Goal: Information Seeking & Learning: Learn about a topic

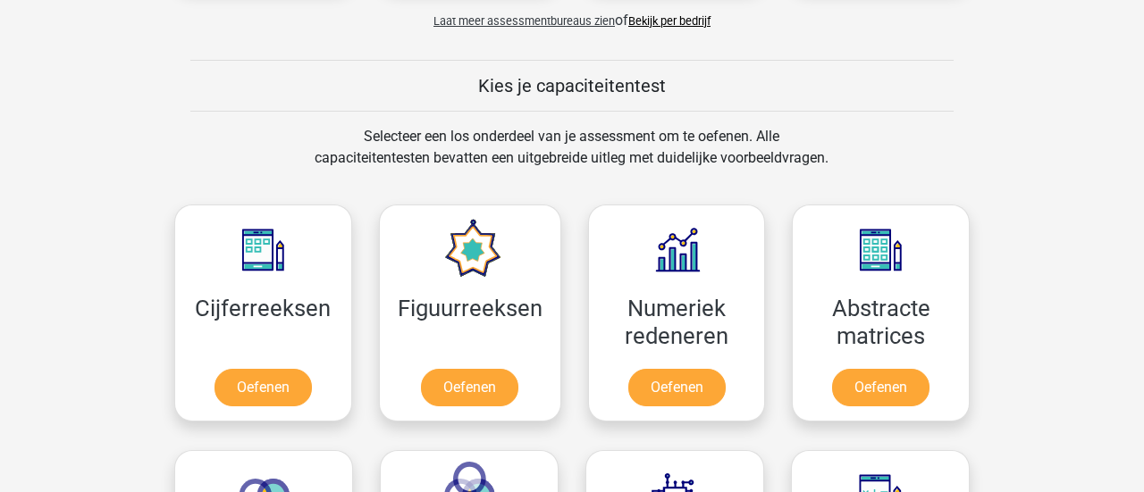
scroll to position [636, 0]
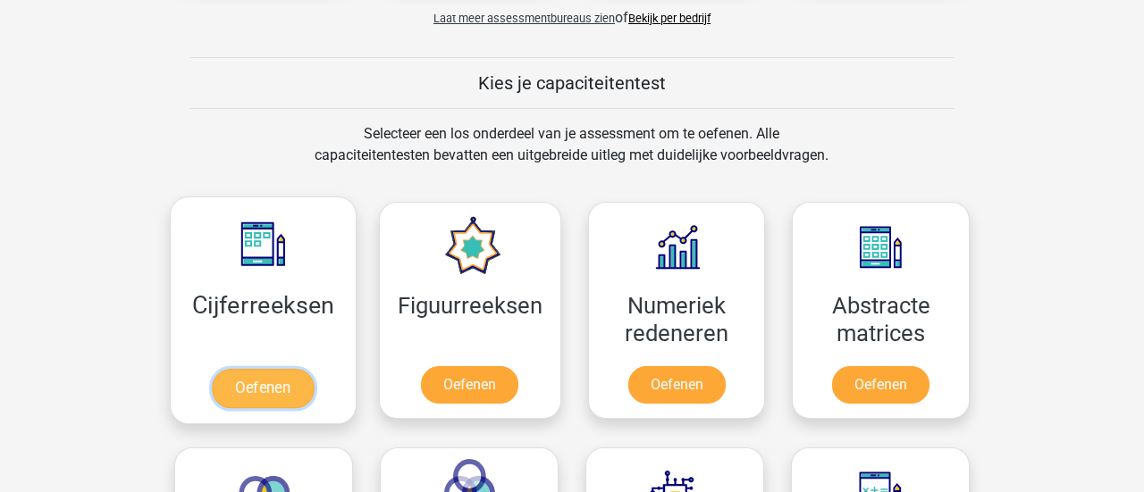
click at [236, 369] on link "Oefenen" at bounding box center [263, 388] width 102 height 39
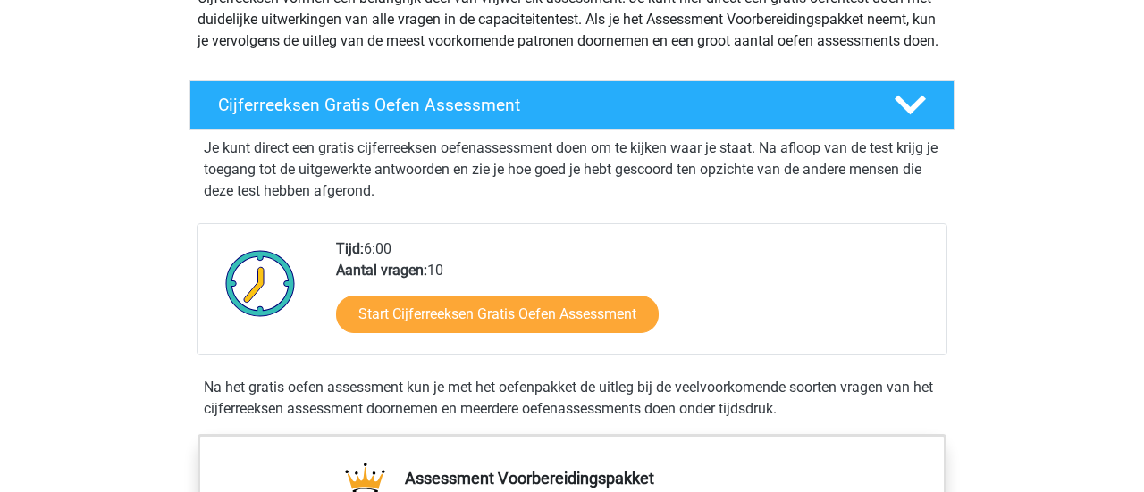
scroll to position [181, 0]
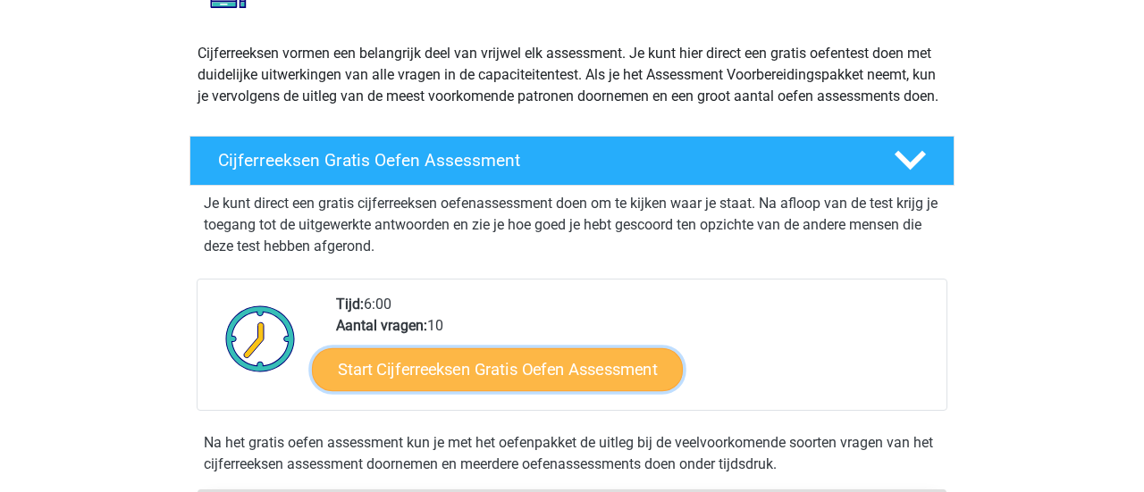
click at [414, 348] on link "Start Cijferreeksen Gratis Oefen Assessment" at bounding box center [497, 369] width 371 height 43
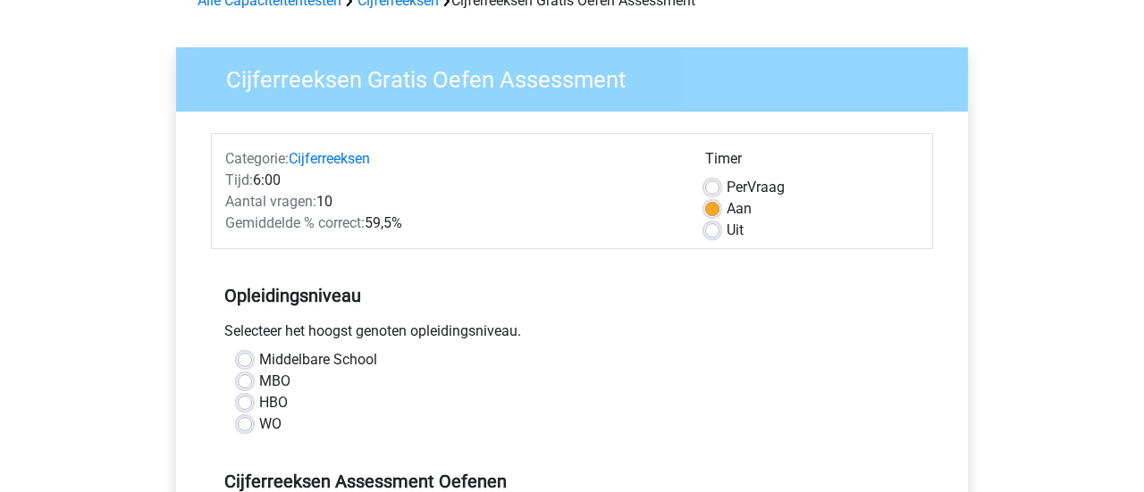
scroll to position [106, 0]
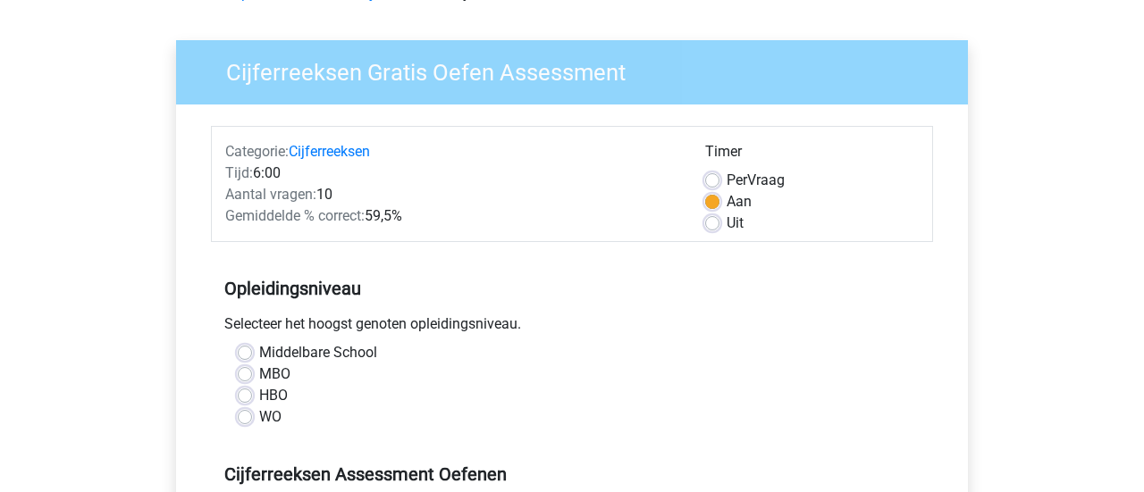
click at [259, 342] on label "Middelbare School" at bounding box center [318, 352] width 118 height 21
click at [238, 342] on input "Middelbare School" at bounding box center [245, 351] width 14 height 18
radio input "true"
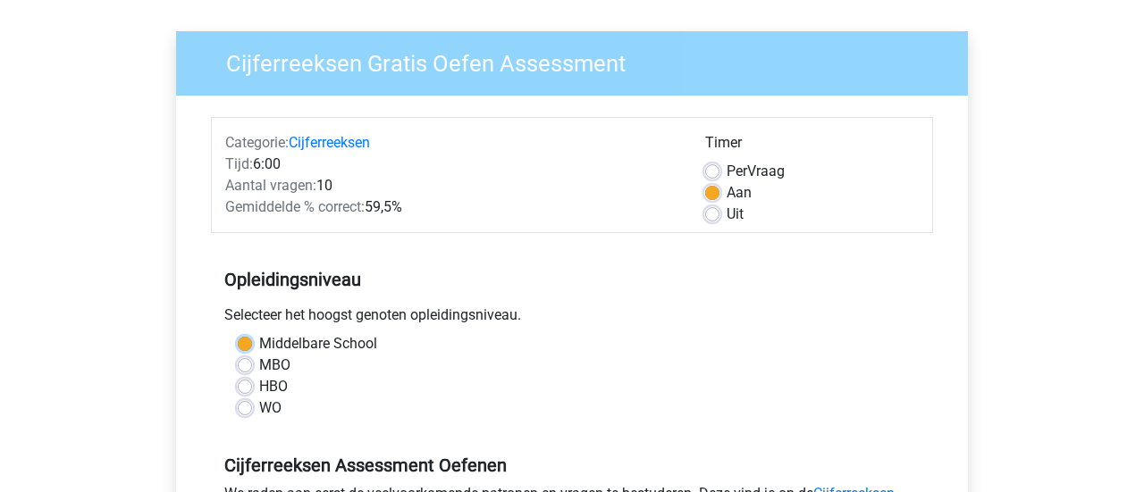
scroll to position [125, 0]
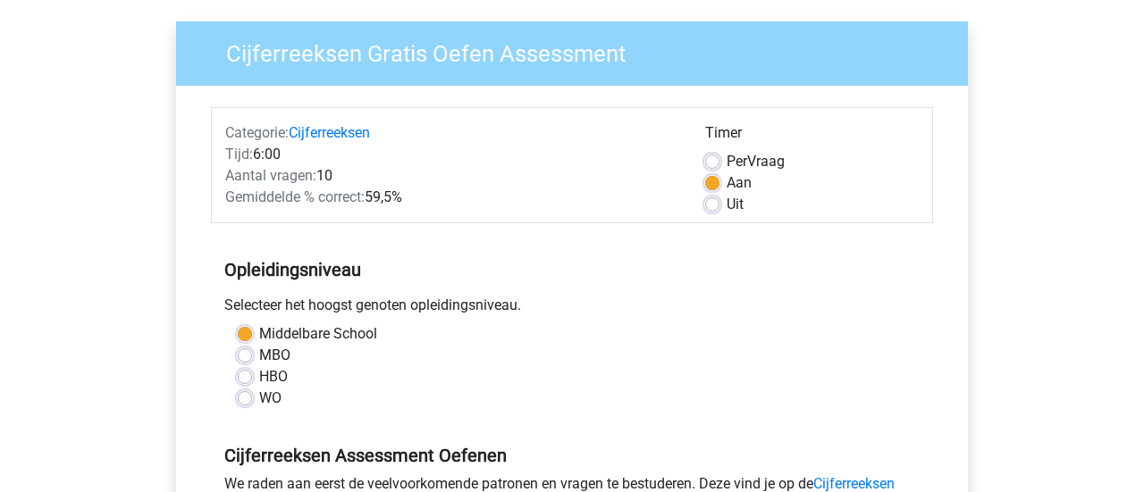
click at [259, 345] on label "MBO" at bounding box center [274, 355] width 31 height 21
click at [238, 345] on input "MBO" at bounding box center [245, 354] width 14 height 18
radio input "true"
click at [245, 366] on div "HBO" at bounding box center [572, 376] width 669 height 21
click at [259, 388] on label "WO" at bounding box center [270, 398] width 22 height 21
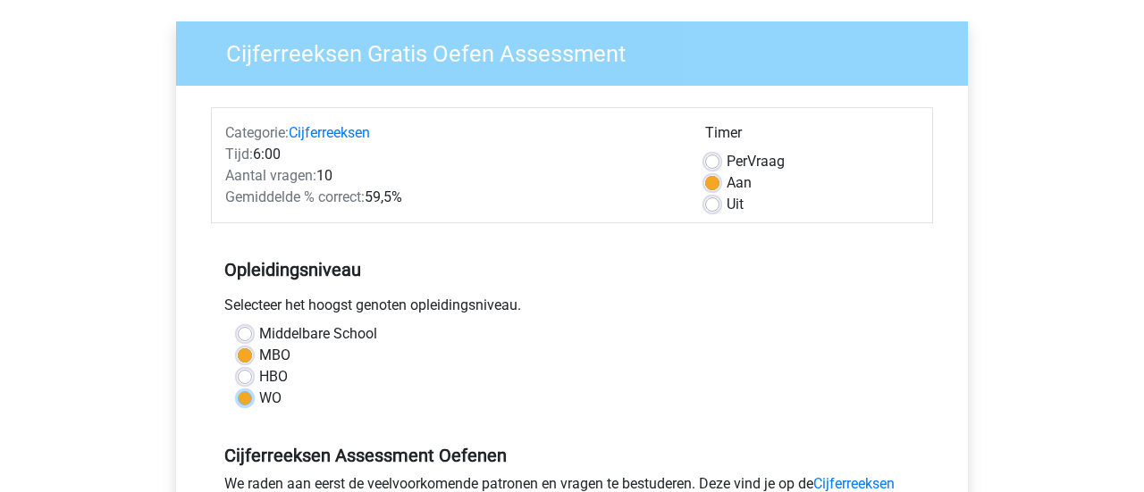
click at [238, 388] on input "WO" at bounding box center [245, 397] width 14 height 18
radio input "true"
click at [259, 324] on label "Middelbare School" at bounding box center [318, 334] width 118 height 21
click at [249, 324] on input "Middelbare School" at bounding box center [245, 333] width 14 height 18
radio input "true"
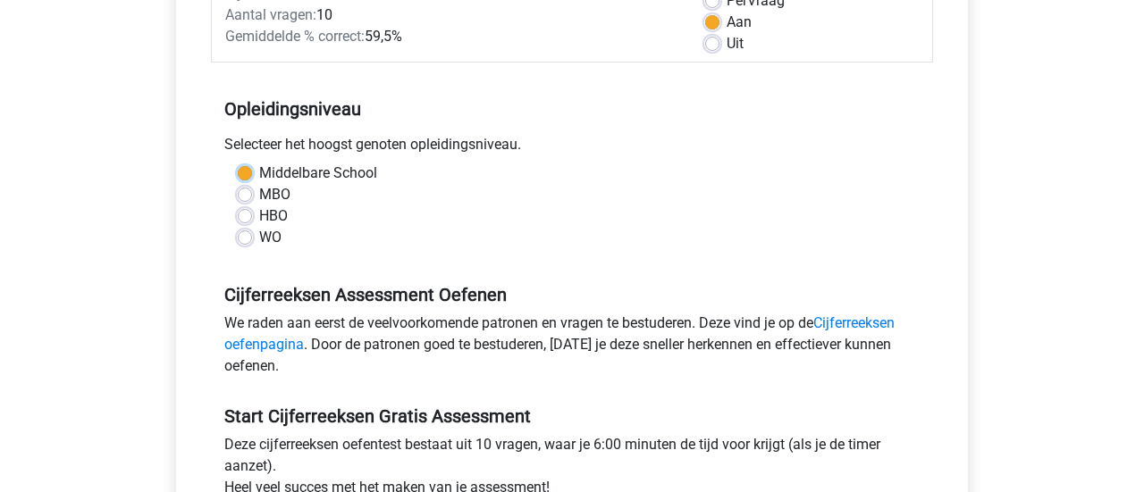
scroll to position [287, 0]
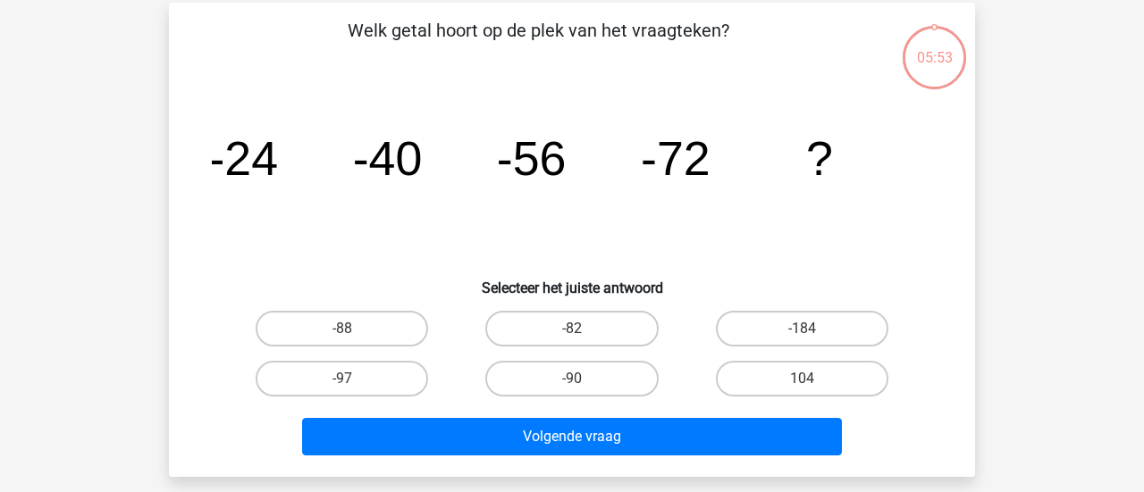
scroll to position [85, 0]
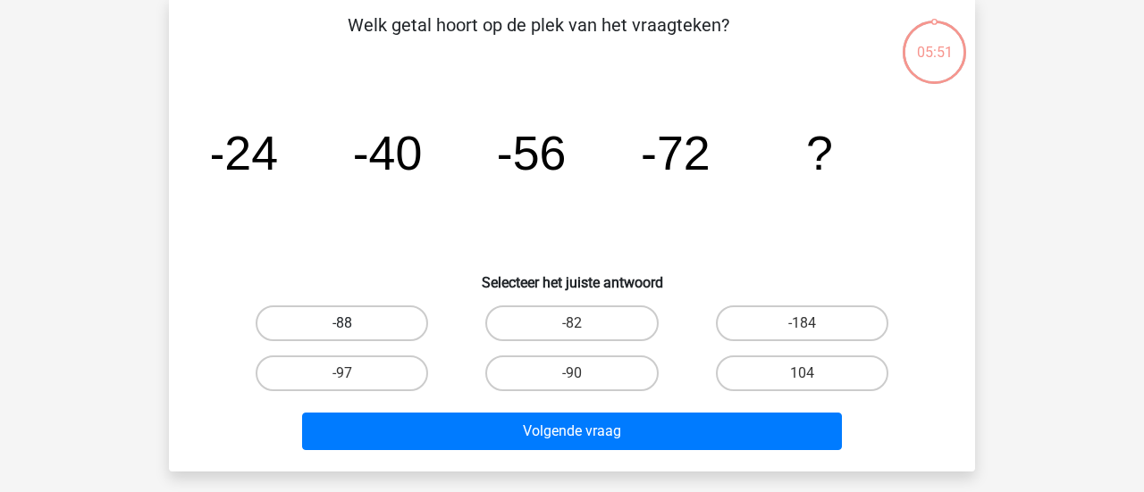
click at [374, 309] on label "-88" at bounding box center [342, 324] width 172 height 36
click at [354, 324] on input "-88" at bounding box center [348, 330] width 12 height 12
radio input "true"
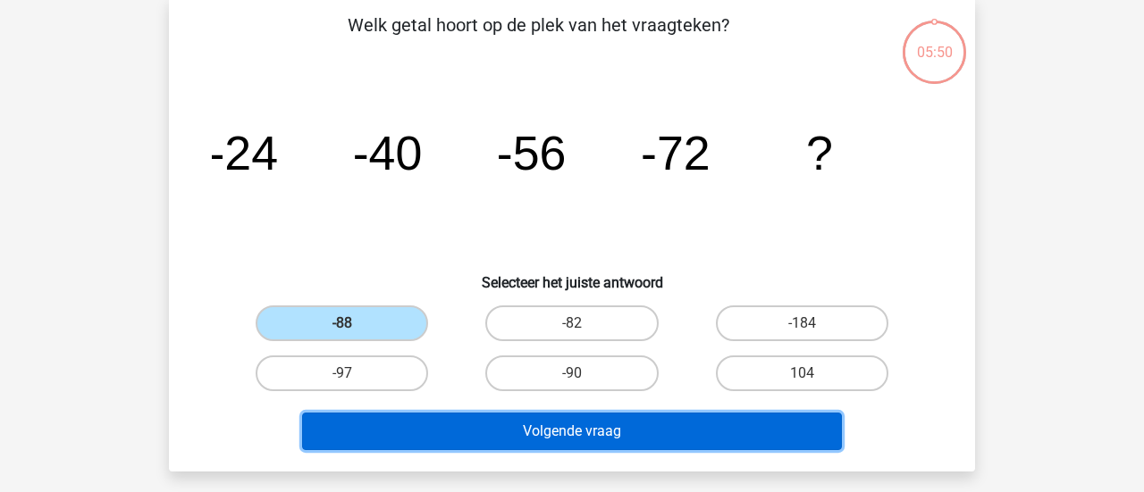
click at [669, 413] on button "Volgende vraag" at bounding box center [572, 432] width 541 height 38
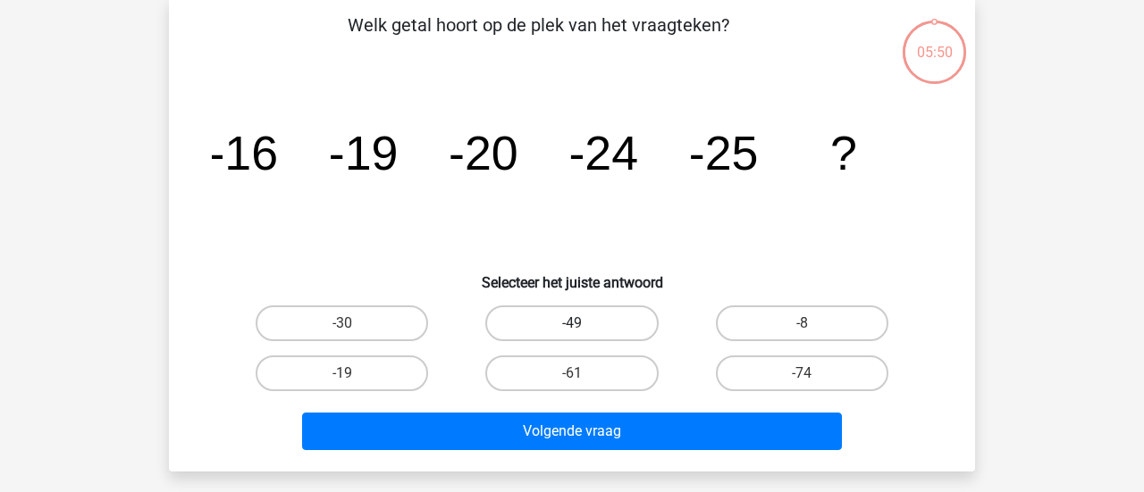
scroll to position [79, 0]
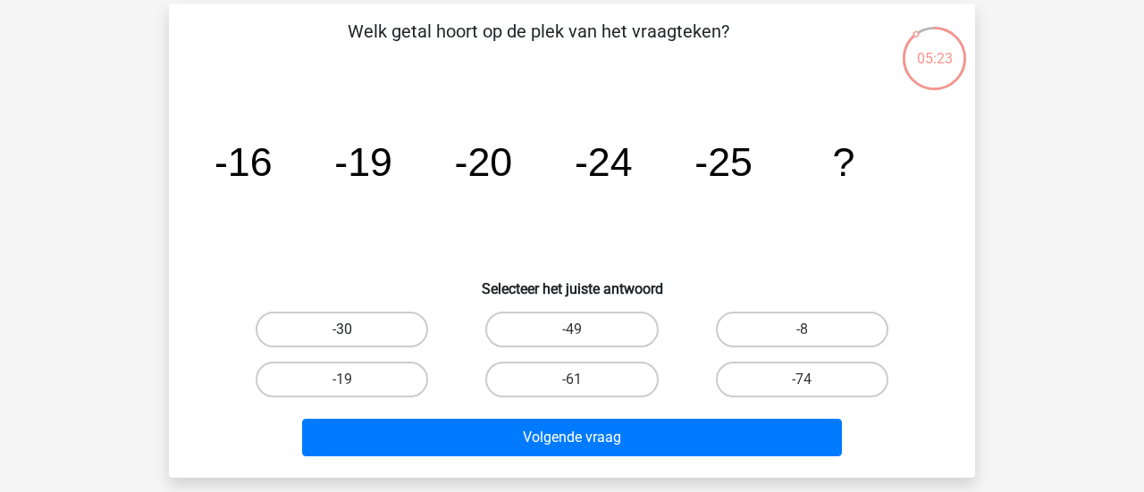
click at [344, 312] on label "-30" at bounding box center [342, 330] width 172 height 36
click at [344, 330] on input "-30" at bounding box center [348, 336] width 12 height 12
radio input "true"
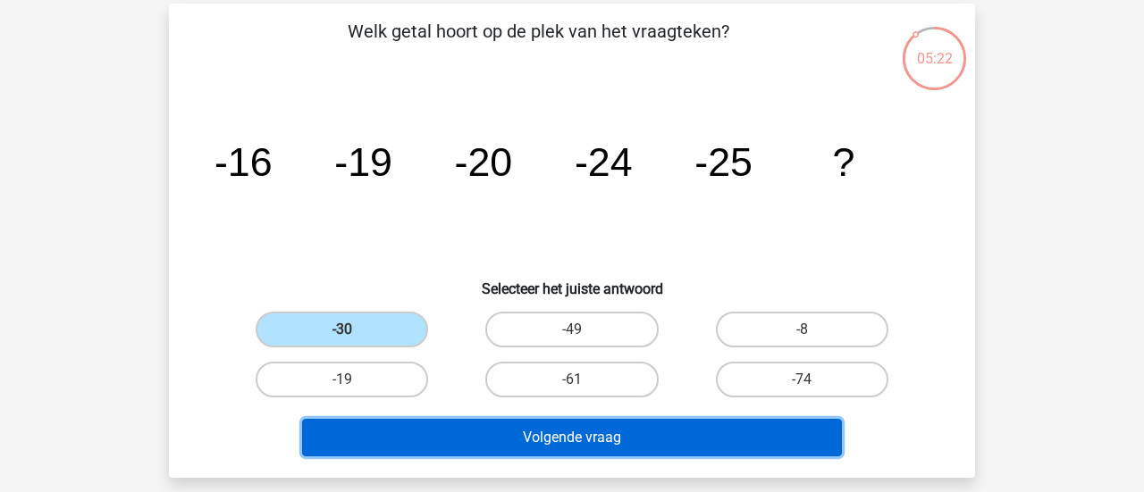
click at [575, 429] on button "Volgende vraag" at bounding box center [572, 438] width 541 height 38
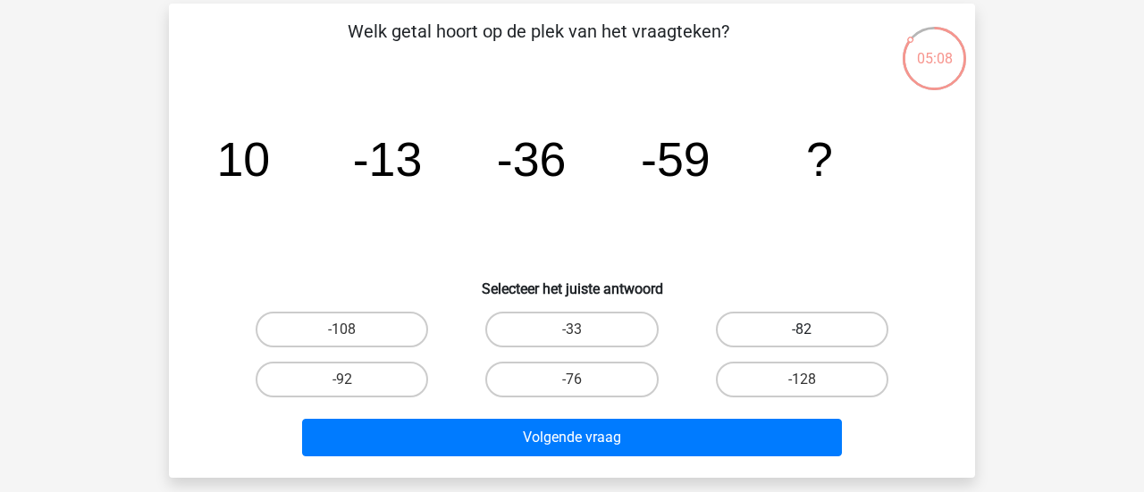
click at [770, 315] on label "-82" at bounding box center [802, 330] width 172 height 36
click at [802, 330] on input "-82" at bounding box center [808, 336] width 12 height 12
radio input "true"
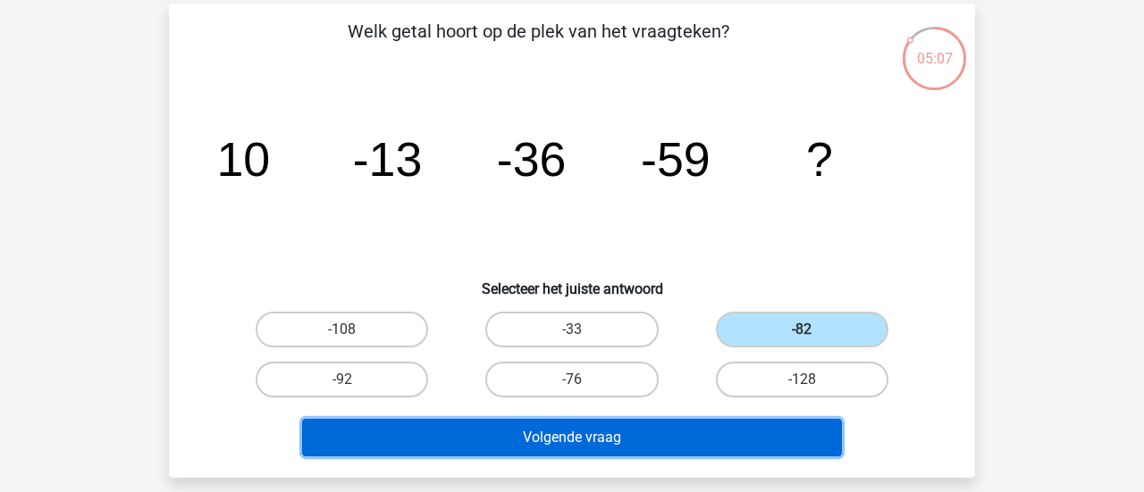
click at [663, 419] on button "Volgende vraag" at bounding box center [572, 438] width 541 height 38
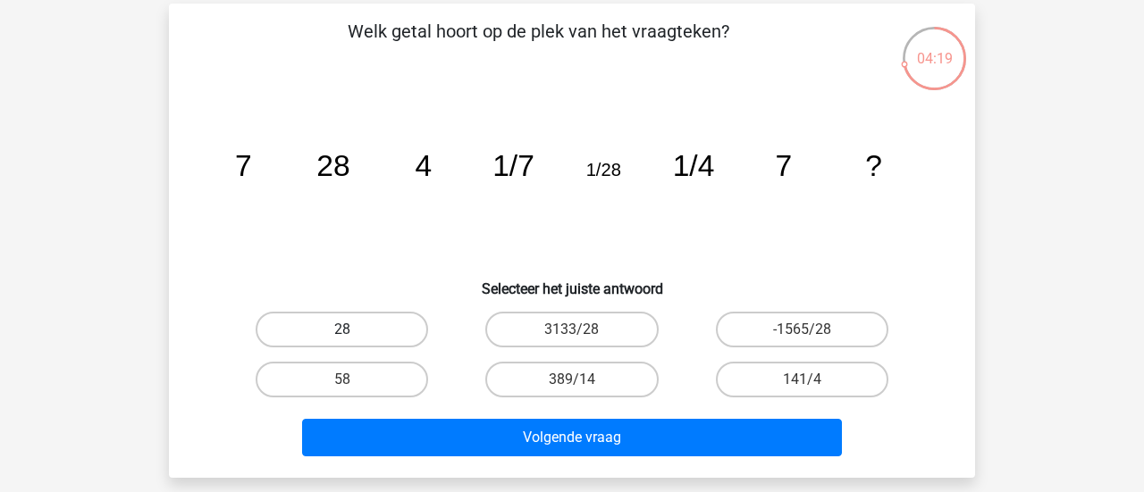
click at [396, 323] on label "28" at bounding box center [342, 330] width 172 height 36
click at [354, 330] on input "28" at bounding box center [348, 336] width 12 height 12
radio input "true"
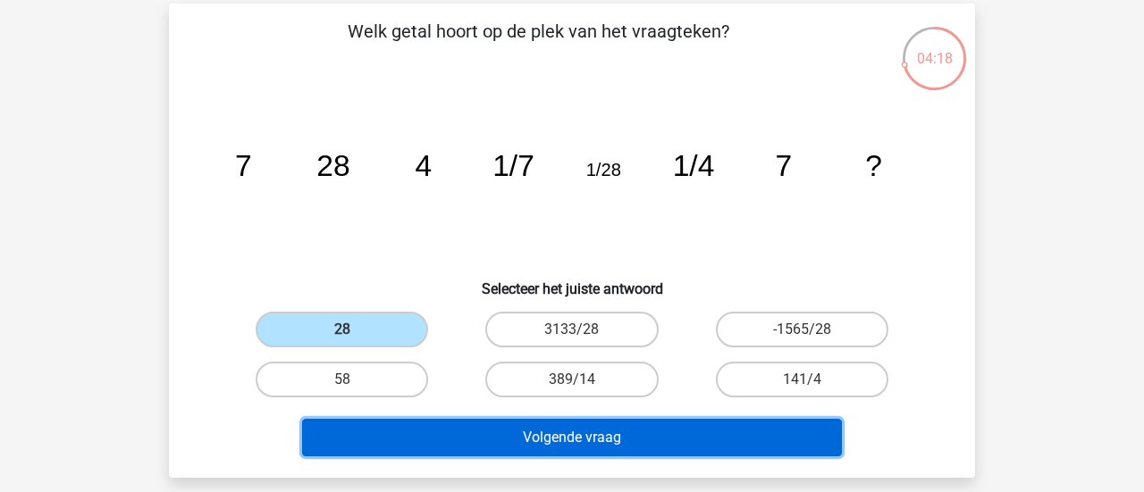
click at [602, 419] on button "Volgende vraag" at bounding box center [572, 438] width 541 height 38
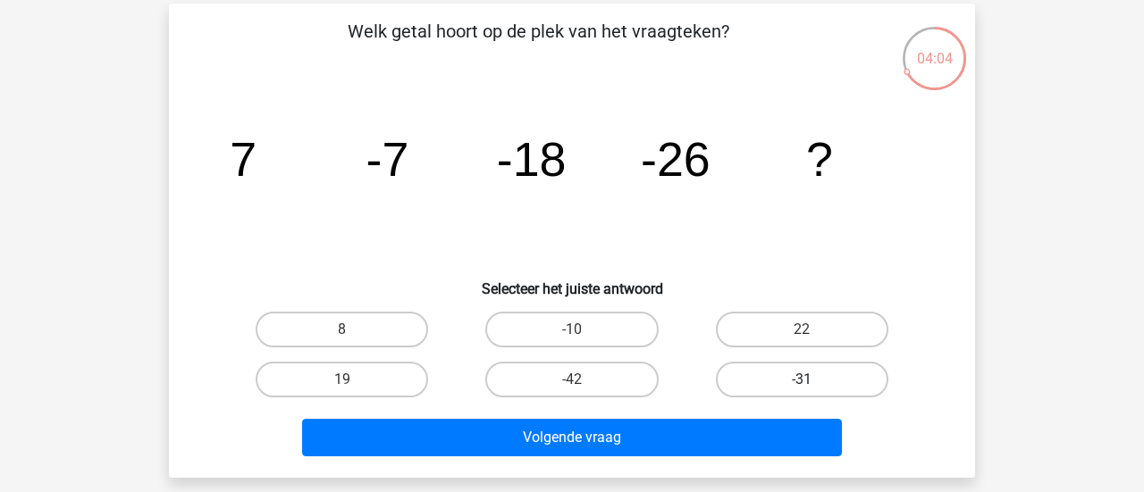
click at [767, 362] on label "-31" at bounding box center [802, 380] width 172 height 36
click at [802, 380] on input "-31" at bounding box center [808, 386] width 12 height 12
radio input "true"
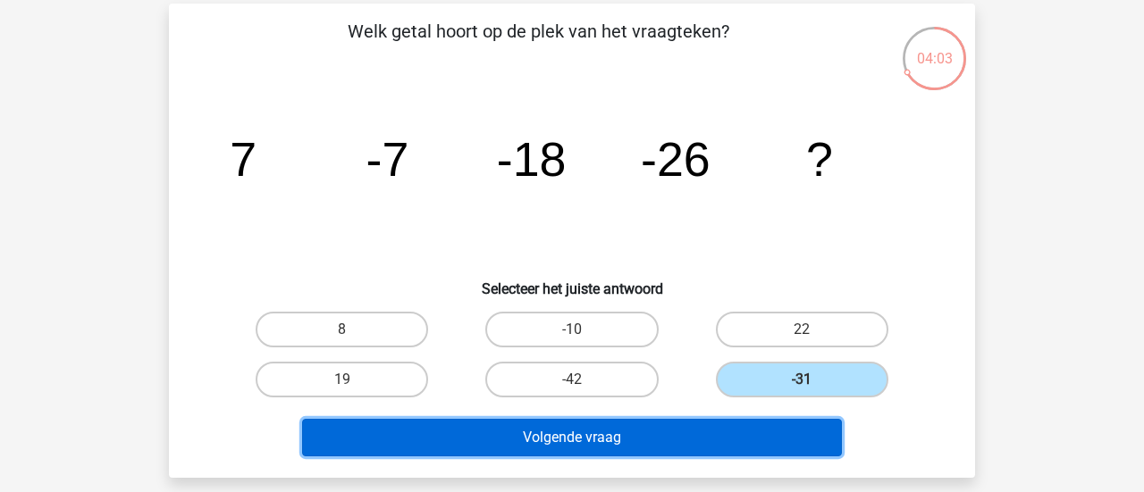
click at [676, 419] on button "Volgende vraag" at bounding box center [572, 438] width 541 height 38
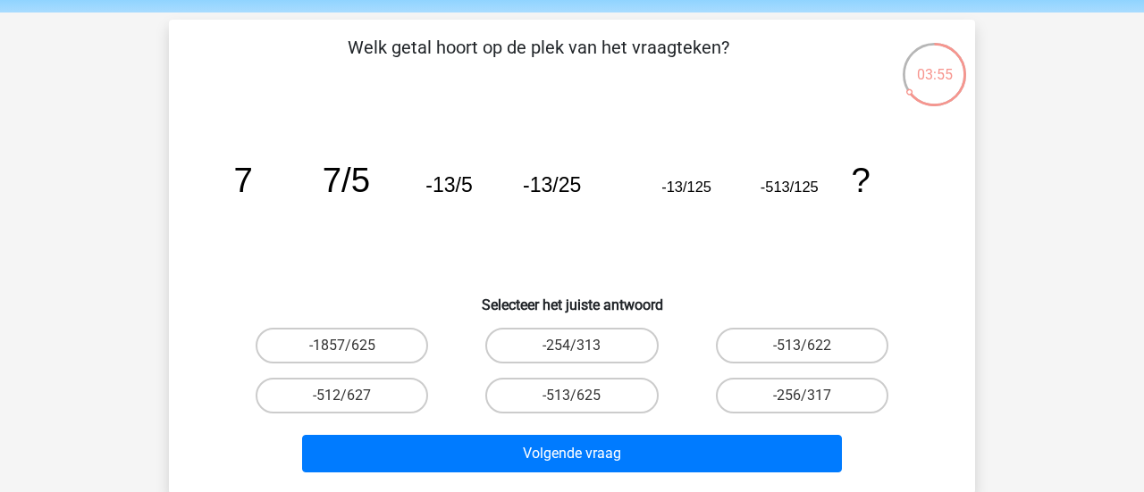
scroll to position [47, 0]
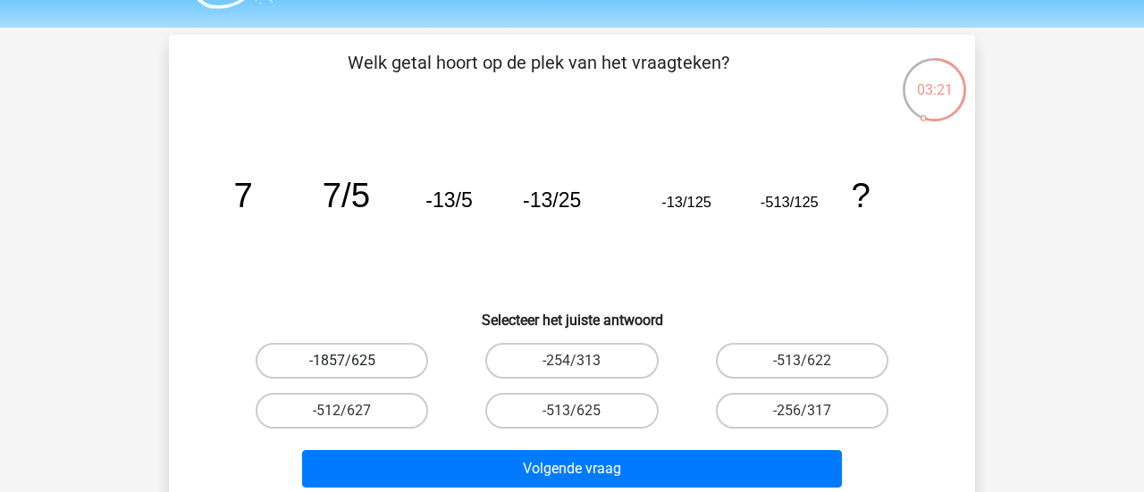
click at [367, 344] on label "-1857/625" at bounding box center [342, 361] width 172 height 36
click at [354, 361] on input "-1857/625" at bounding box center [348, 367] width 12 height 12
radio input "true"
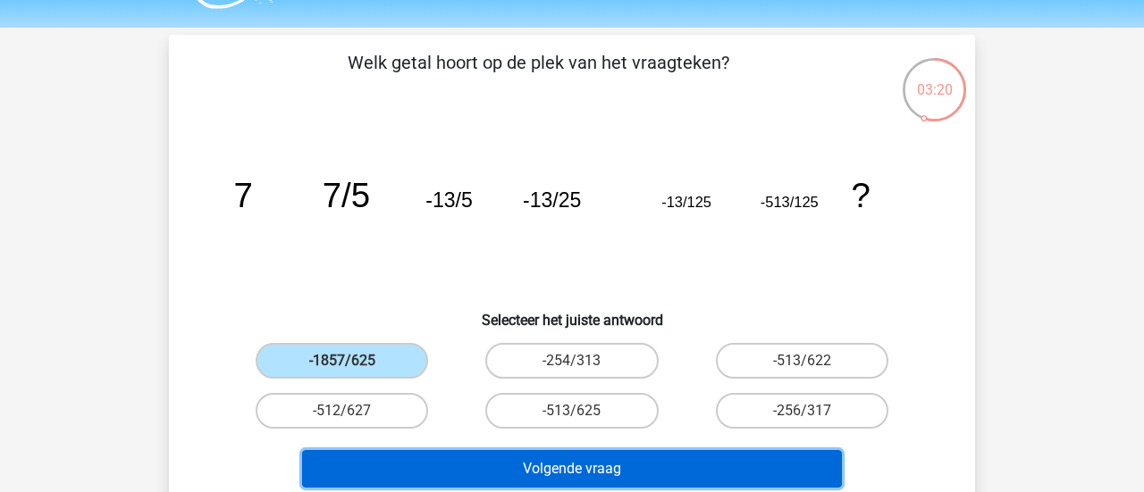
click at [641, 460] on button "Volgende vraag" at bounding box center [572, 469] width 541 height 38
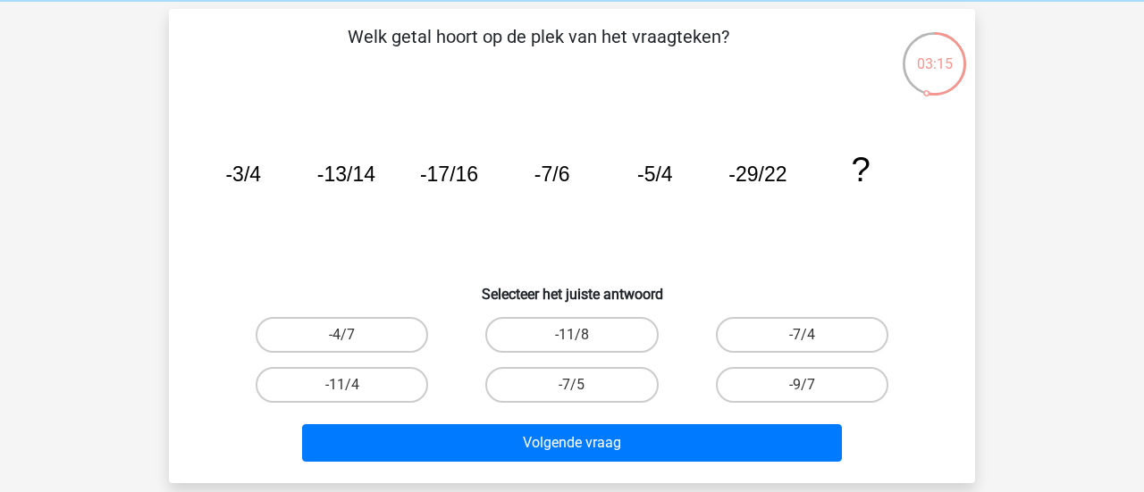
scroll to position [74, 0]
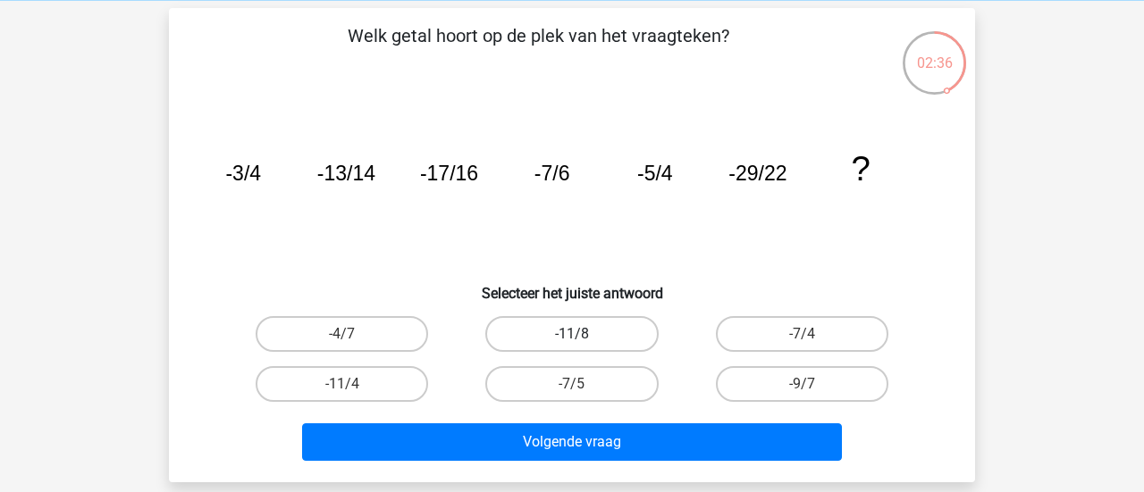
click at [606, 317] on label "-11/8" at bounding box center [571, 334] width 172 height 36
click at [584, 334] on input "-11/8" at bounding box center [578, 340] width 12 height 12
radio input "true"
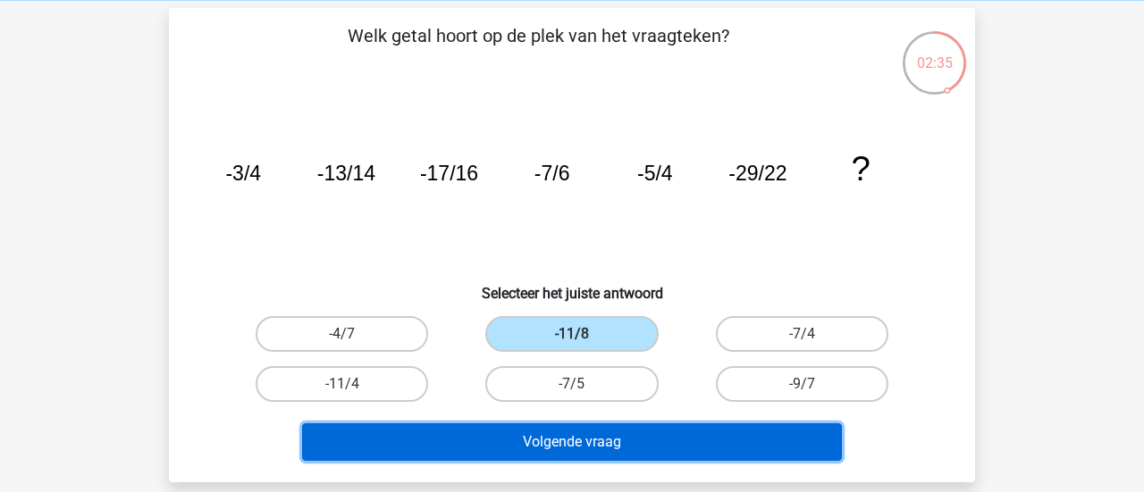
click at [680, 424] on button "Volgende vraag" at bounding box center [572, 443] width 541 height 38
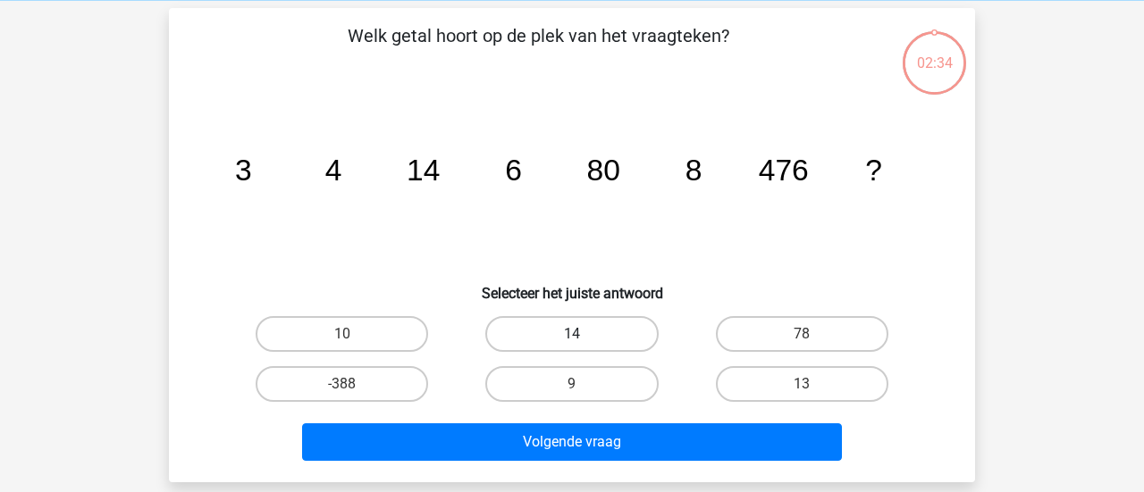
scroll to position [79, 0]
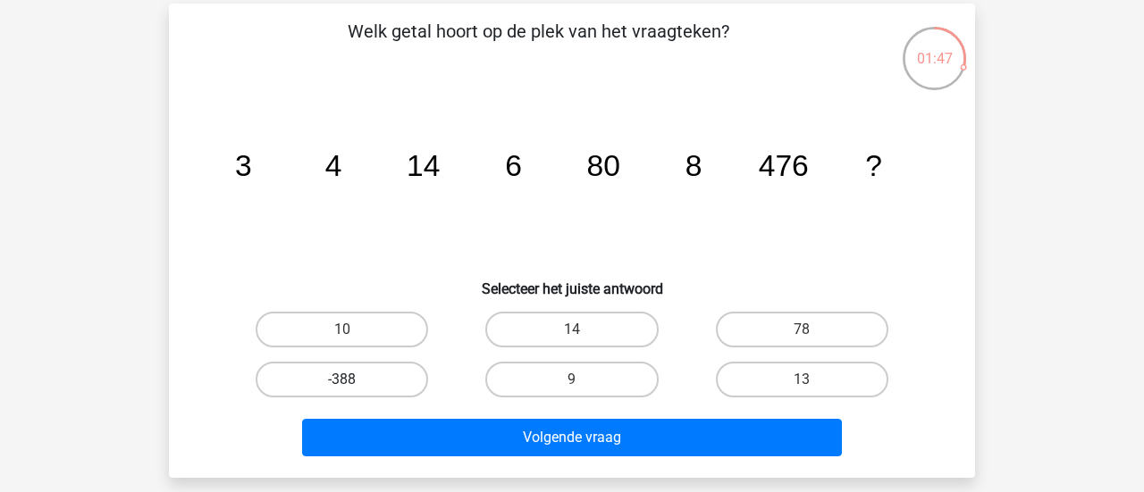
click at [367, 364] on label "-388" at bounding box center [342, 380] width 172 height 36
click at [354, 380] on input "-388" at bounding box center [348, 386] width 12 height 12
radio input "true"
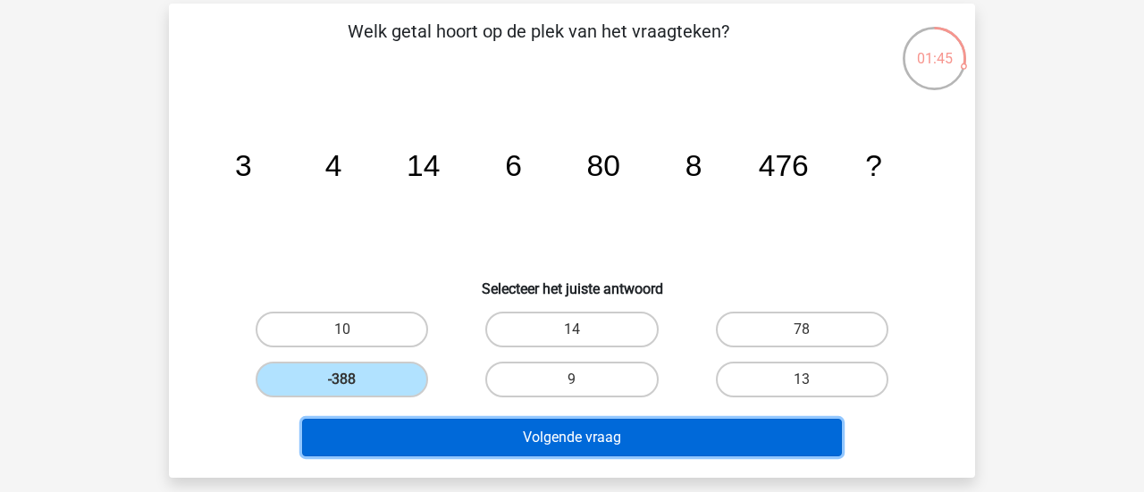
click at [519, 419] on button "Volgende vraag" at bounding box center [572, 438] width 541 height 38
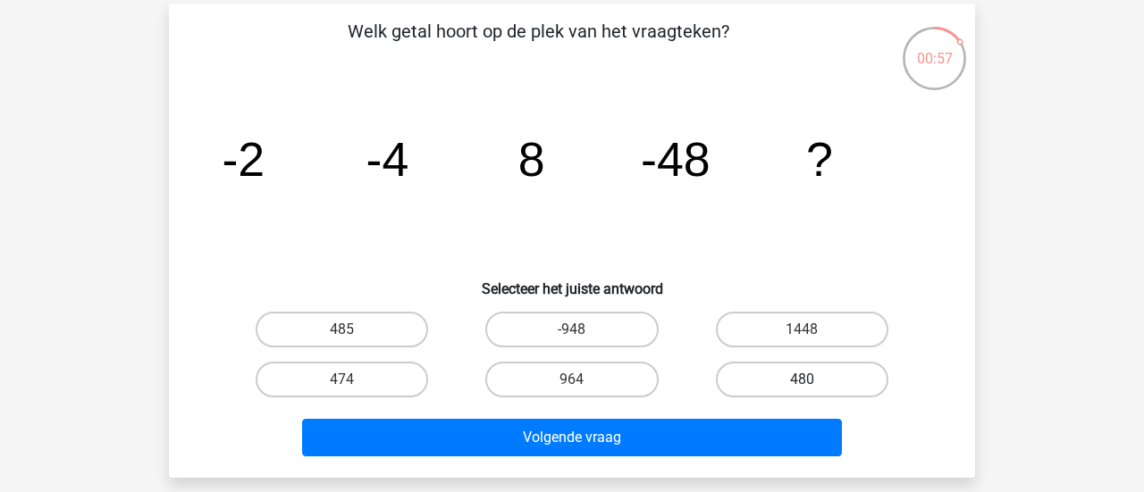
click at [772, 362] on label "480" at bounding box center [802, 380] width 172 height 36
click at [802, 380] on input "480" at bounding box center [808, 386] width 12 height 12
radio input "true"
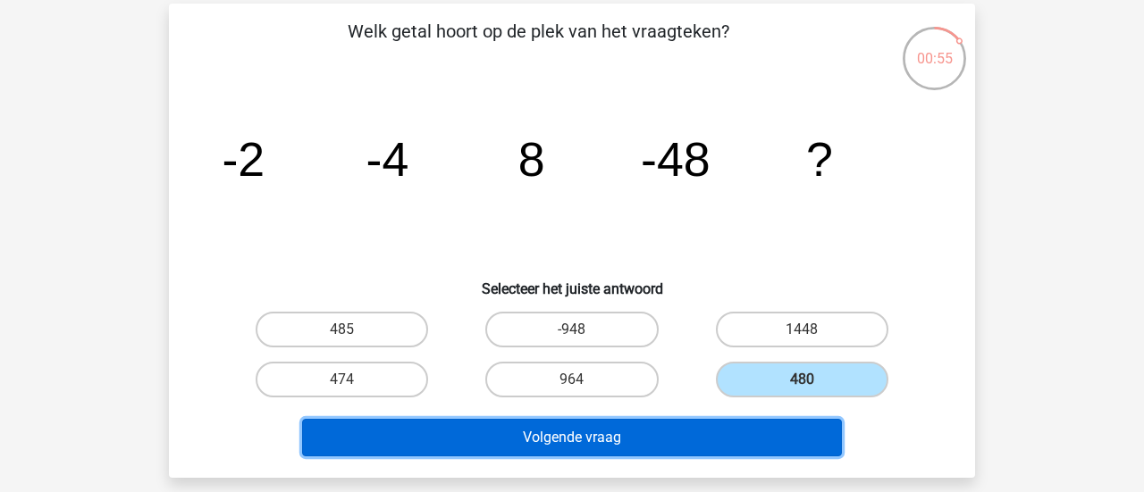
click at [516, 419] on button "Volgende vraag" at bounding box center [572, 438] width 541 height 38
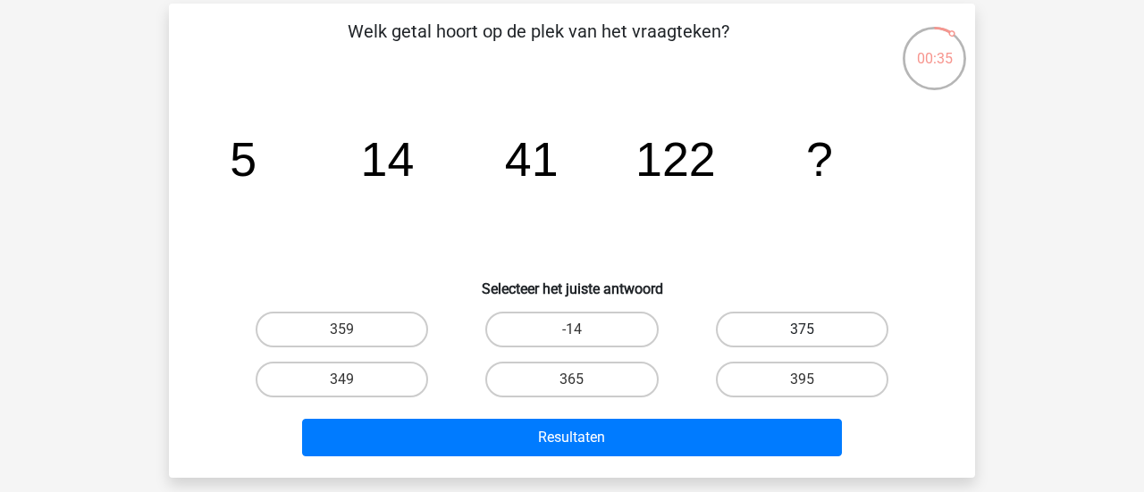
click at [767, 323] on label "375" at bounding box center [802, 330] width 172 height 36
click at [802, 330] on input "375" at bounding box center [808, 336] width 12 height 12
radio input "true"
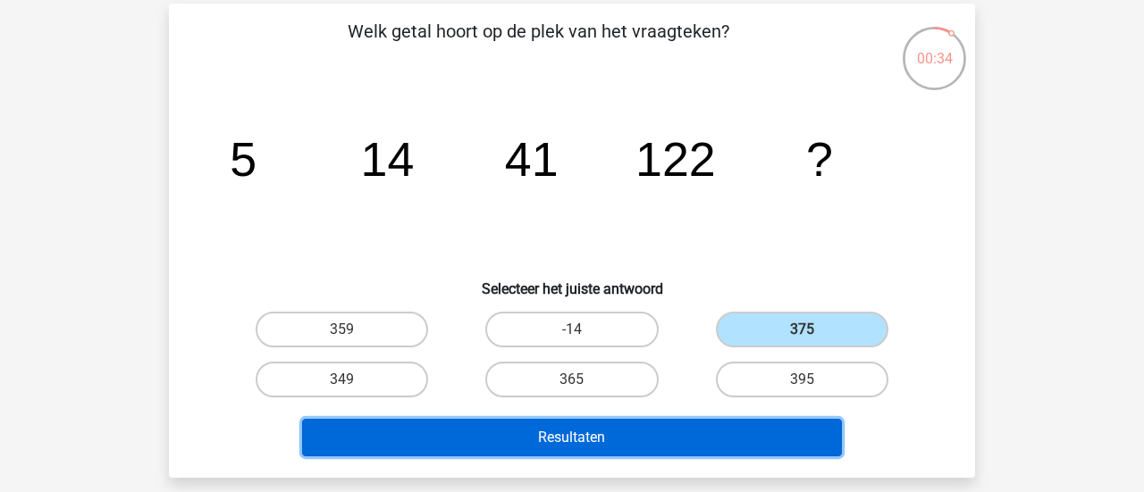
click at [644, 419] on button "Resultaten" at bounding box center [572, 438] width 541 height 38
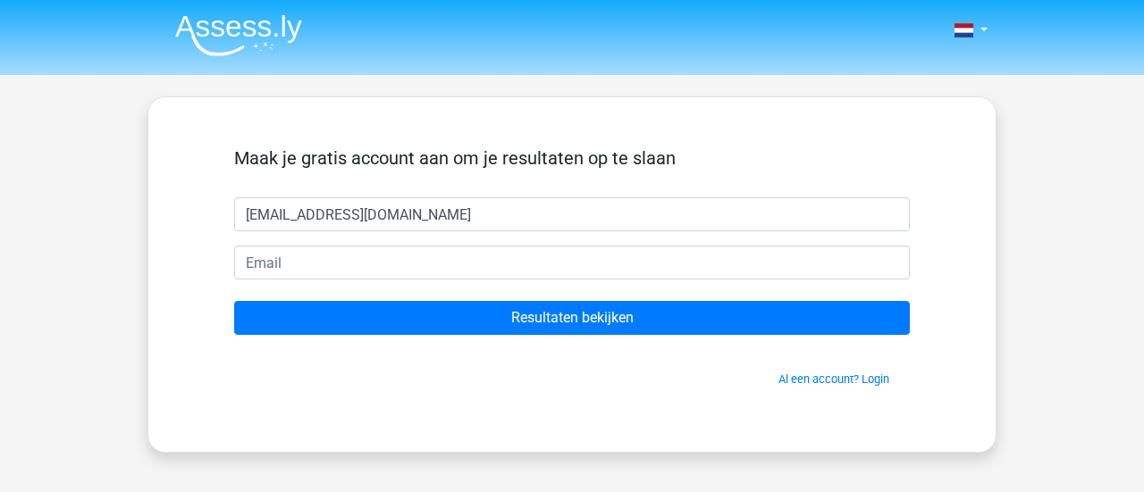
type input "dezwartthijs95@gmail.com"
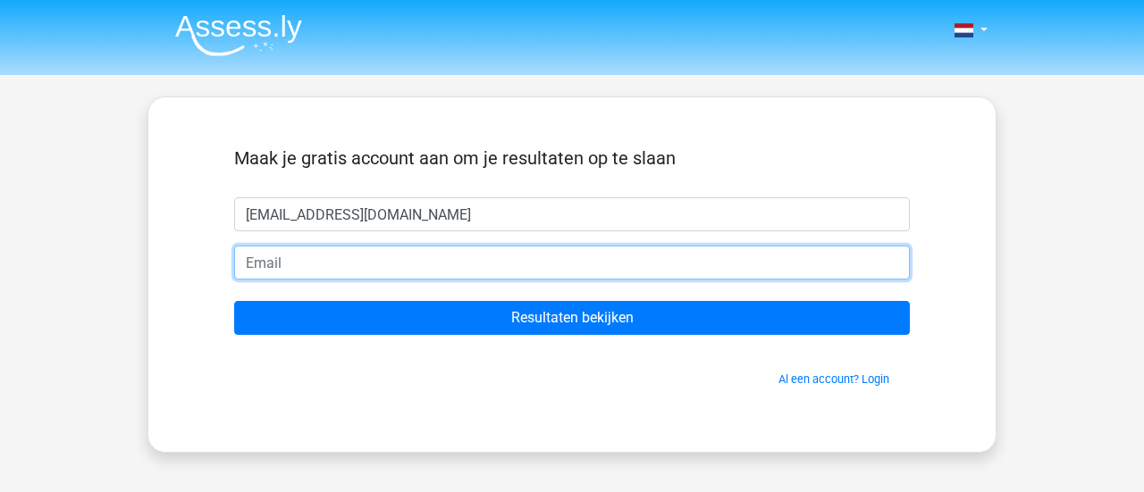
click at [363, 246] on input "email" at bounding box center [572, 263] width 676 height 34
type input "dezwartthijs95@gmail.com"
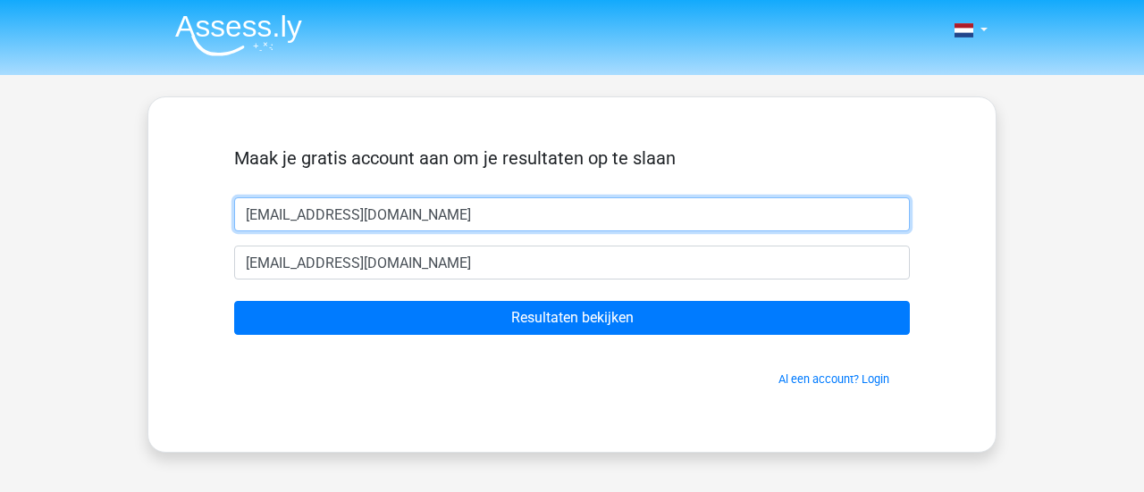
drag, startPoint x: 400, startPoint y: 197, endPoint x: 219, endPoint y: 182, distance: 181.1
click at [221, 198] on div "dezwartthijs95@gmail.com" at bounding box center [572, 215] width 703 height 34
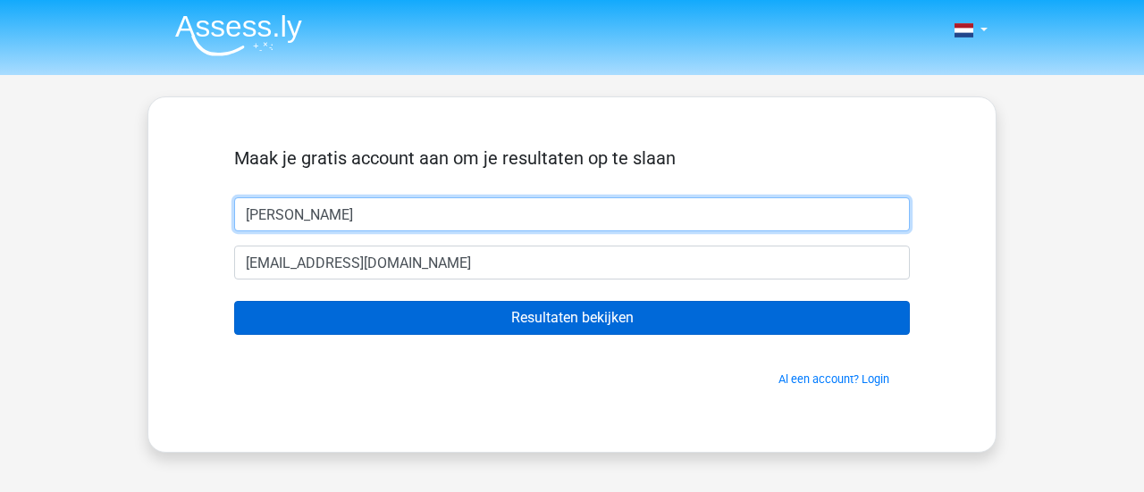
type input "Thijs"
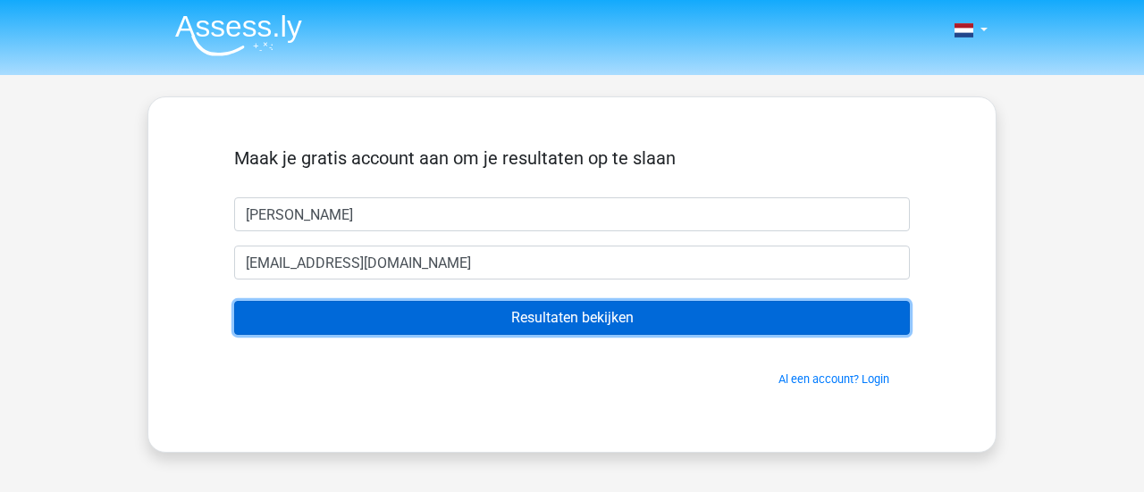
click at [621, 301] on input "Resultaten bekijken" at bounding box center [572, 318] width 676 height 34
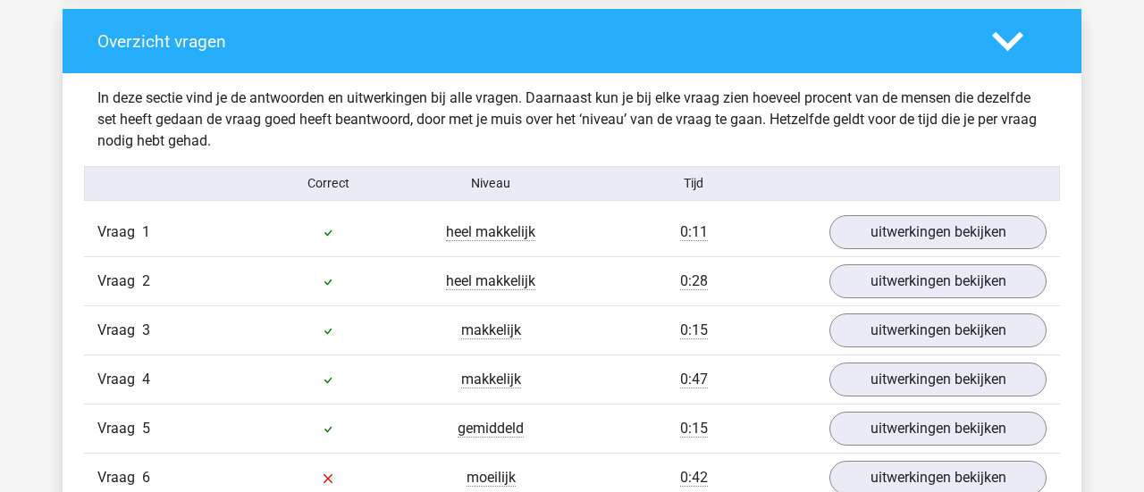
scroll to position [1344, 0]
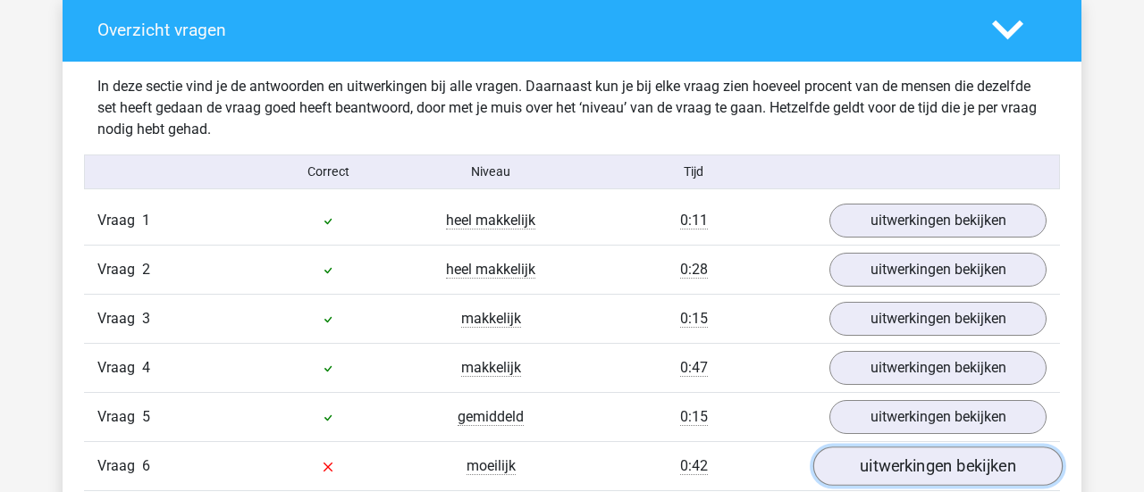
click at [907, 448] on link "uitwerkingen bekijken" at bounding box center [937, 467] width 249 height 39
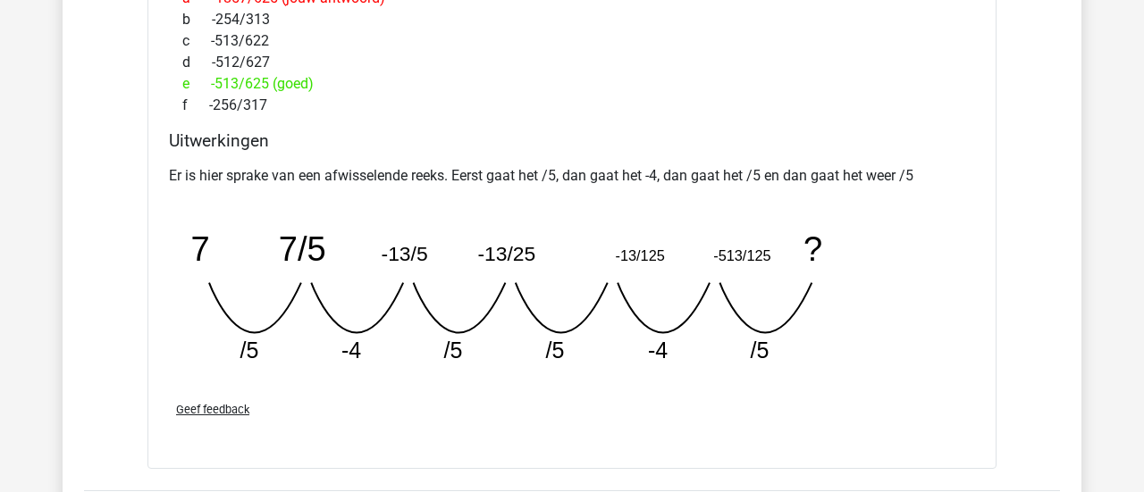
scroll to position [2127, 0]
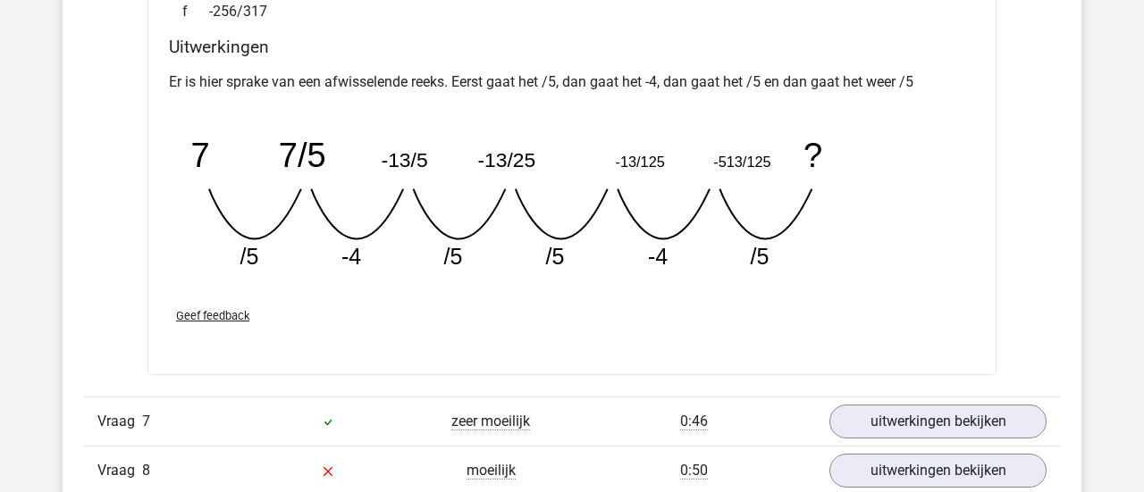
scroll to position [2215, 0]
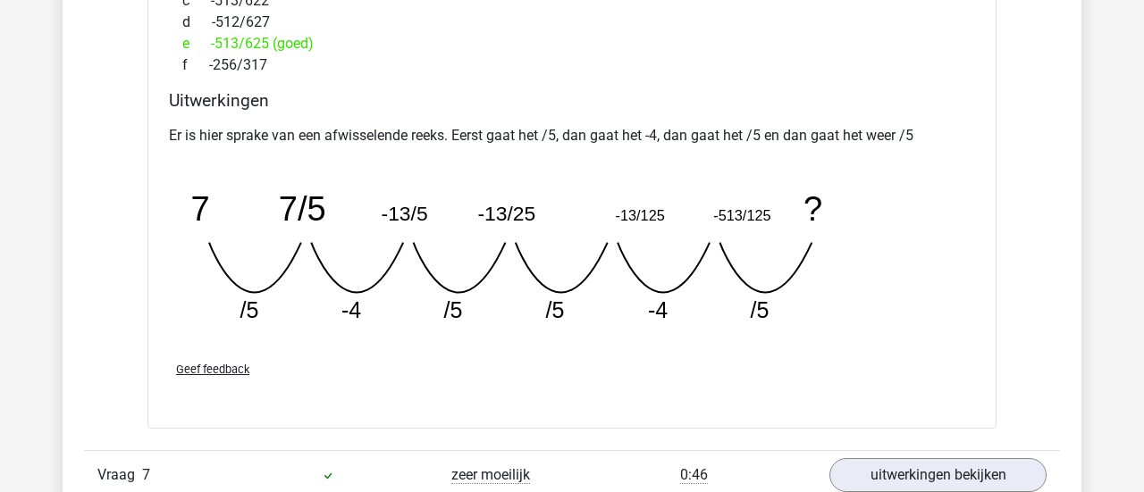
scroll to position [2164, 0]
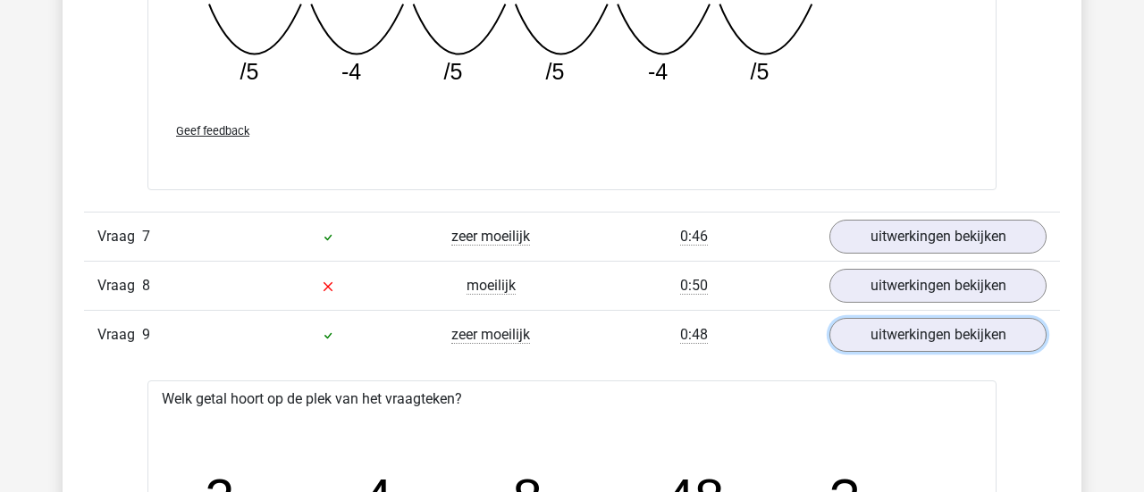
scroll to position [2224, 0]
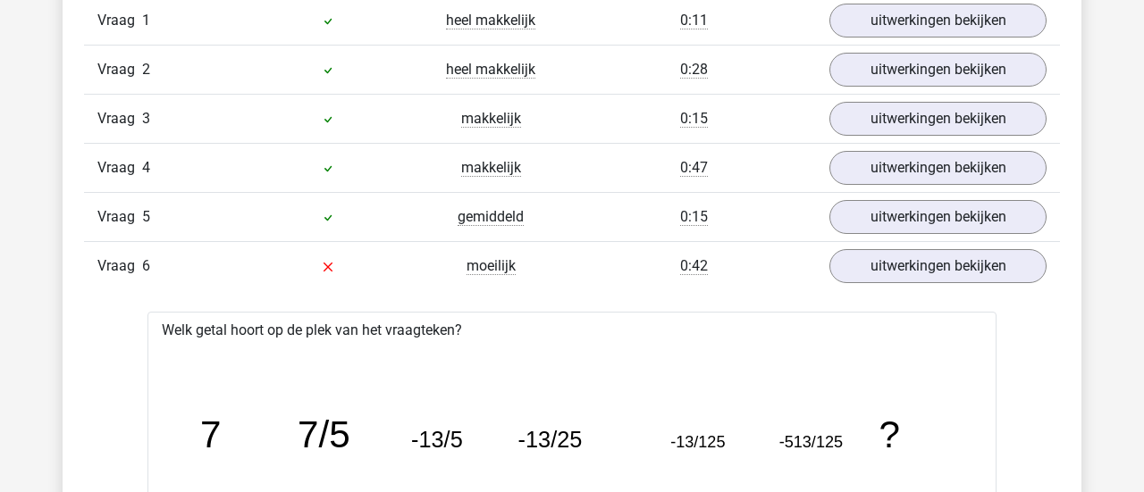
scroll to position [1510, 0]
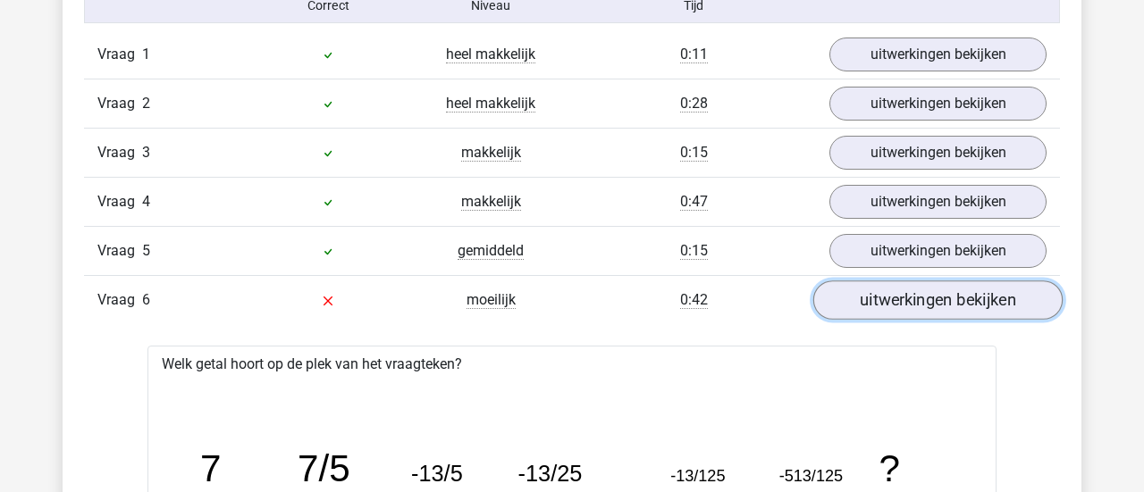
click at [855, 282] on link "uitwerkingen bekijken" at bounding box center [937, 301] width 249 height 39
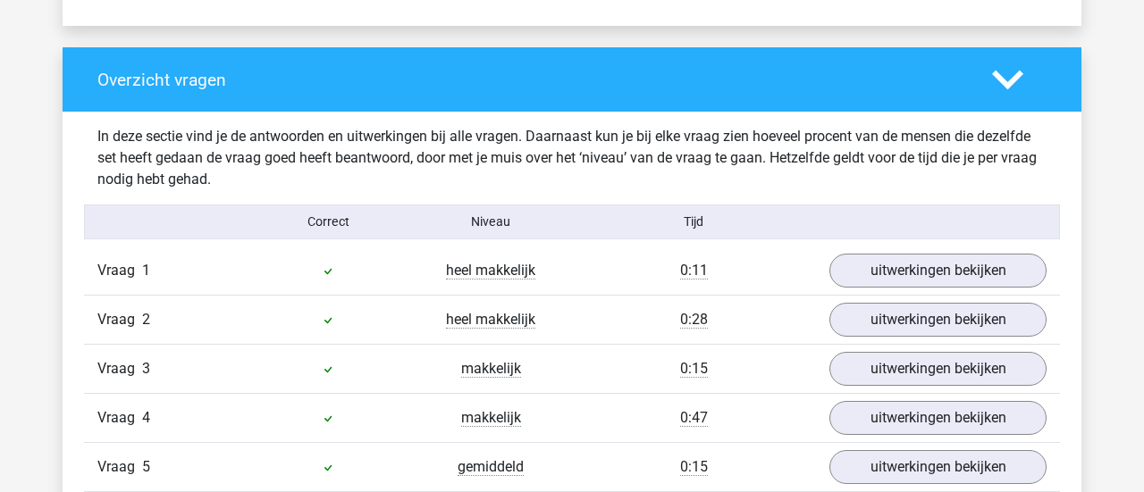
scroll to position [1292, 0]
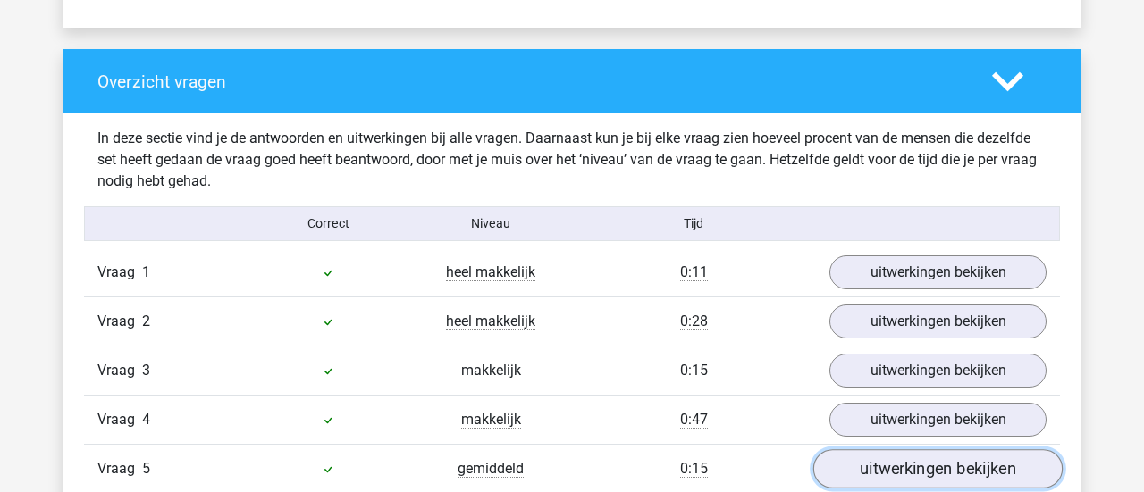
click at [862, 450] on link "uitwerkingen bekijken" at bounding box center [937, 469] width 249 height 39
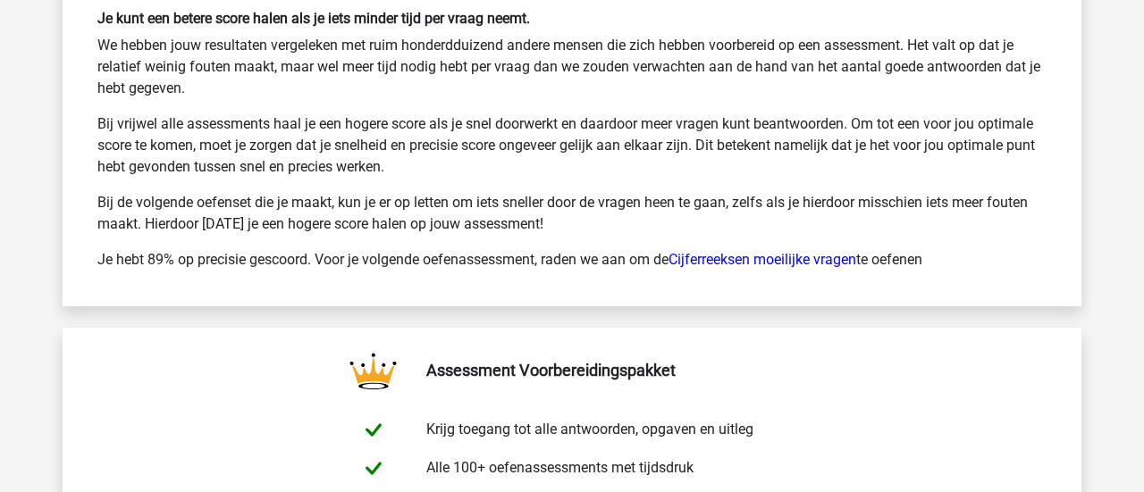
scroll to position [4094, 0]
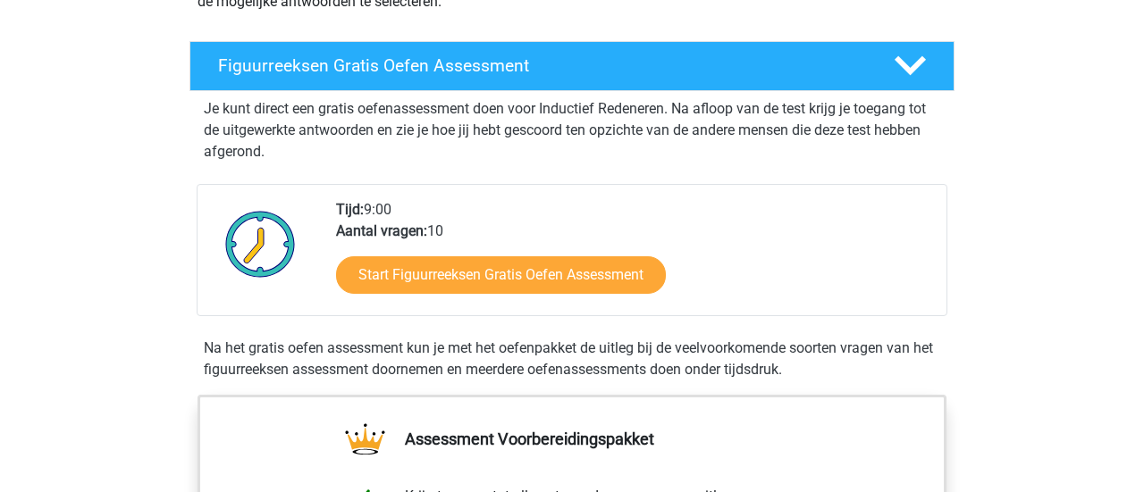
scroll to position [254, 0]
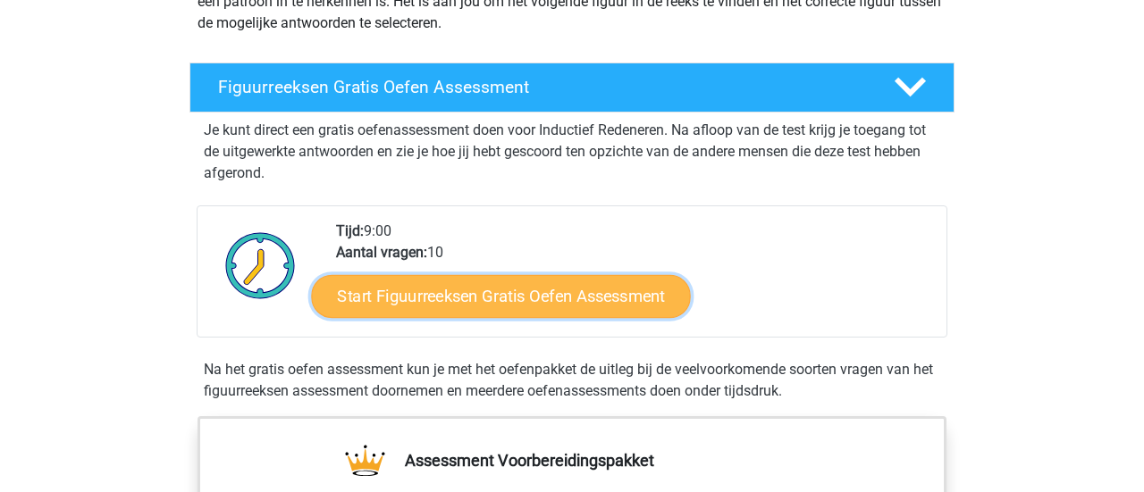
click at [489, 274] on link "Start Figuurreeksen Gratis Oefen Assessment" at bounding box center [501, 295] width 379 height 43
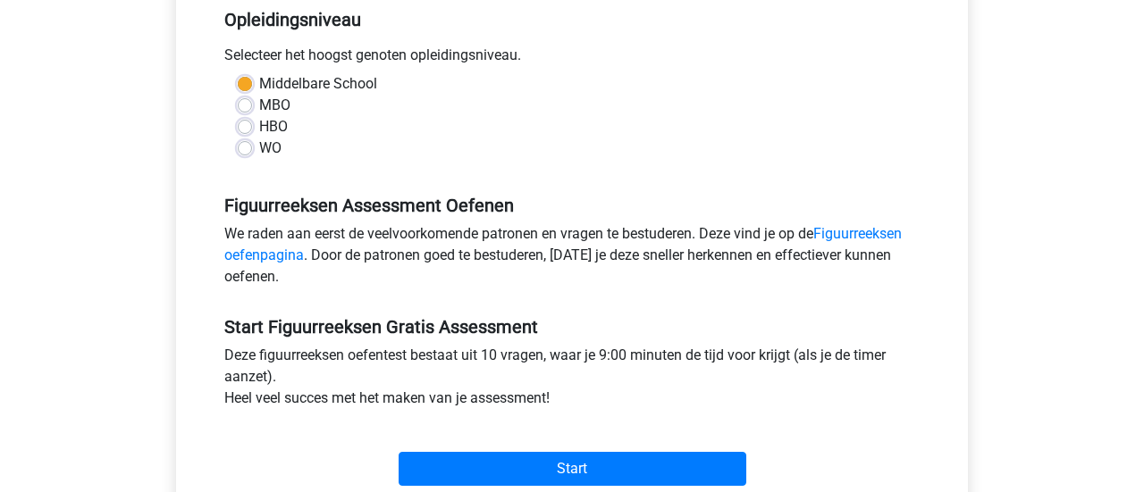
scroll to position [377, 0]
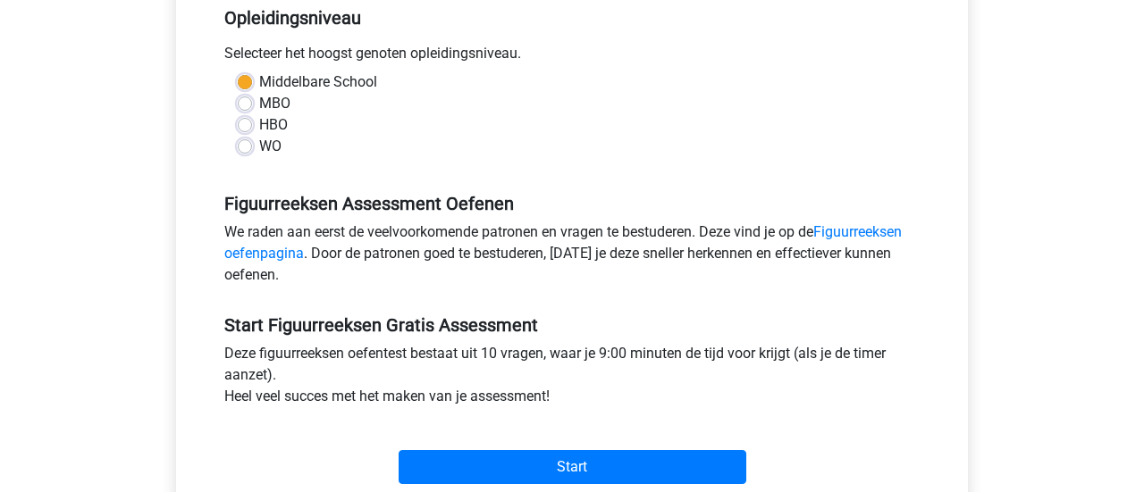
click at [631, 422] on div "Start" at bounding box center [572, 453] width 722 height 63
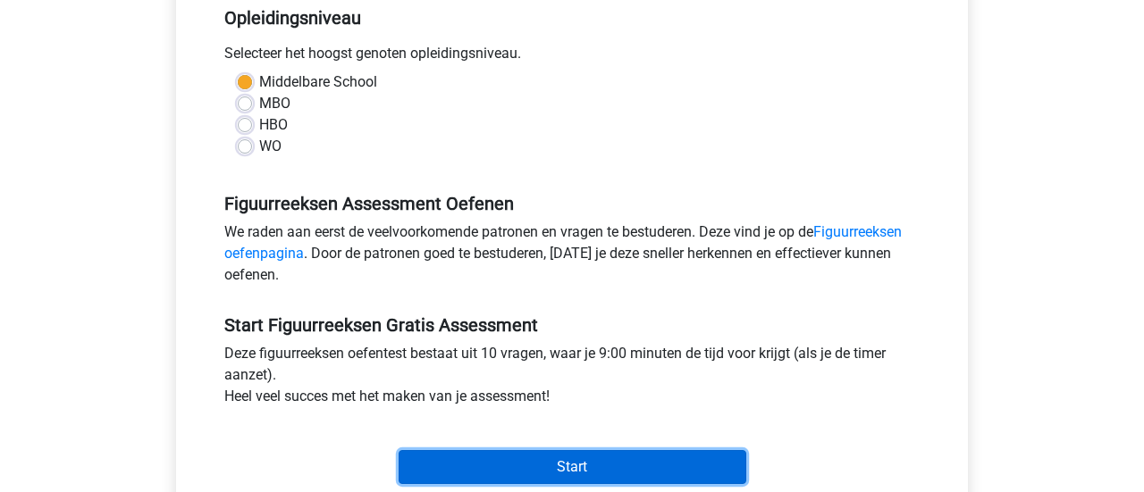
click at [629, 450] on input "Start" at bounding box center [573, 467] width 348 height 34
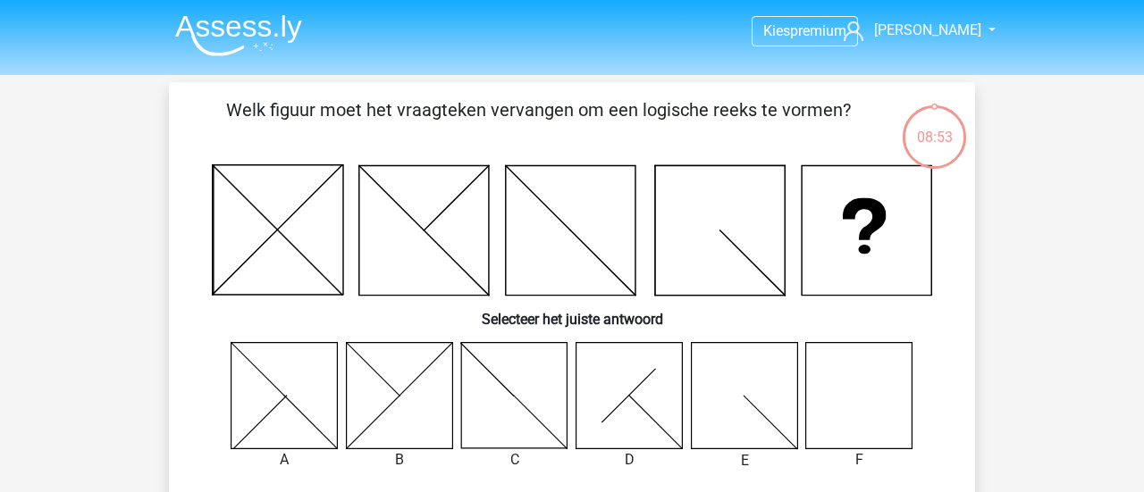
click at [876, 389] on icon at bounding box center [859, 395] width 106 height 106
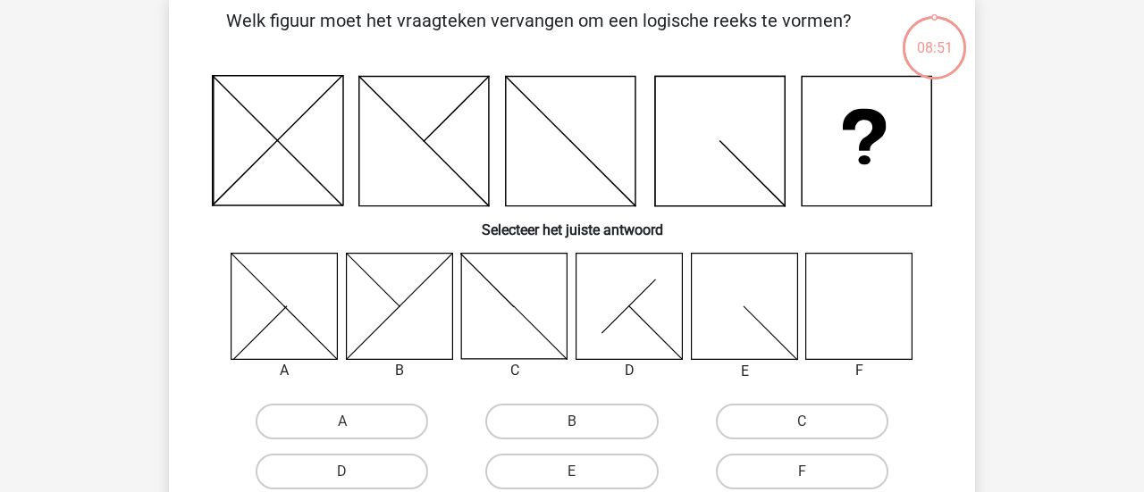
scroll to position [91, 0]
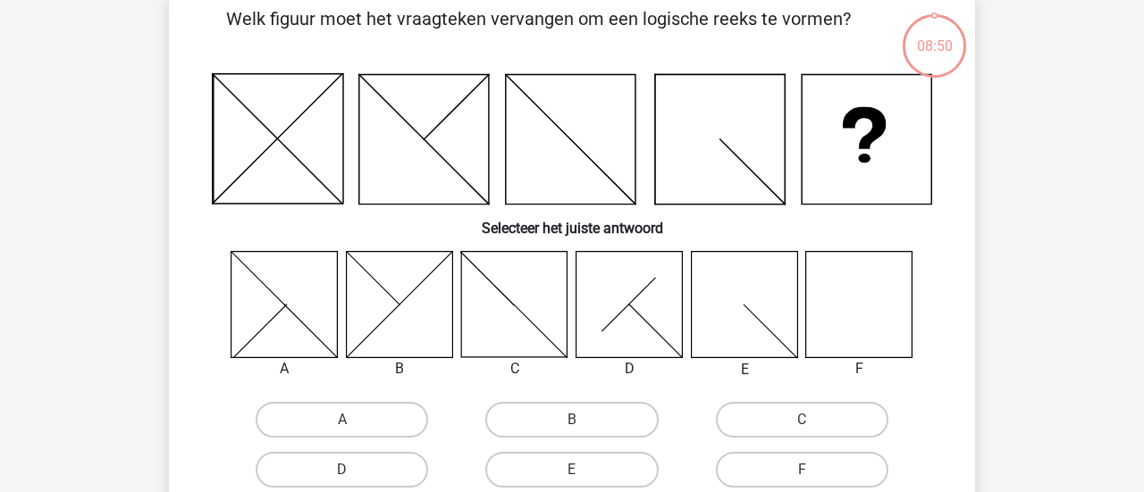
click at [813, 470] on input "F" at bounding box center [808, 476] width 12 height 12
radio input "true"
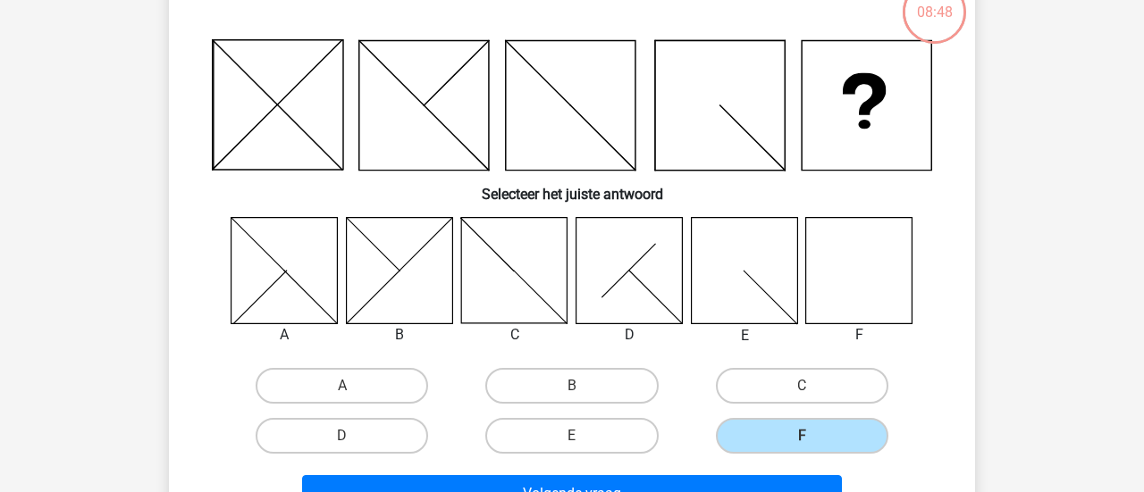
scroll to position [147, 0]
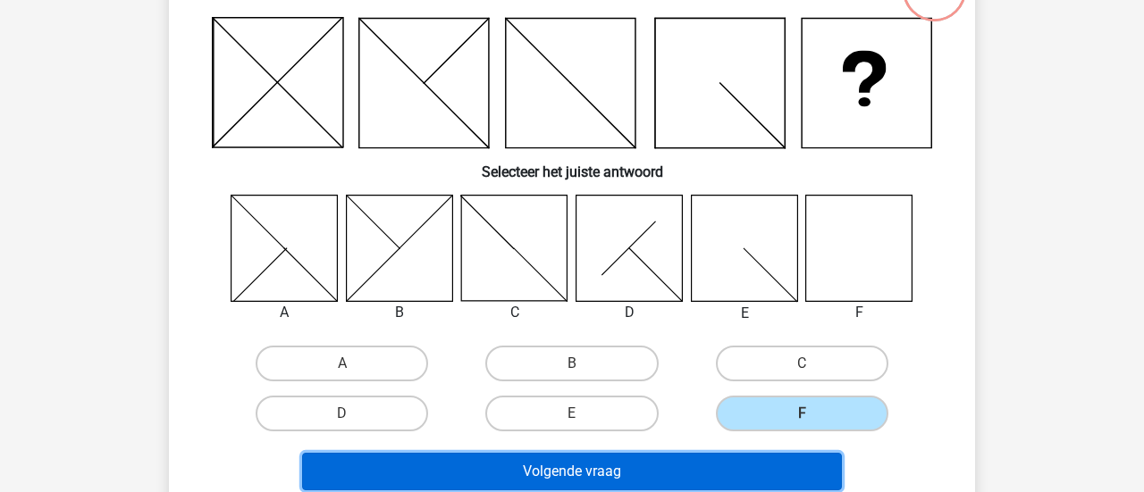
click at [602, 459] on button "Volgende vraag" at bounding box center [572, 472] width 541 height 38
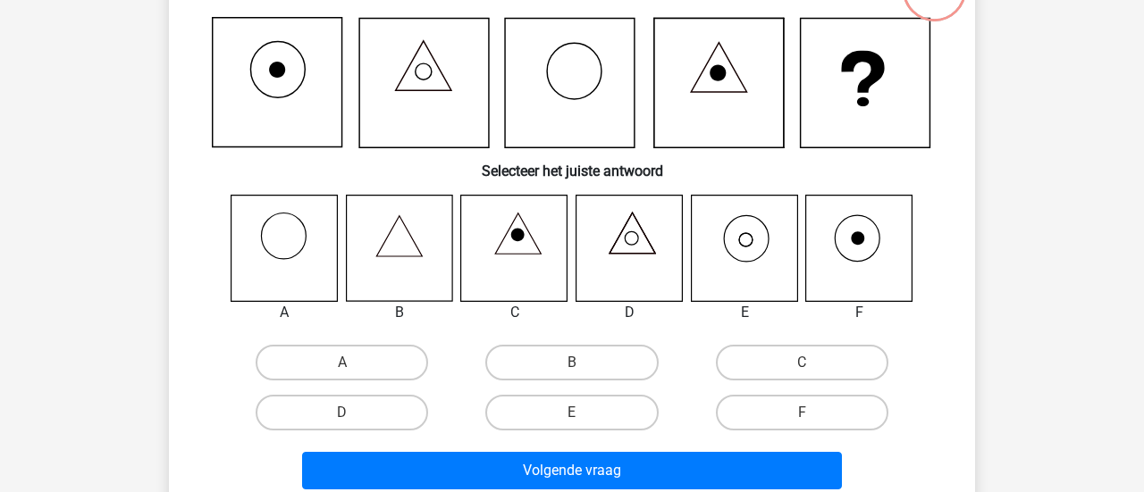
scroll to position [79, 0]
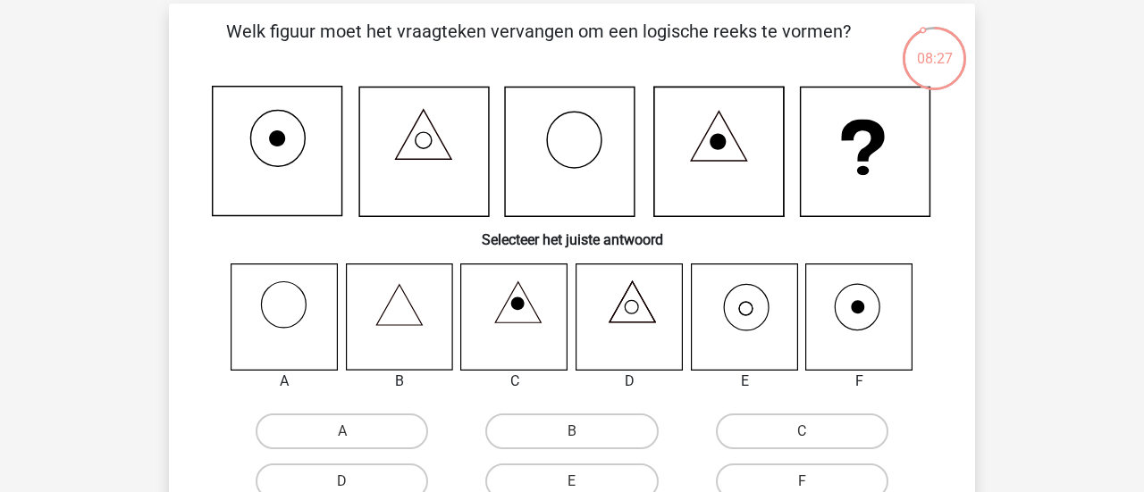
click at [761, 304] on icon at bounding box center [744, 317] width 106 height 106
click at [586, 464] on label "E" at bounding box center [571, 482] width 172 height 36
click at [584, 482] on input "E" at bounding box center [578, 488] width 12 height 12
radio input "true"
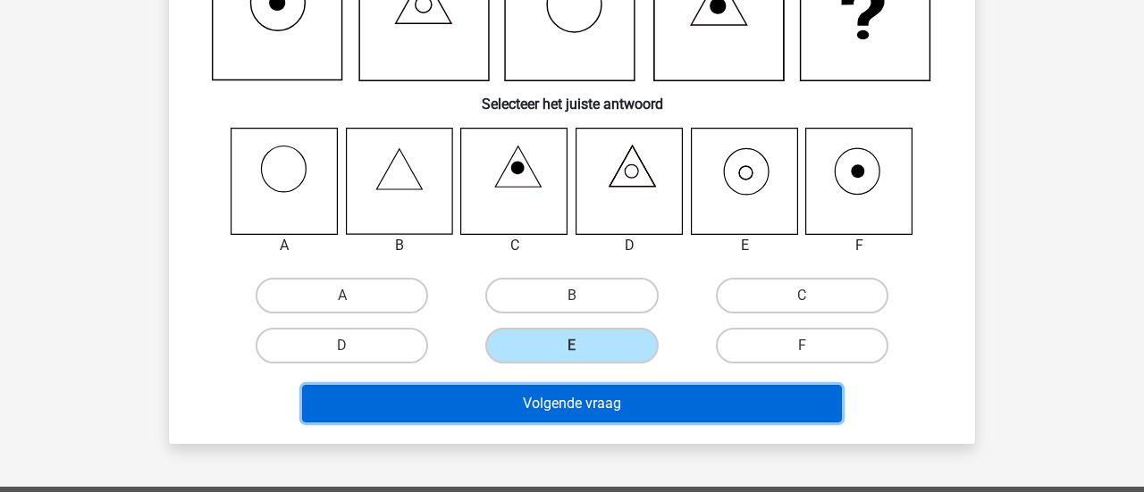
click at [665, 385] on button "Volgende vraag" at bounding box center [572, 404] width 541 height 38
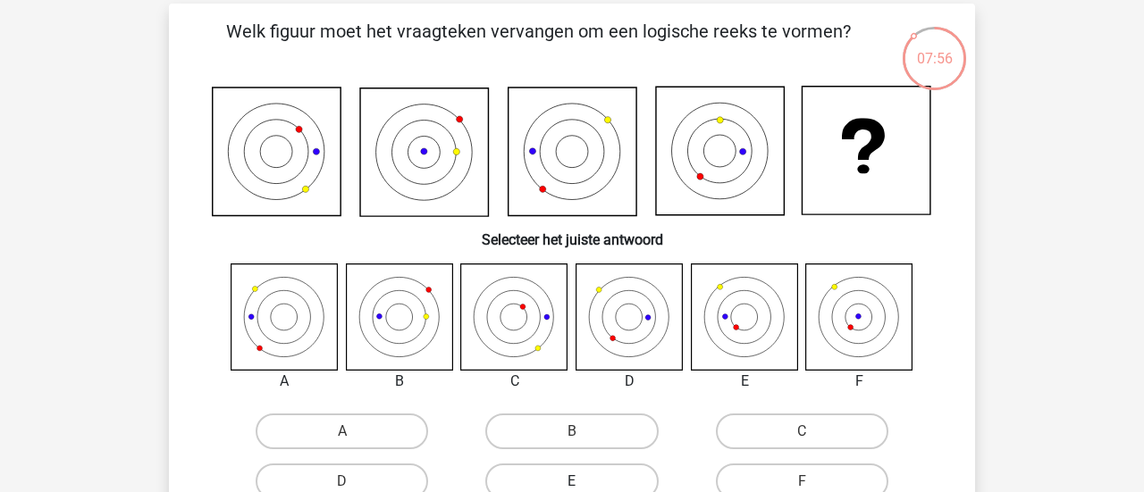
click at [609, 464] on label "E" at bounding box center [571, 482] width 172 height 36
click at [584, 482] on input "E" at bounding box center [578, 488] width 12 height 12
radio input "true"
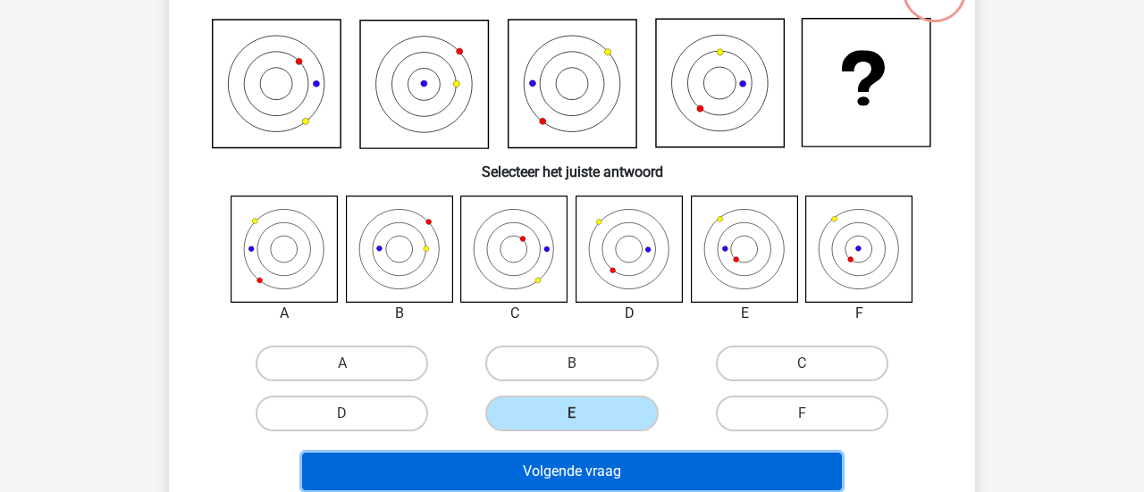
click at [686, 453] on button "Volgende vraag" at bounding box center [572, 472] width 541 height 38
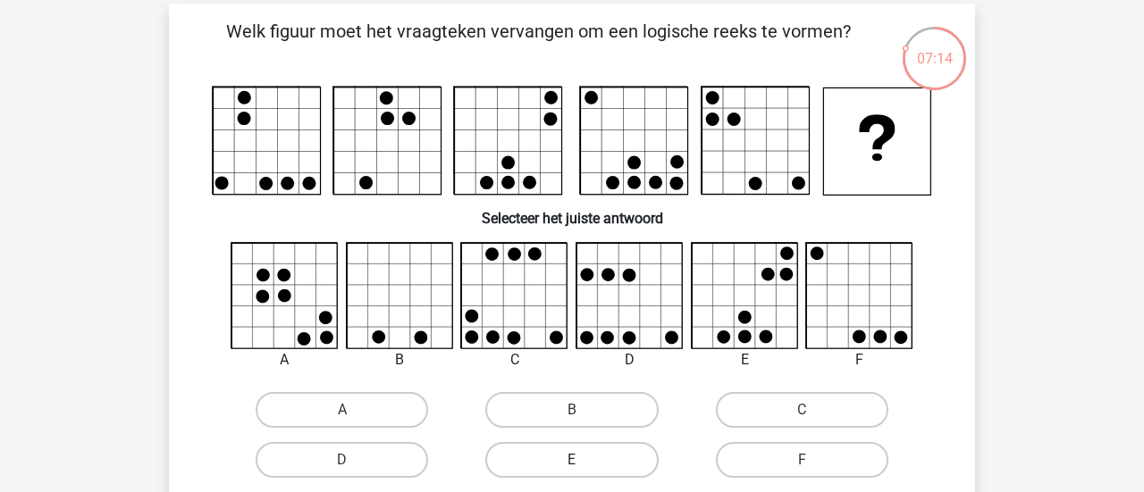
click at [534, 447] on label "E" at bounding box center [571, 460] width 172 height 36
click at [572, 460] on input "E" at bounding box center [578, 466] width 12 height 12
radio input "true"
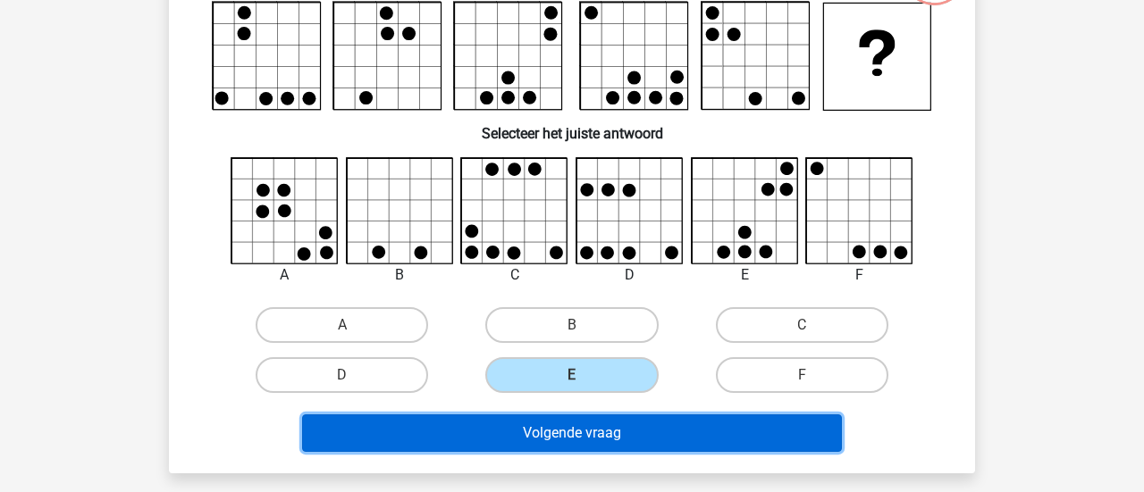
click at [632, 415] on button "Volgende vraag" at bounding box center [572, 434] width 541 height 38
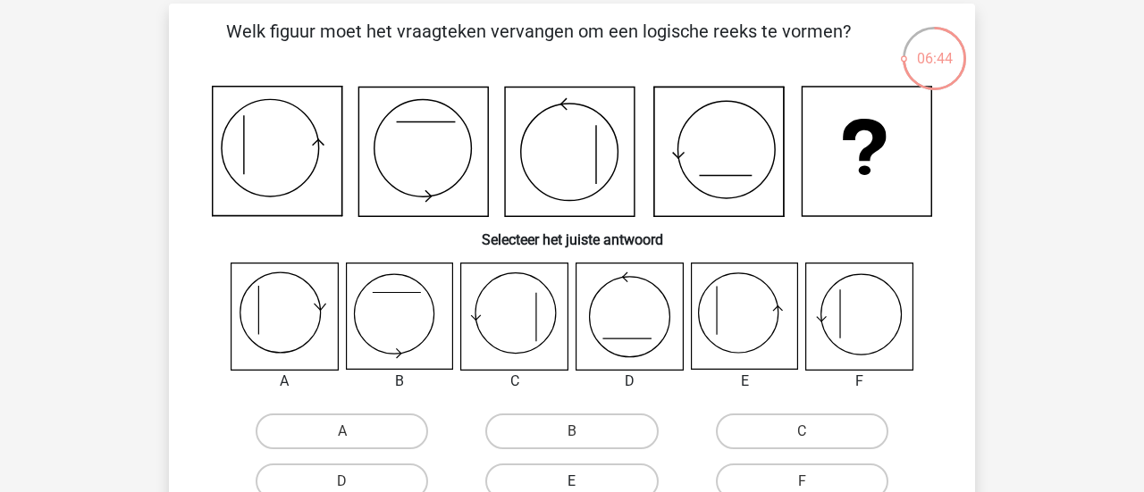
click at [627, 464] on label "E" at bounding box center [571, 482] width 172 height 36
click at [584, 482] on input "E" at bounding box center [578, 488] width 12 height 12
radio input "true"
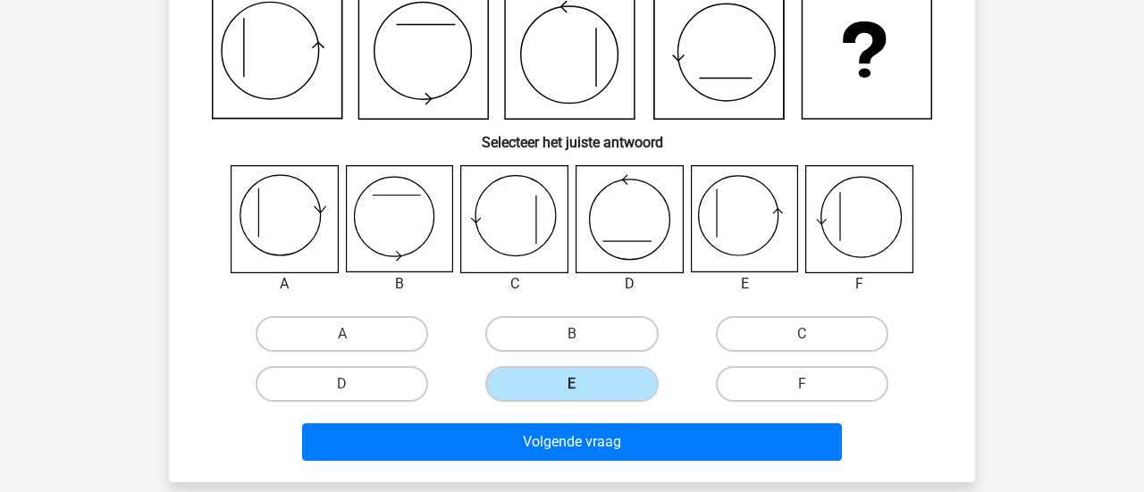
scroll to position [204, 0]
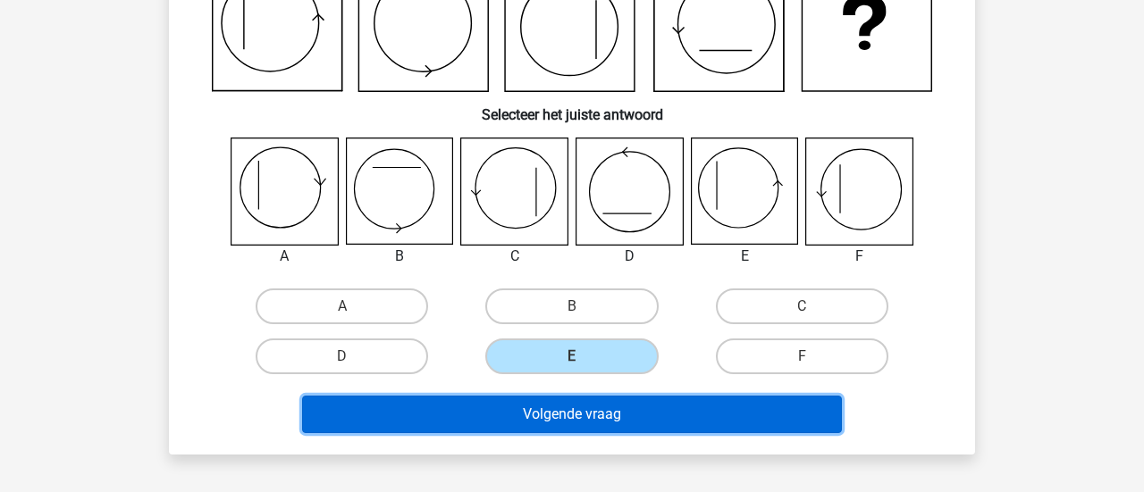
click at [672, 396] on button "Volgende vraag" at bounding box center [572, 415] width 541 height 38
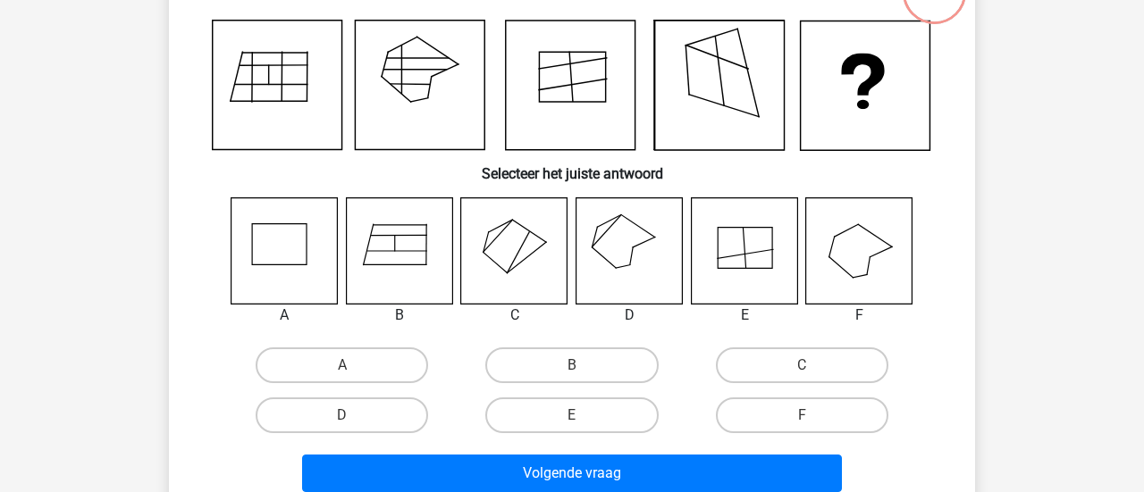
scroll to position [79, 0]
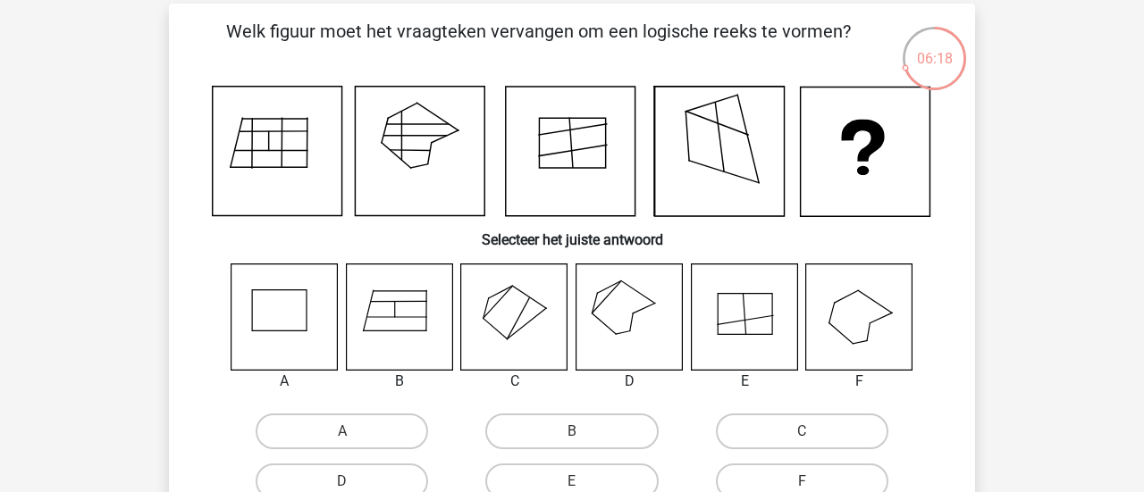
click at [616, 307] on icon at bounding box center [629, 317] width 106 height 106
click at [403, 464] on label "D" at bounding box center [342, 482] width 172 height 36
click at [354, 482] on input "D" at bounding box center [348, 488] width 12 height 12
radio input "true"
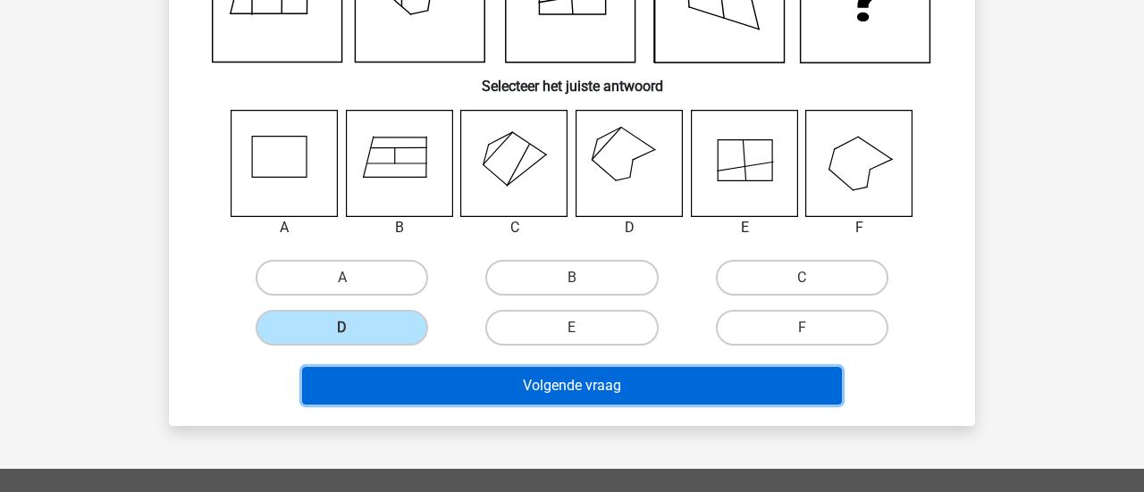
click at [615, 367] on button "Volgende vraag" at bounding box center [572, 386] width 541 height 38
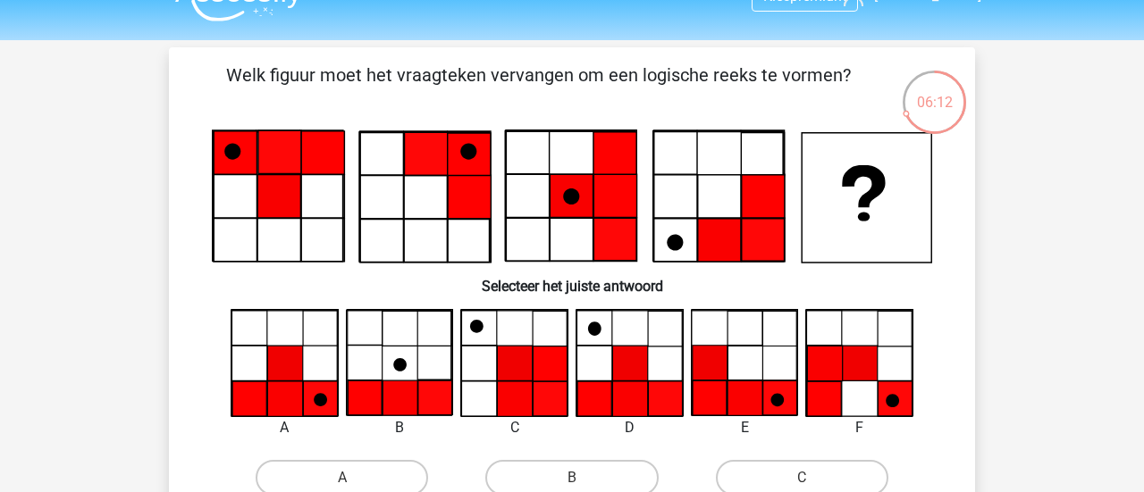
scroll to position [44, 0]
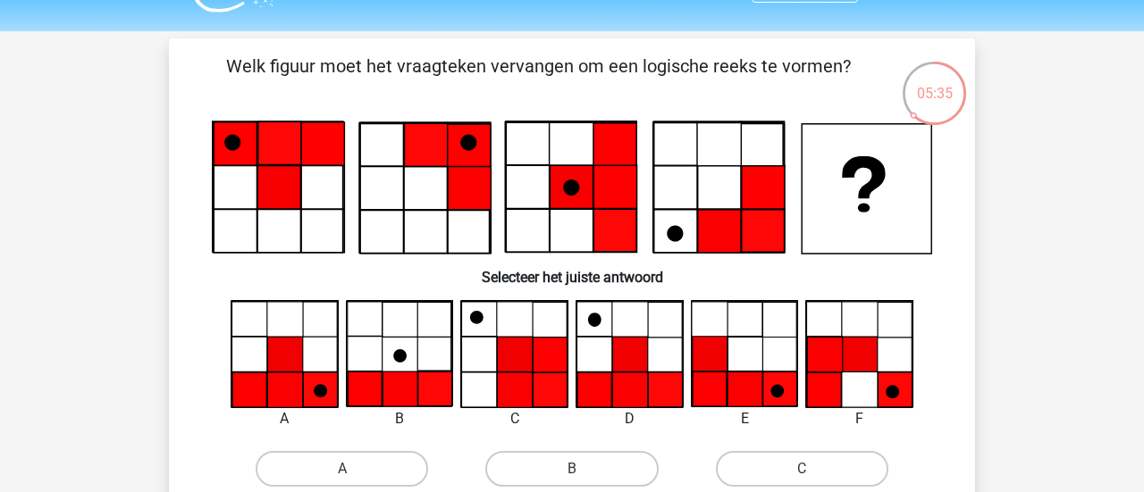
click at [287, 377] on icon at bounding box center [284, 390] width 35 height 35
click at [347, 454] on label "A" at bounding box center [342, 469] width 172 height 36
click at [347, 469] on input "A" at bounding box center [348, 475] width 12 height 12
radio input "true"
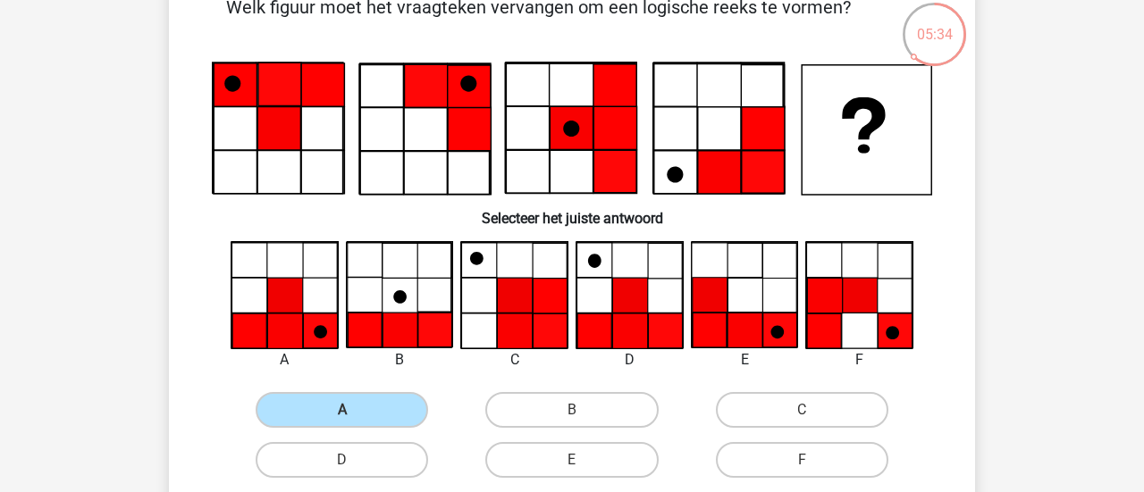
scroll to position [252, 0]
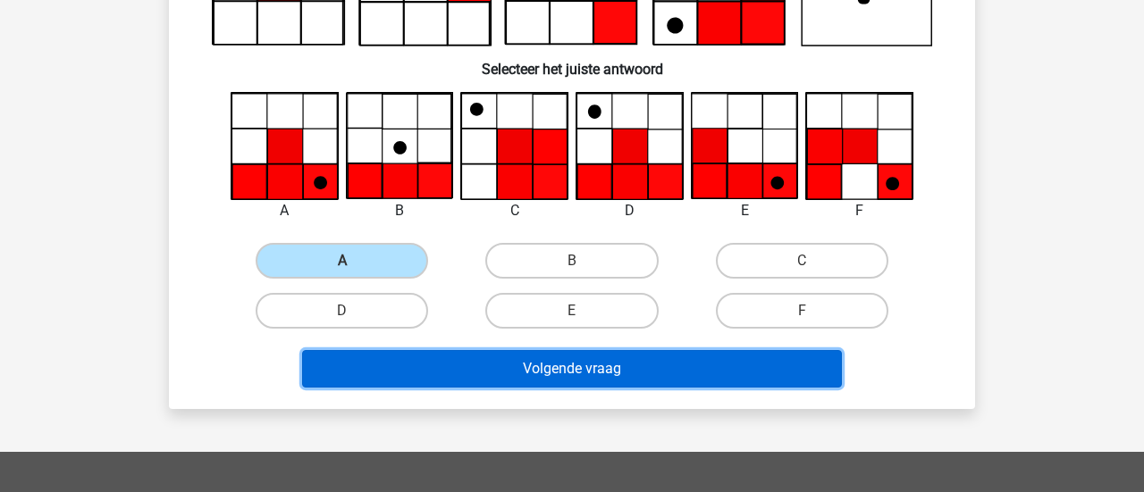
click at [602, 350] on button "Volgende vraag" at bounding box center [572, 369] width 541 height 38
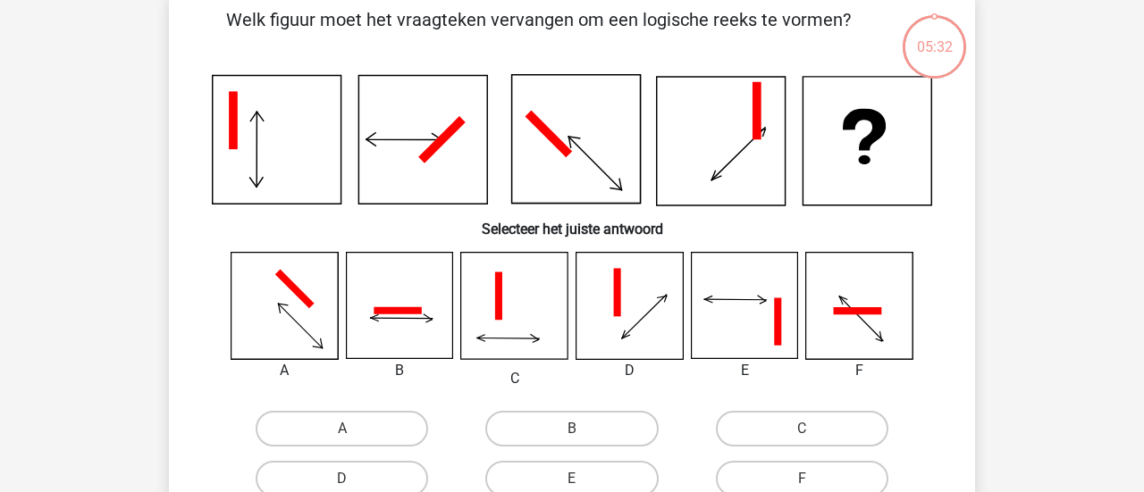
scroll to position [79, 0]
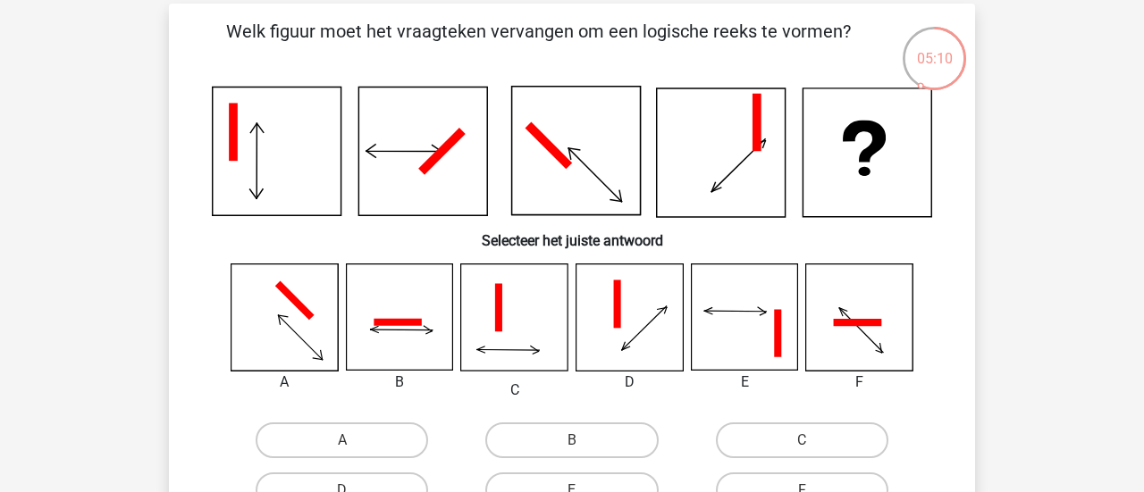
click at [312, 317] on icon at bounding box center [284, 318] width 106 height 106
click at [380, 443] on label "A" at bounding box center [342, 441] width 172 height 36
click at [354, 443] on input "A" at bounding box center [348, 447] width 12 height 12
radio input "true"
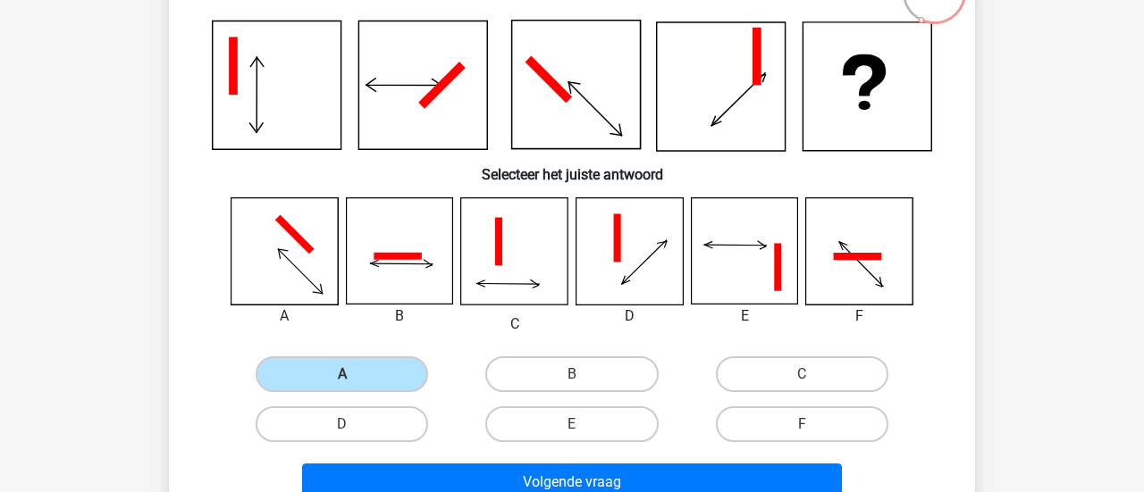
scroll to position [287, 0]
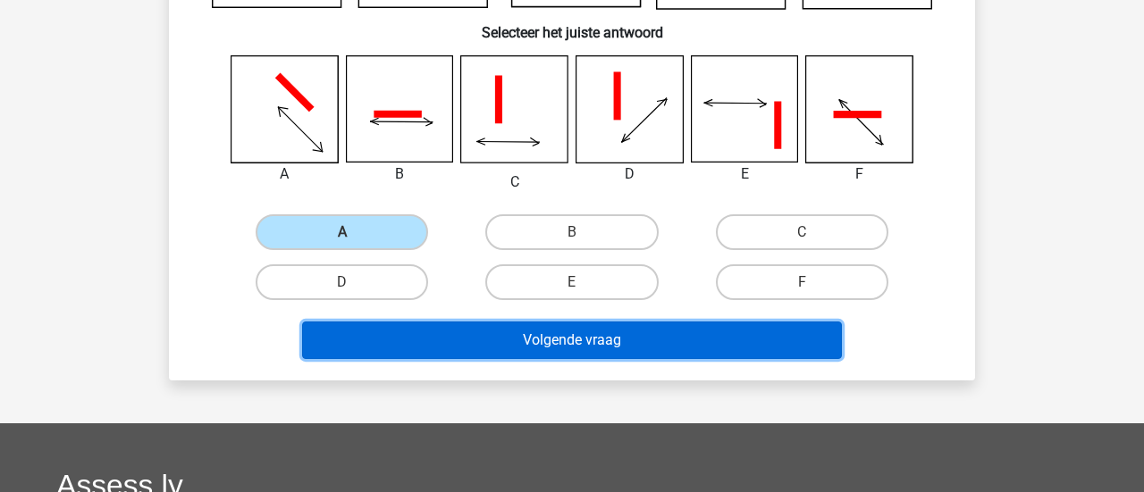
click at [506, 322] on button "Volgende vraag" at bounding box center [572, 341] width 541 height 38
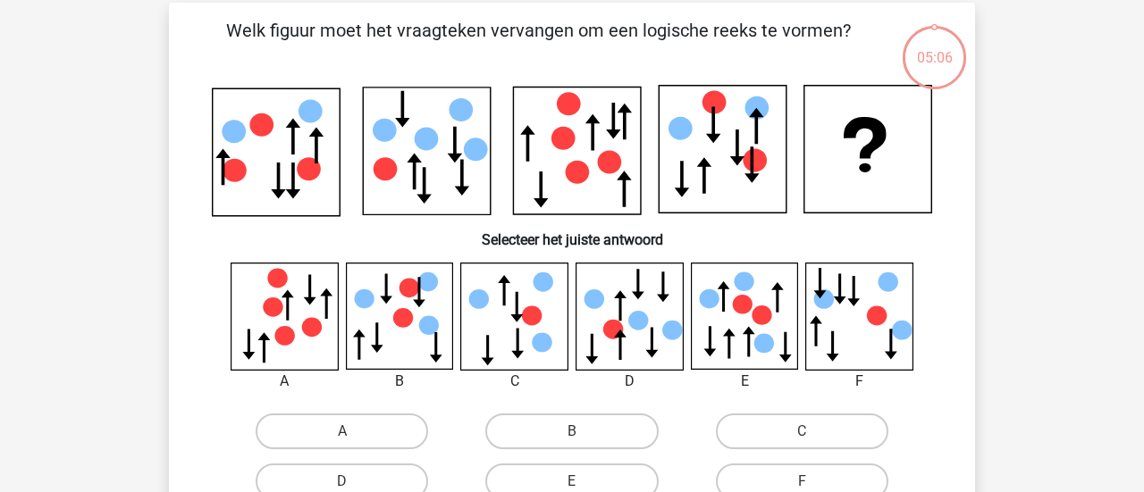
scroll to position [79, 0]
click at [619, 425] on label "B" at bounding box center [571, 433] width 172 height 36
click at [584, 433] on input "B" at bounding box center [578, 439] width 12 height 12
radio input "true"
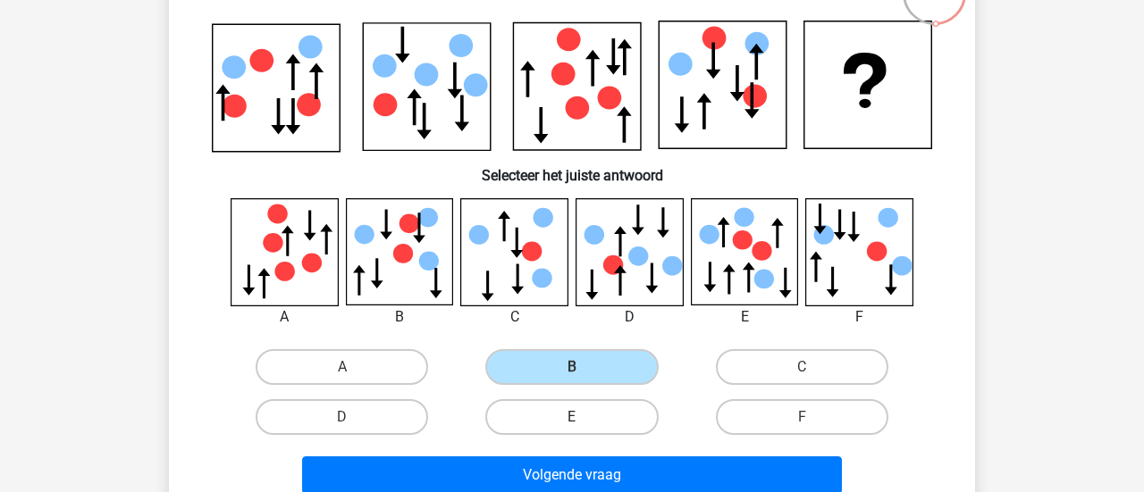
scroll to position [164, 0]
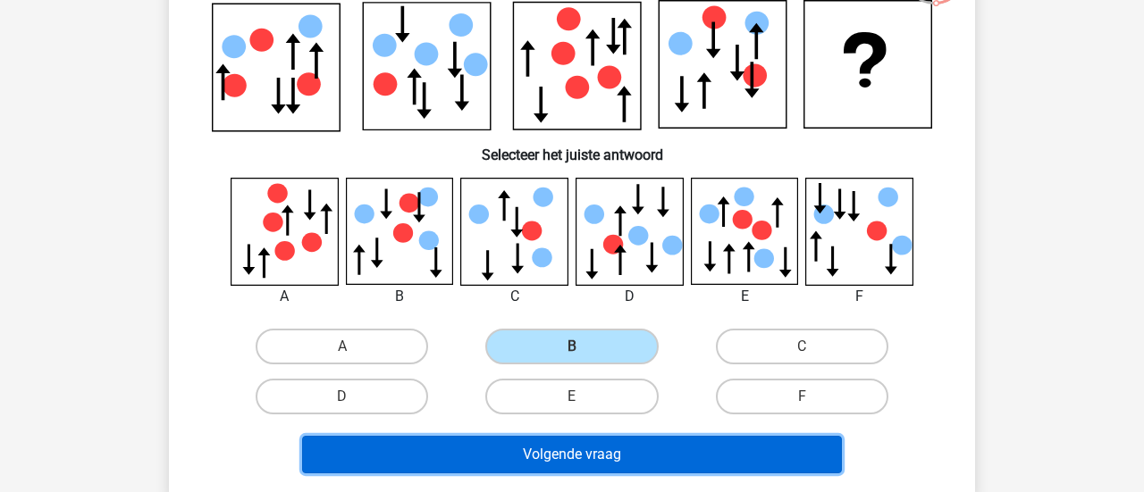
click at [663, 436] on button "Volgende vraag" at bounding box center [572, 455] width 541 height 38
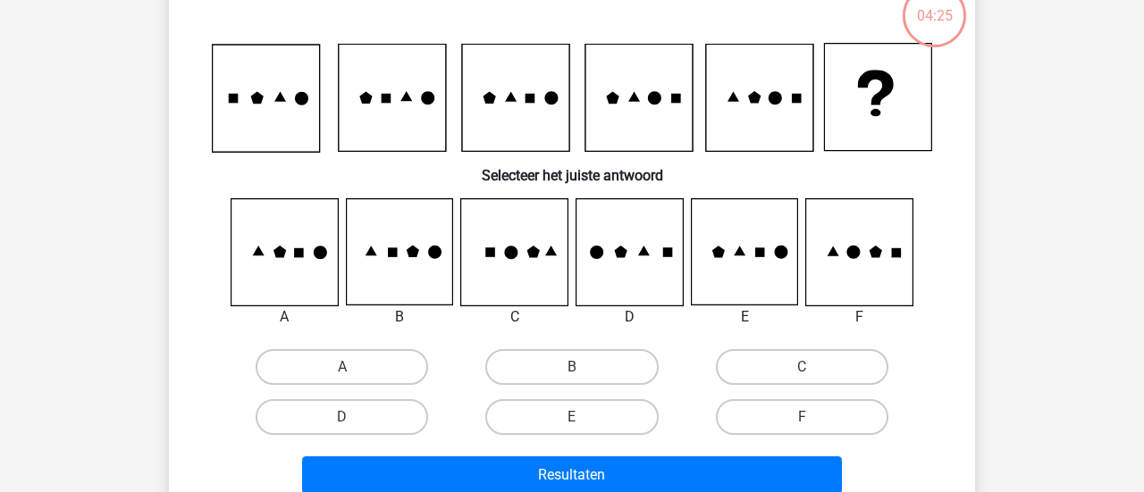
scroll to position [79, 0]
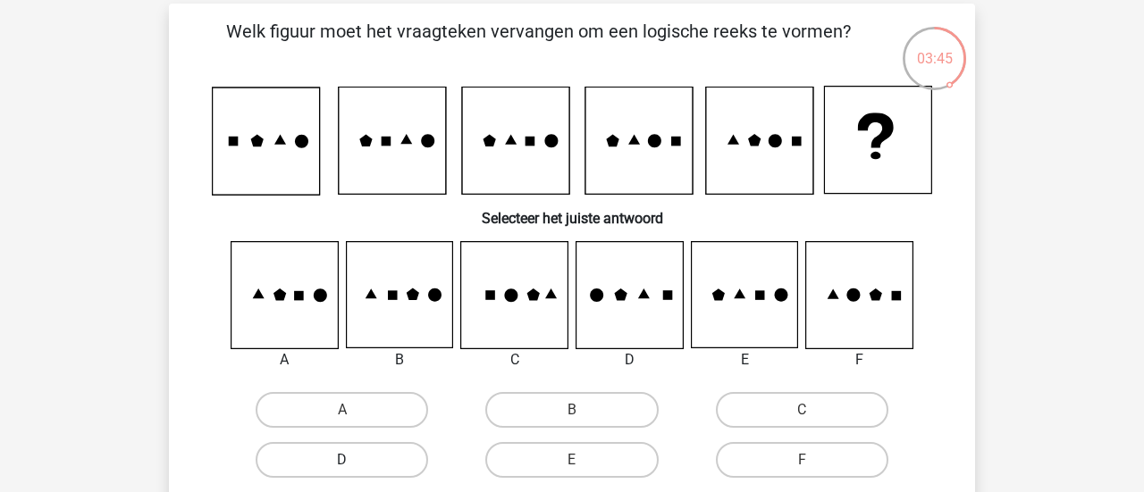
click at [387, 442] on label "D" at bounding box center [342, 460] width 172 height 36
click at [354, 460] on input "D" at bounding box center [348, 466] width 12 height 12
radio input "true"
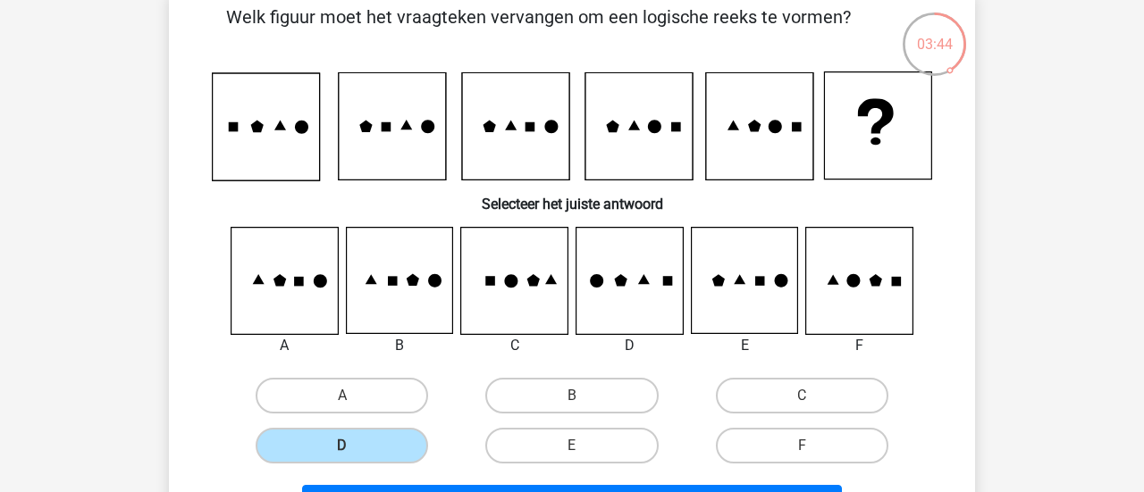
scroll to position [106, 0]
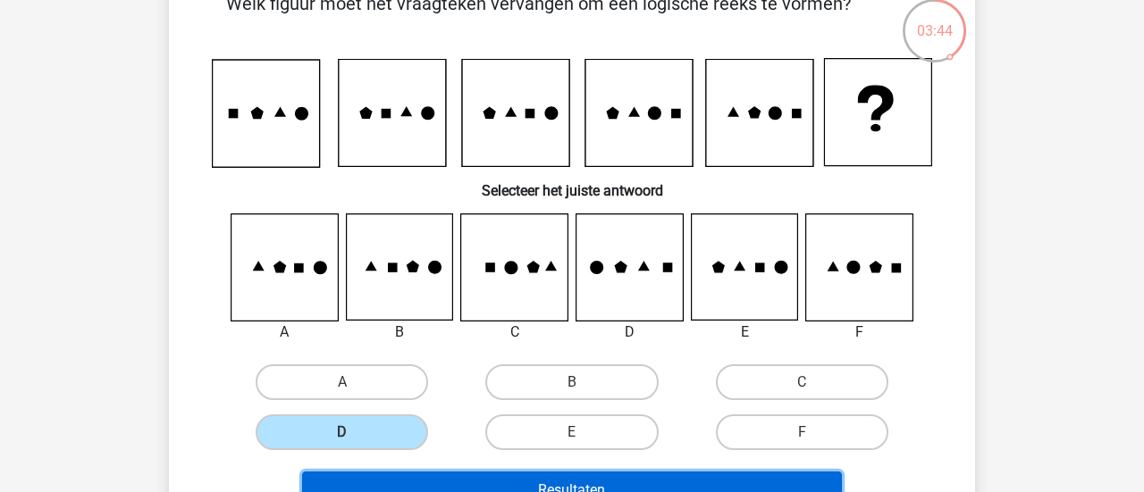
click at [683, 472] on button "Resultaten" at bounding box center [572, 491] width 541 height 38
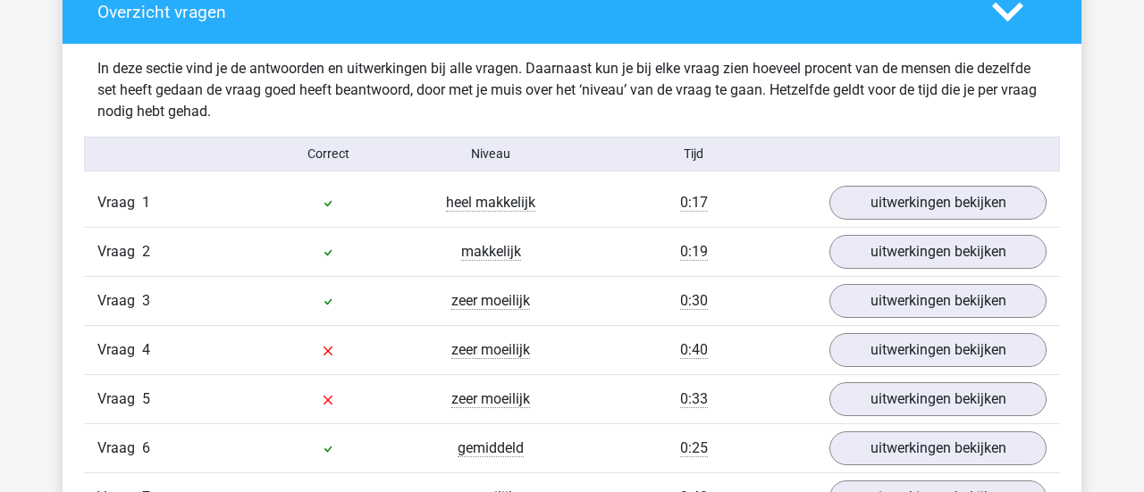
scroll to position [1363, 0]
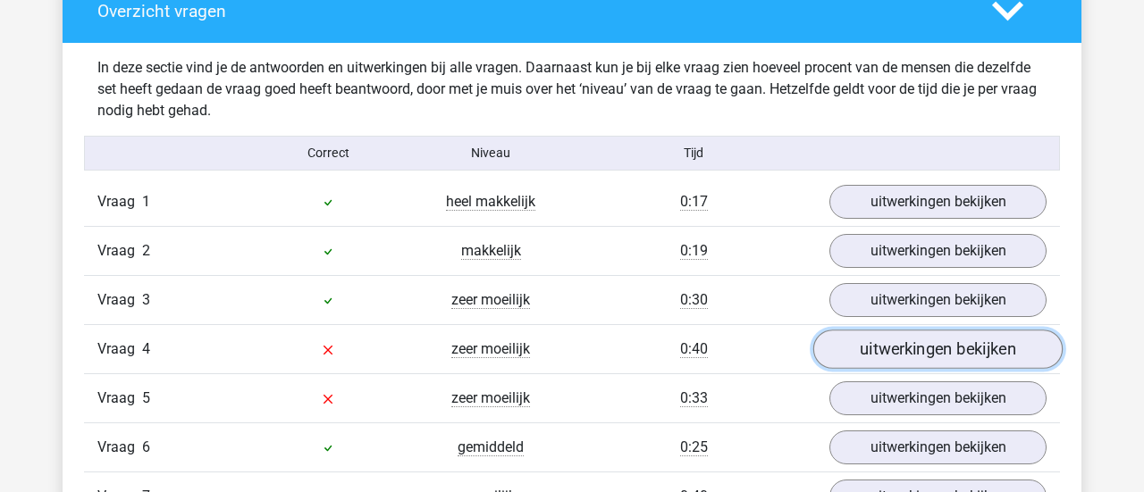
click at [874, 331] on link "uitwerkingen bekijken" at bounding box center [937, 350] width 249 height 39
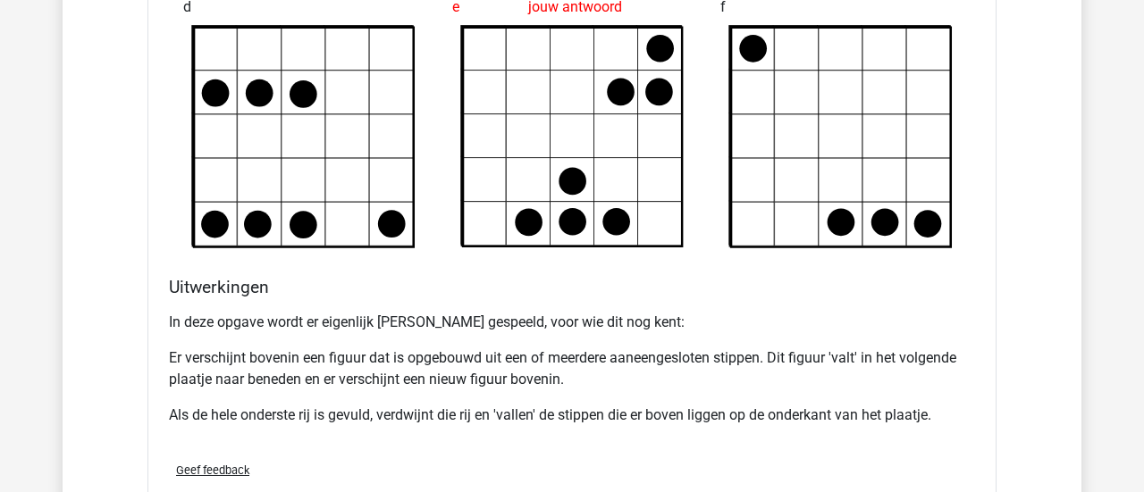
scroll to position [2276, 0]
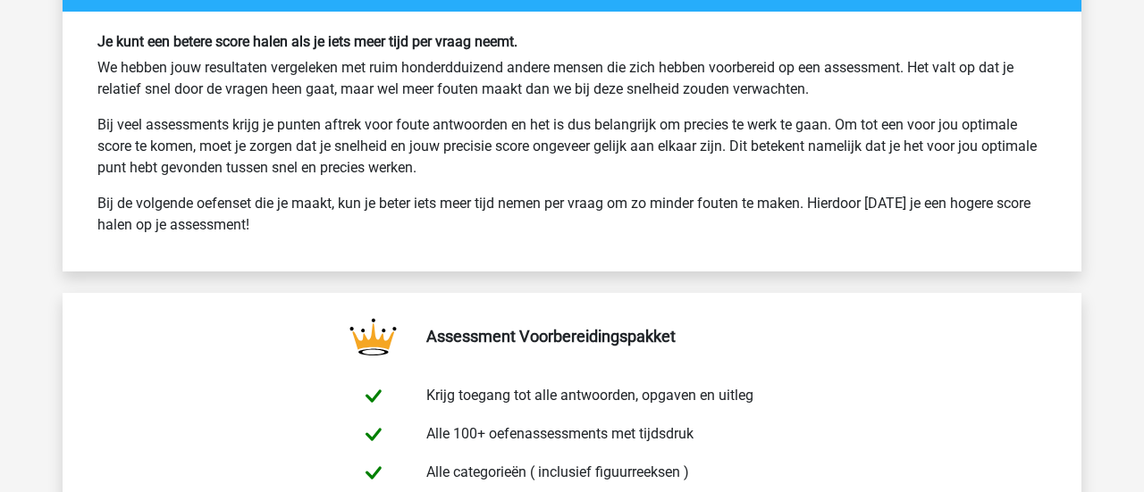
scroll to position [5440, 0]
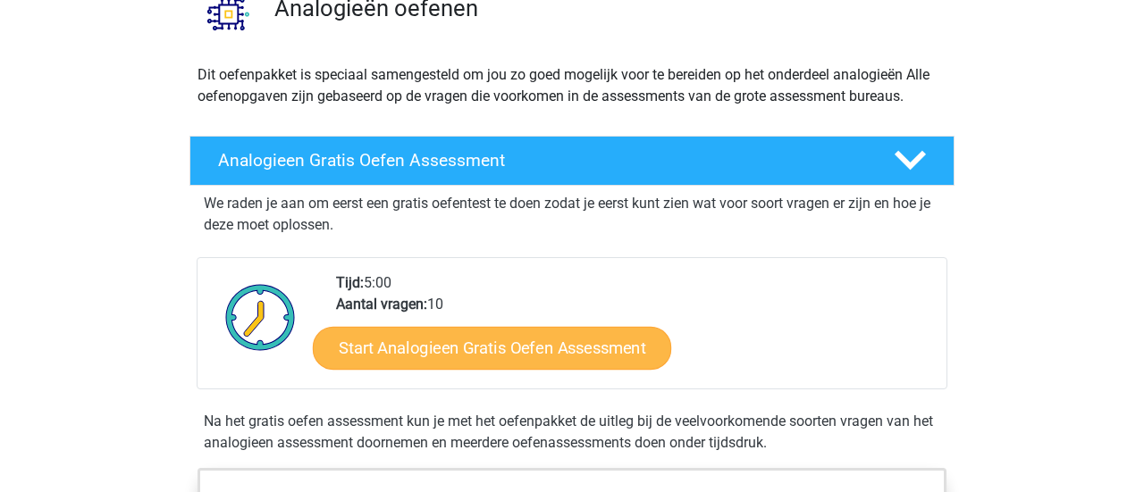
scroll to position [161, 0]
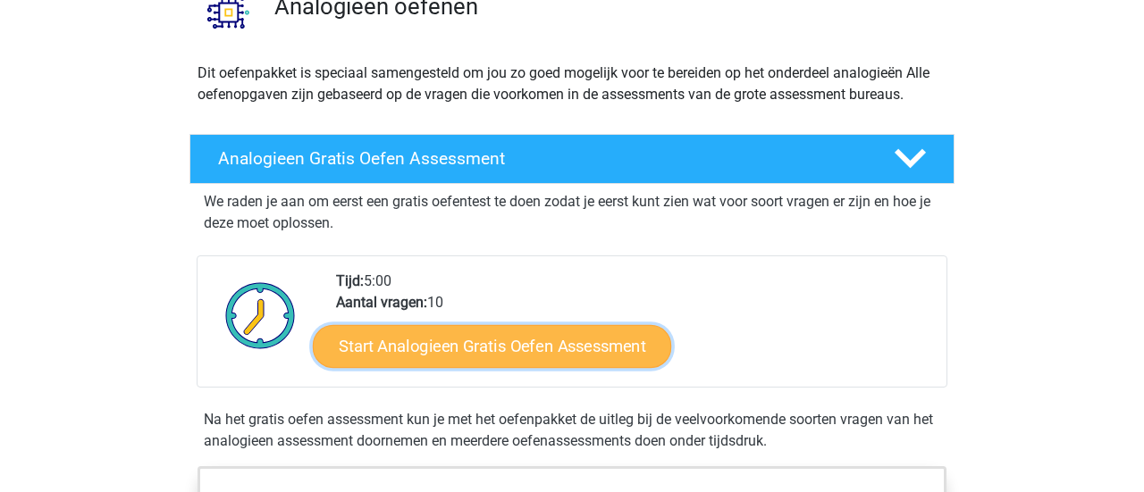
click at [442, 324] on link "Start Analogieen Gratis Oefen Assessment" at bounding box center [492, 345] width 358 height 43
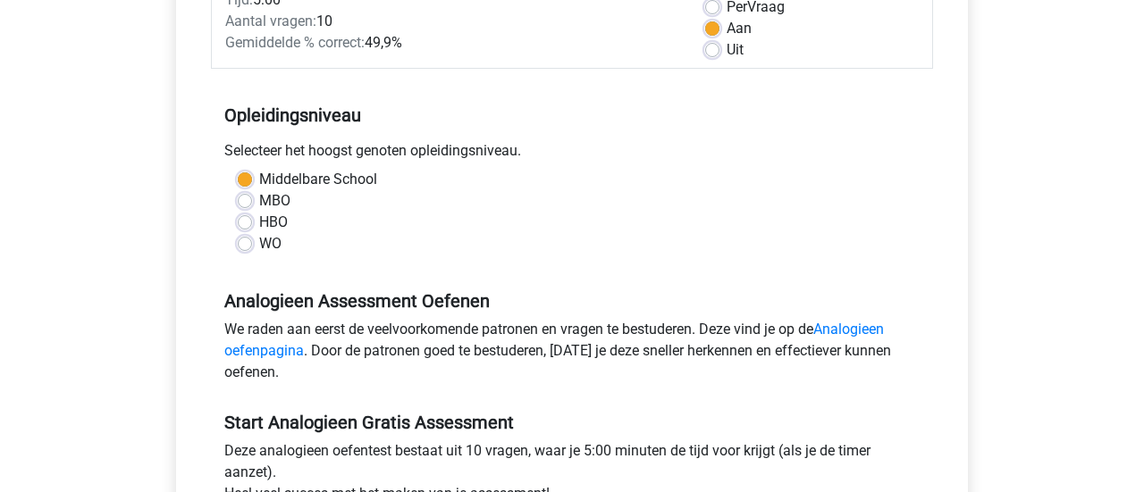
scroll to position [307, 0]
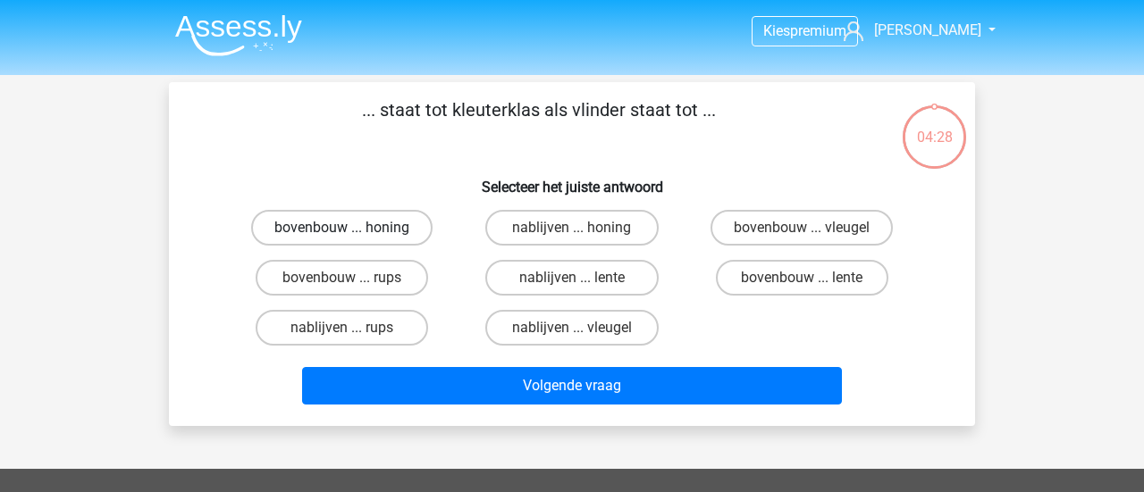
click at [353, 215] on label "bovenbouw ... honing" at bounding box center [341, 228] width 181 height 36
click at [353, 228] on input "bovenbouw ... honing" at bounding box center [348, 234] width 12 height 12
radio input "true"
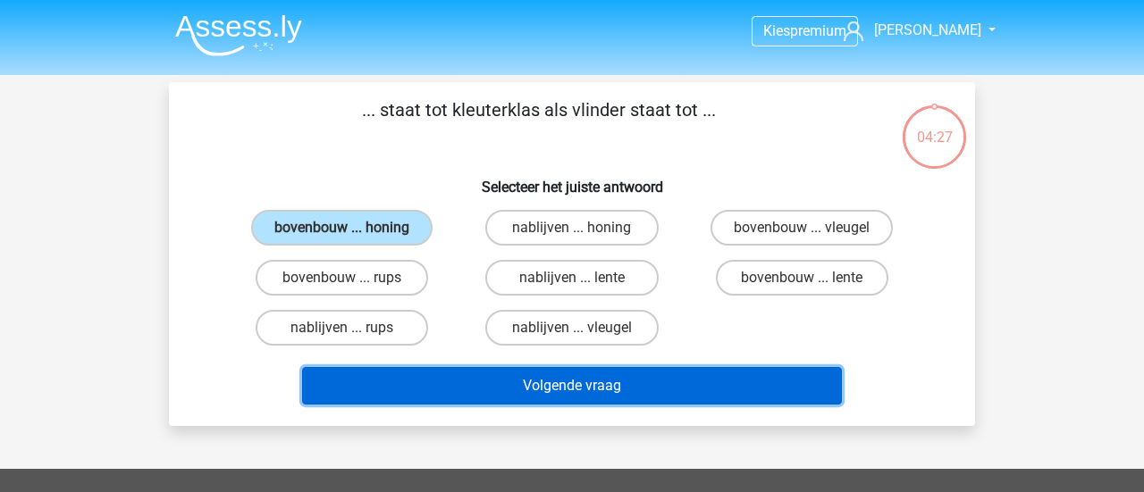
click at [706, 367] on button "Volgende vraag" at bounding box center [572, 386] width 541 height 38
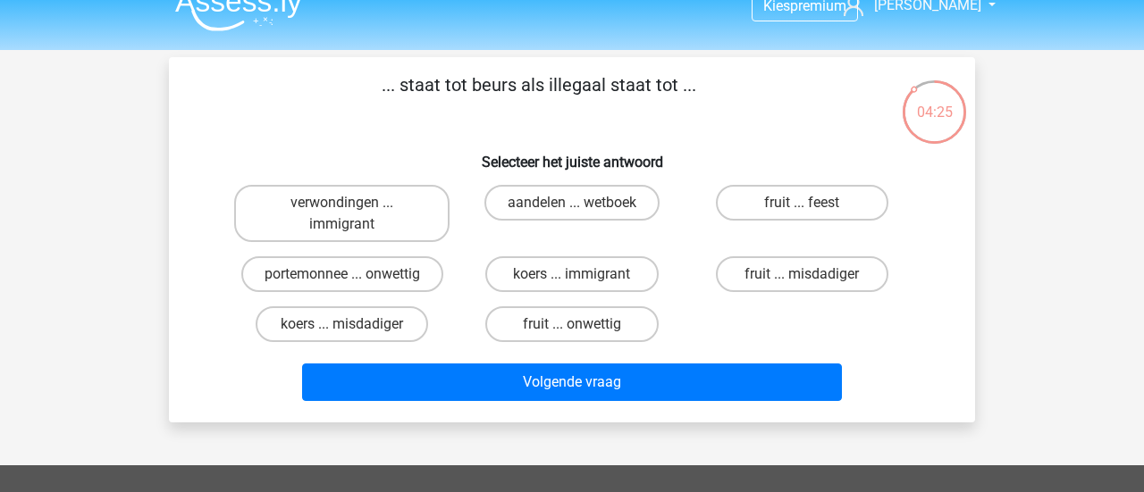
scroll to position [23, 0]
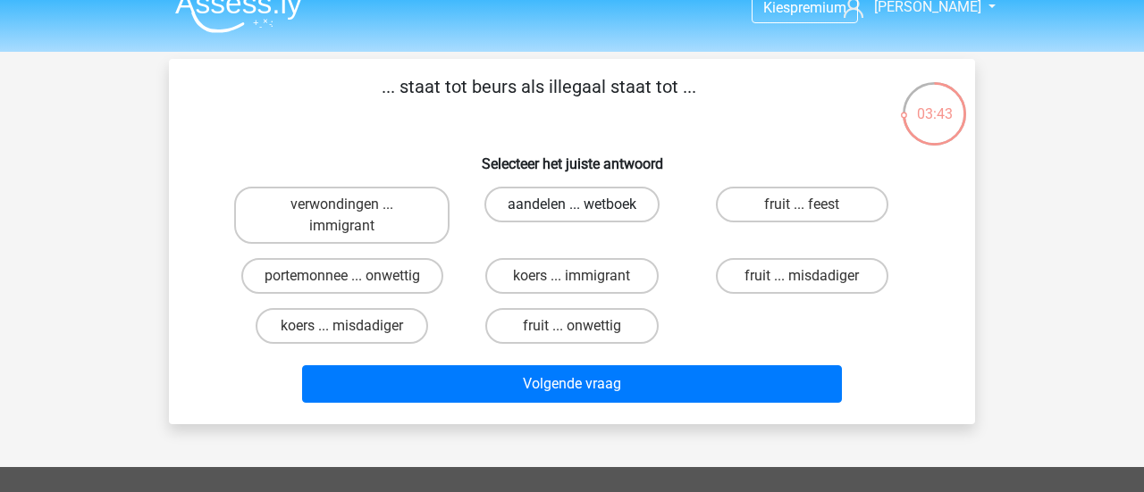
click at [621, 192] on label "aandelen ... wetboek" at bounding box center [571, 205] width 175 height 36
click at [584, 205] on input "aandelen ... wetboek" at bounding box center [578, 211] width 12 height 12
radio input "true"
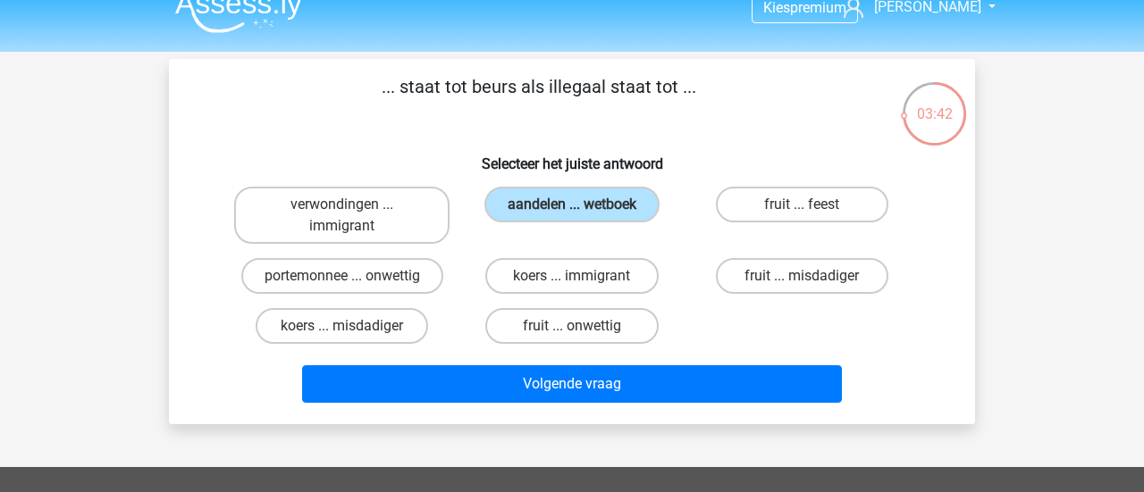
click at [702, 351] on div "Volgende vraag" at bounding box center [572, 380] width 749 height 59
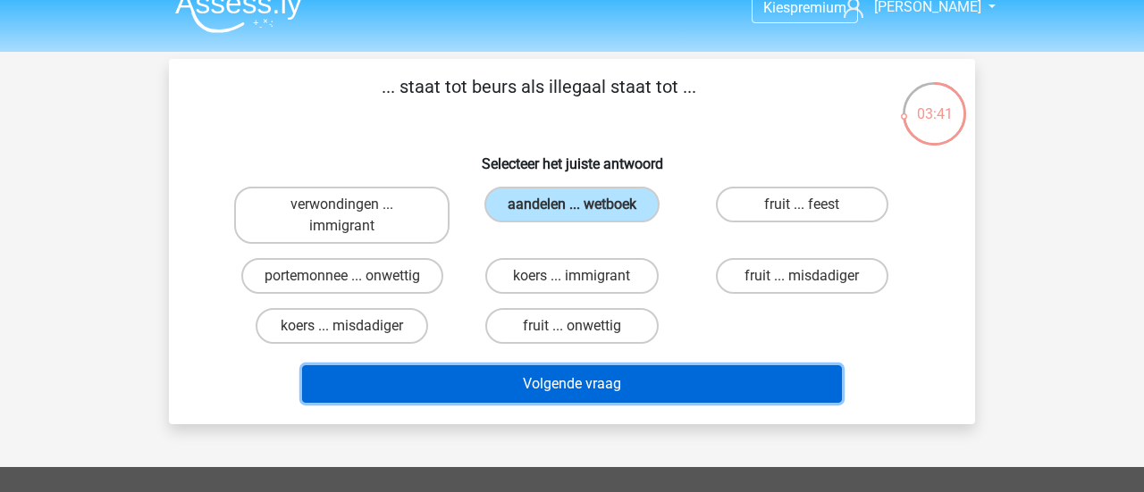
click at [712, 366] on button "Volgende vraag" at bounding box center [572, 385] width 541 height 38
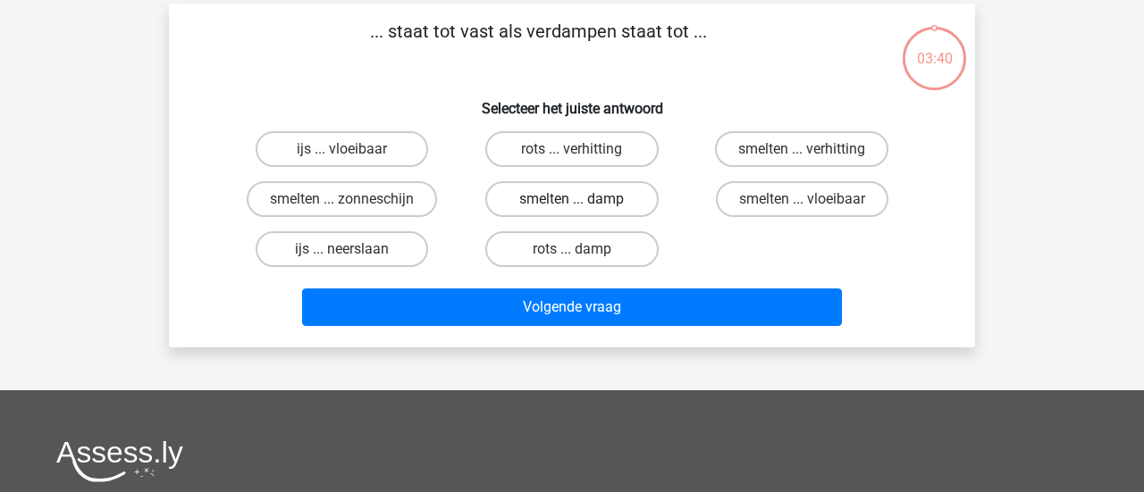
scroll to position [79, 0]
click at [383, 131] on label "ijs ... vloeibaar" at bounding box center [342, 149] width 172 height 36
click at [354, 149] on input "ijs ... vloeibaar" at bounding box center [348, 155] width 12 height 12
radio input "true"
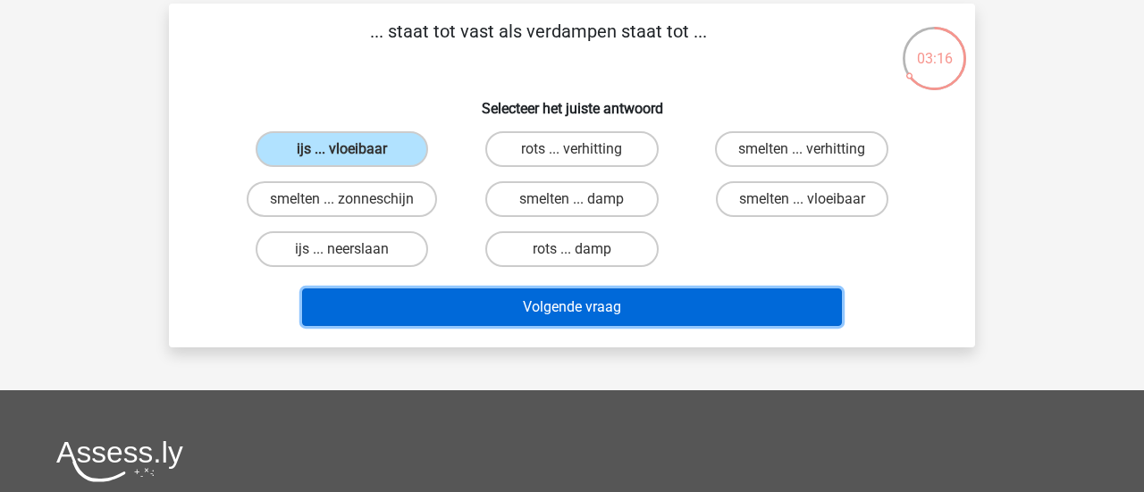
click at [672, 289] on button "Volgende vraag" at bounding box center [572, 308] width 541 height 38
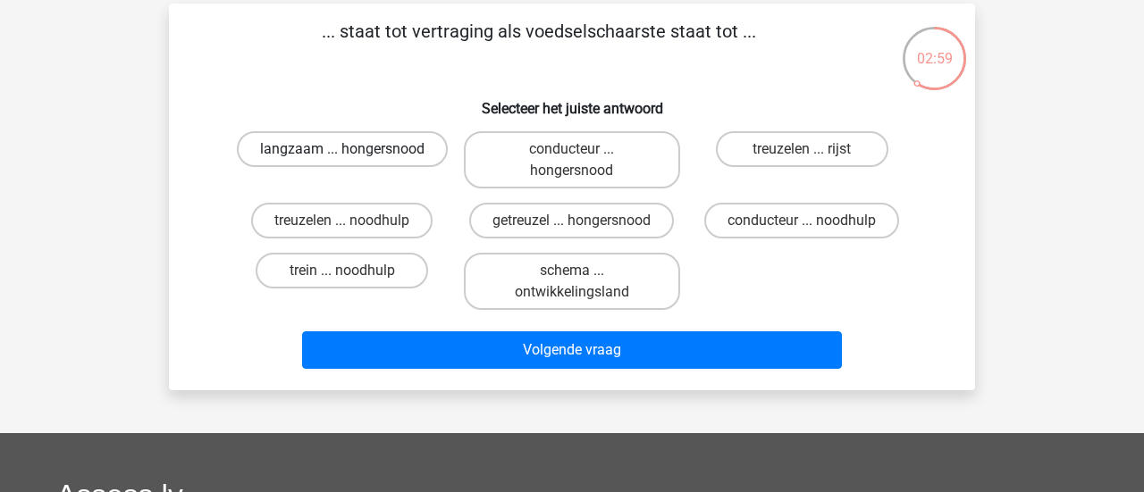
click at [360, 131] on label "langzaam ... hongersnood" at bounding box center [342, 149] width 211 height 36
click at [354, 149] on input "langzaam ... hongersnood" at bounding box center [348, 155] width 12 height 12
radio input "true"
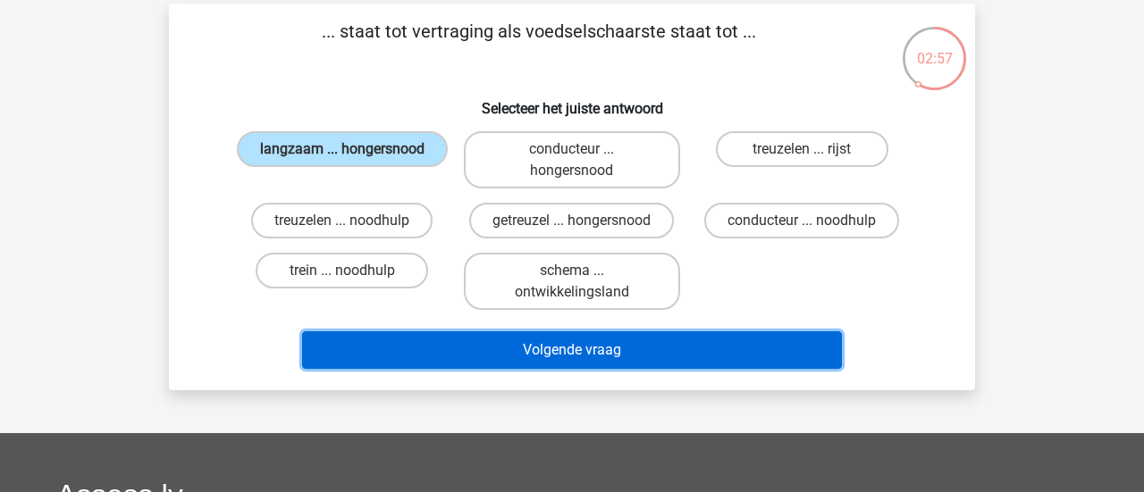
click at [799, 332] on button "Volgende vraag" at bounding box center [572, 351] width 541 height 38
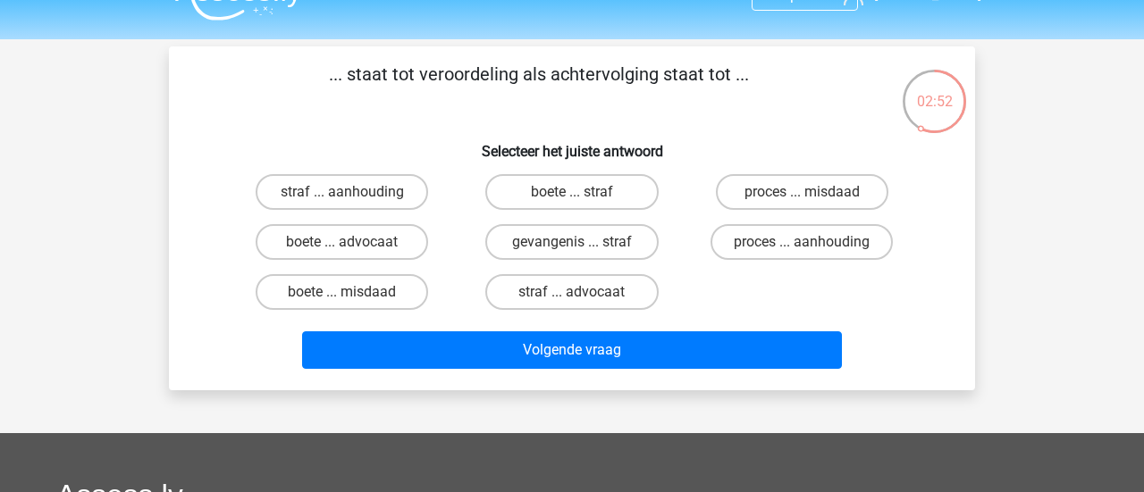
scroll to position [55, 0]
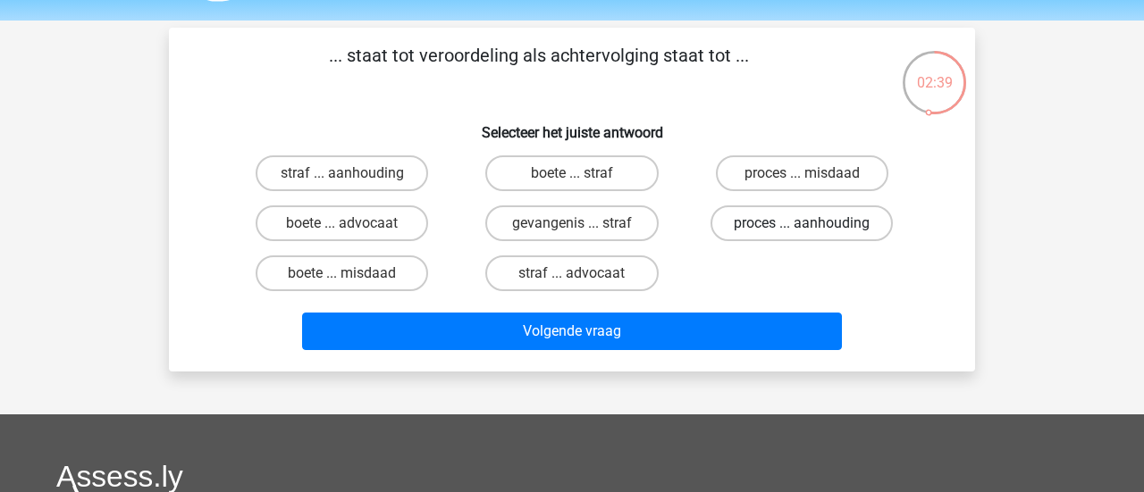
click at [840, 206] on label "proces ... aanhouding" at bounding box center [802, 224] width 182 height 36
click at [813, 223] on input "proces ... aanhouding" at bounding box center [808, 229] width 12 height 12
radio input "true"
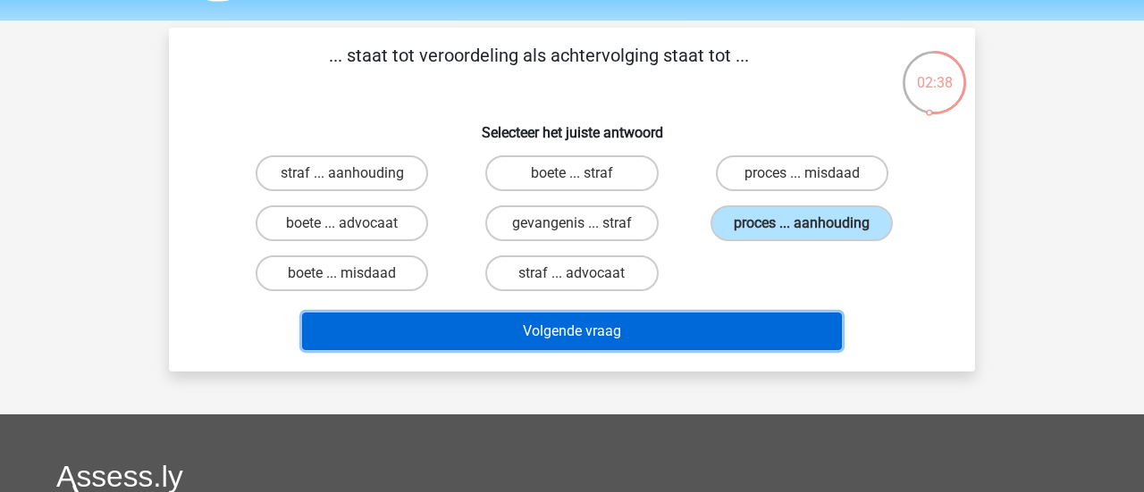
click at [706, 313] on button "Volgende vraag" at bounding box center [572, 332] width 541 height 38
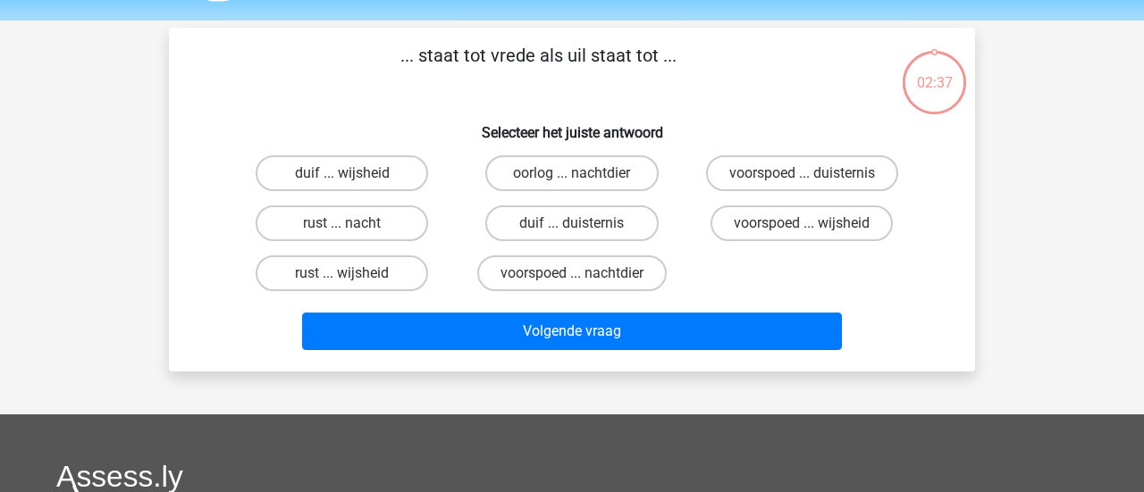
scroll to position [79, 0]
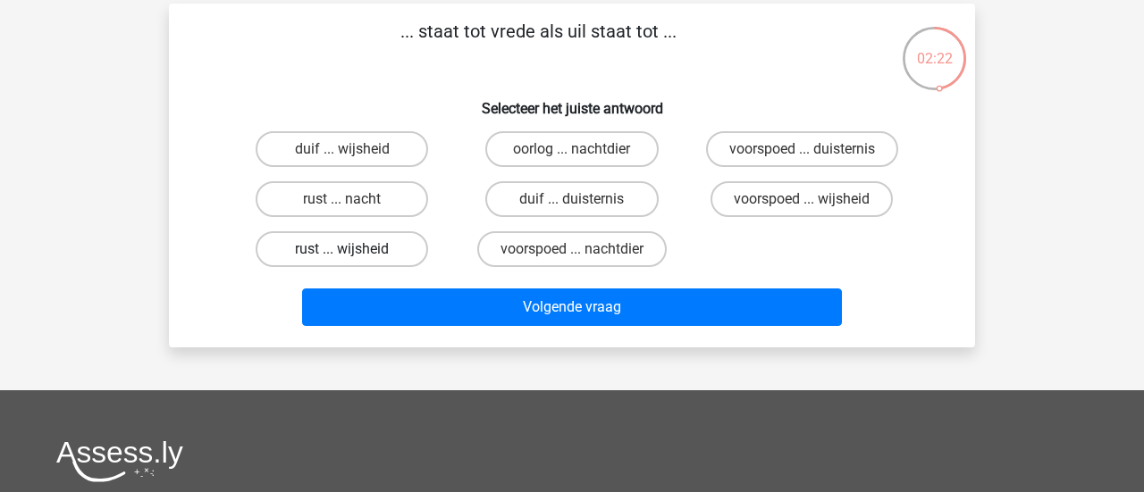
click at [393, 231] on label "rust ... wijsheid" at bounding box center [342, 249] width 172 height 36
click at [354, 249] on input "rust ... wijsheid" at bounding box center [348, 255] width 12 height 12
radio input "true"
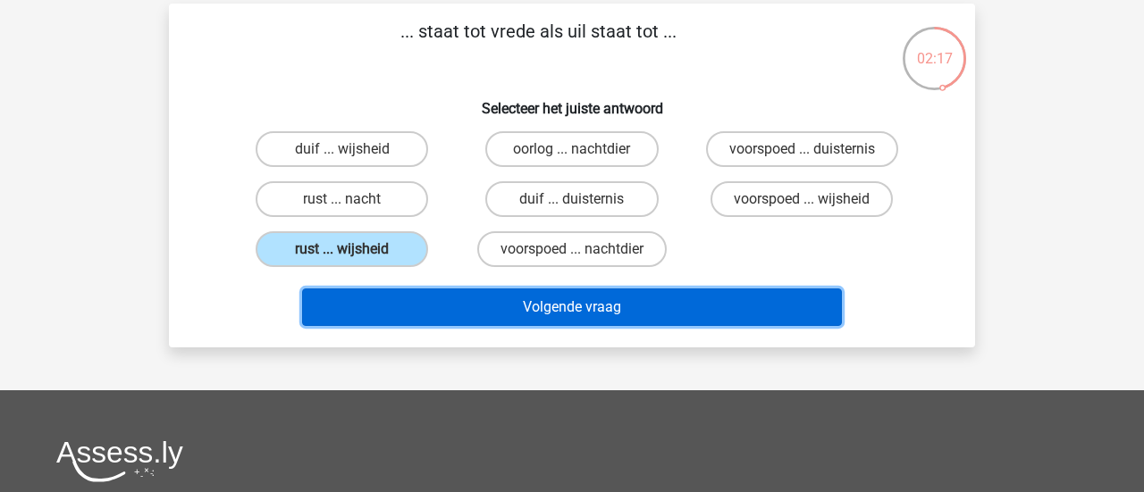
click at [676, 289] on button "Volgende vraag" at bounding box center [572, 308] width 541 height 38
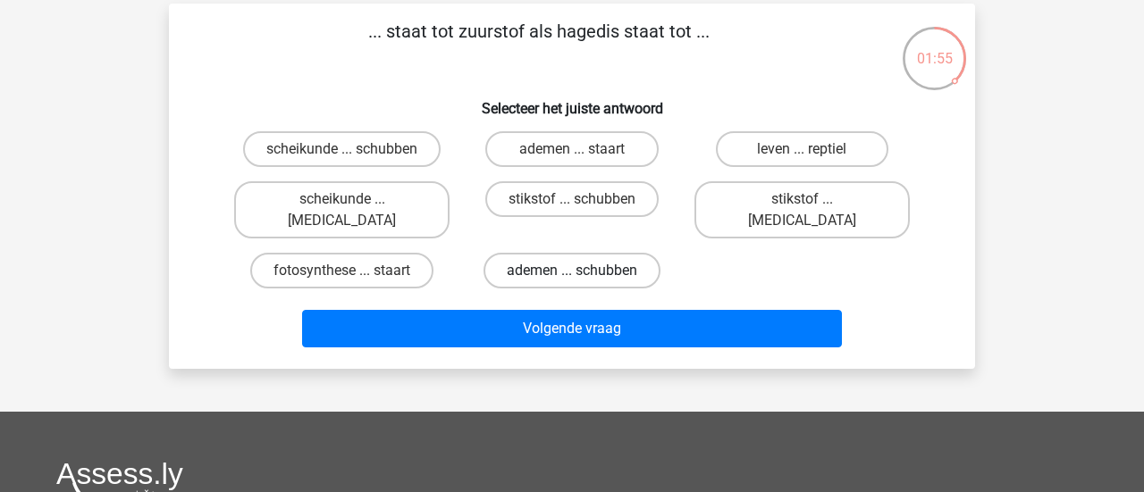
click at [627, 253] on label "ademen ... schubben" at bounding box center [572, 271] width 177 height 36
click at [584, 271] on input "ademen ... schubben" at bounding box center [578, 277] width 12 height 12
radio input "true"
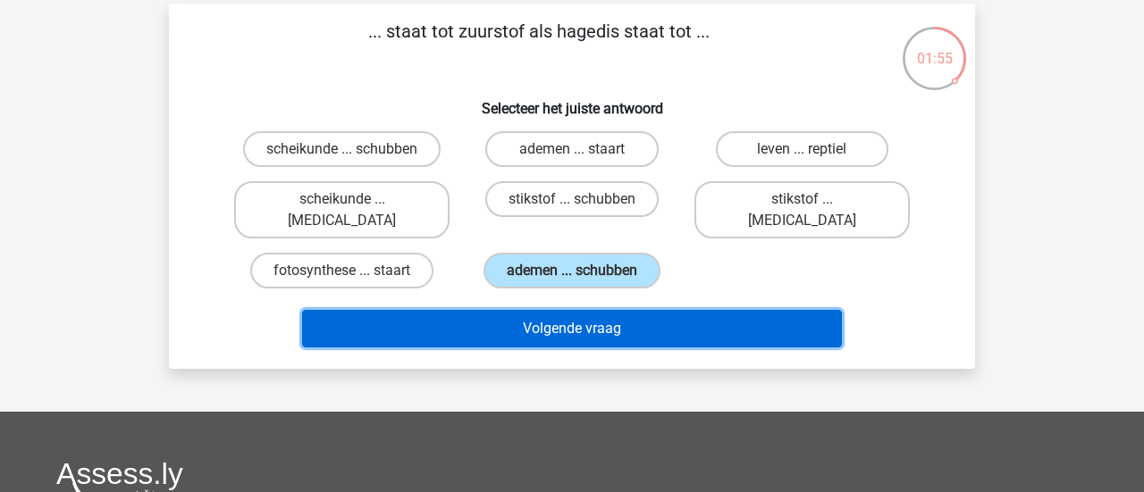
click at [717, 310] on button "Volgende vraag" at bounding box center [572, 329] width 541 height 38
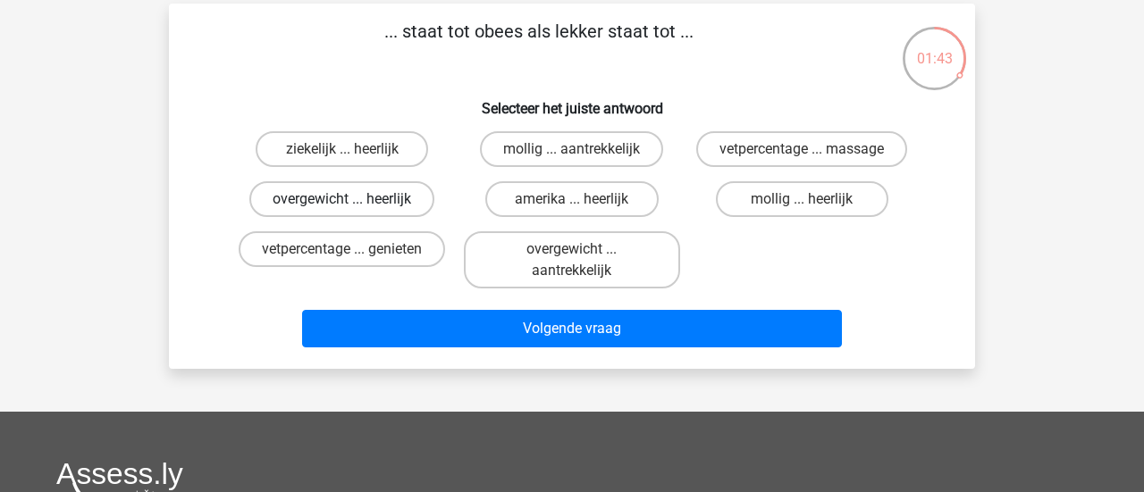
click at [364, 181] on label "overgewicht ... heerlijk" at bounding box center [341, 199] width 185 height 36
click at [354, 199] on input "overgewicht ... heerlijk" at bounding box center [348, 205] width 12 height 12
radio input "true"
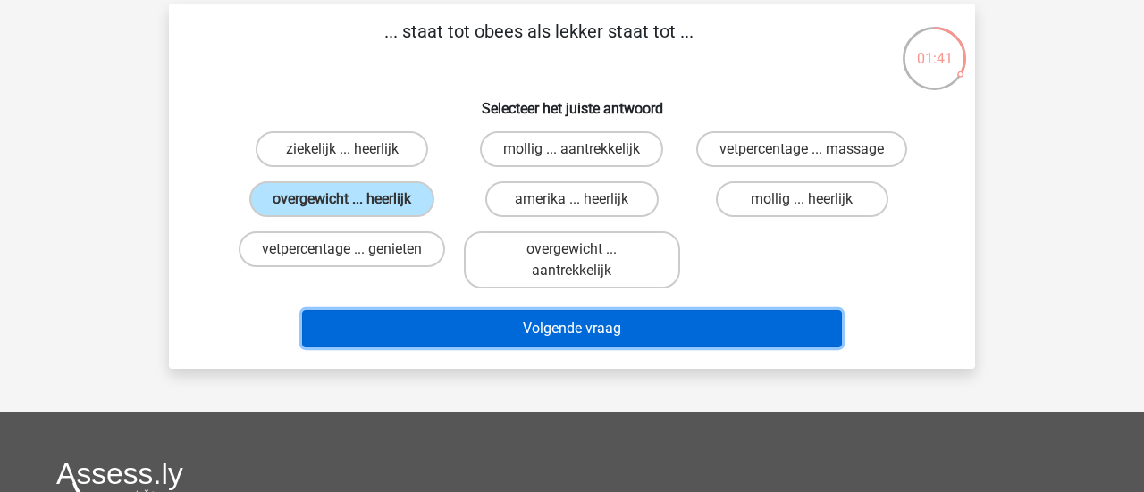
click at [659, 310] on button "Volgende vraag" at bounding box center [572, 329] width 541 height 38
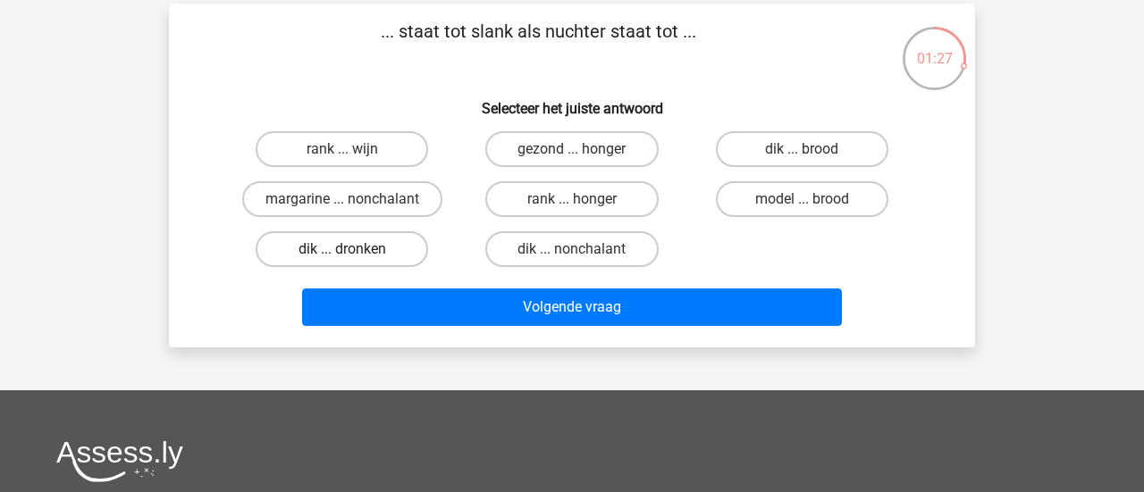
click at [385, 231] on label "dik ... dronken" at bounding box center [342, 249] width 172 height 36
click at [354, 249] on input "dik ... dronken" at bounding box center [348, 255] width 12 height 12
radio input "true"
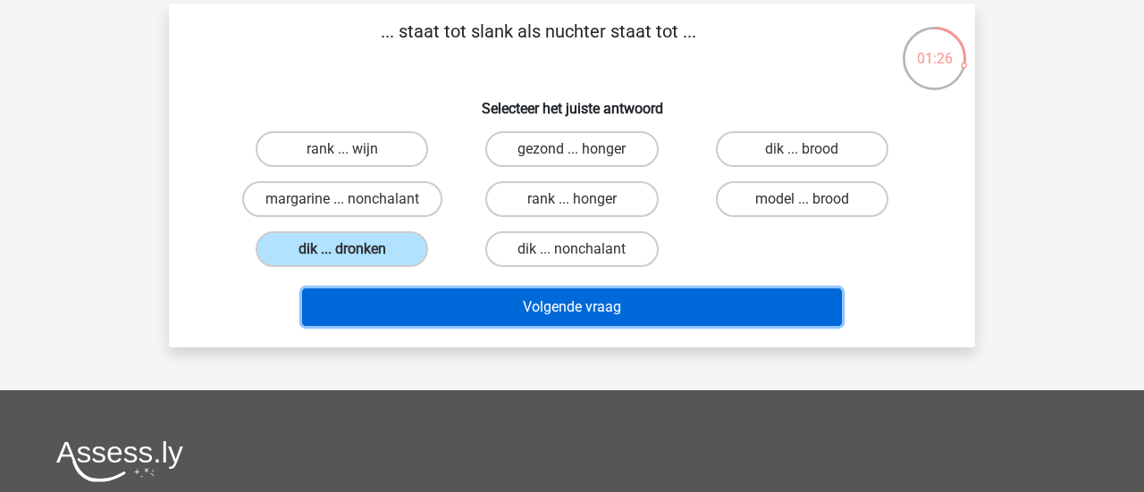
click at [627, 289] on button "Volgende vraag" at bounding box center [572, 308] width 541 height 38
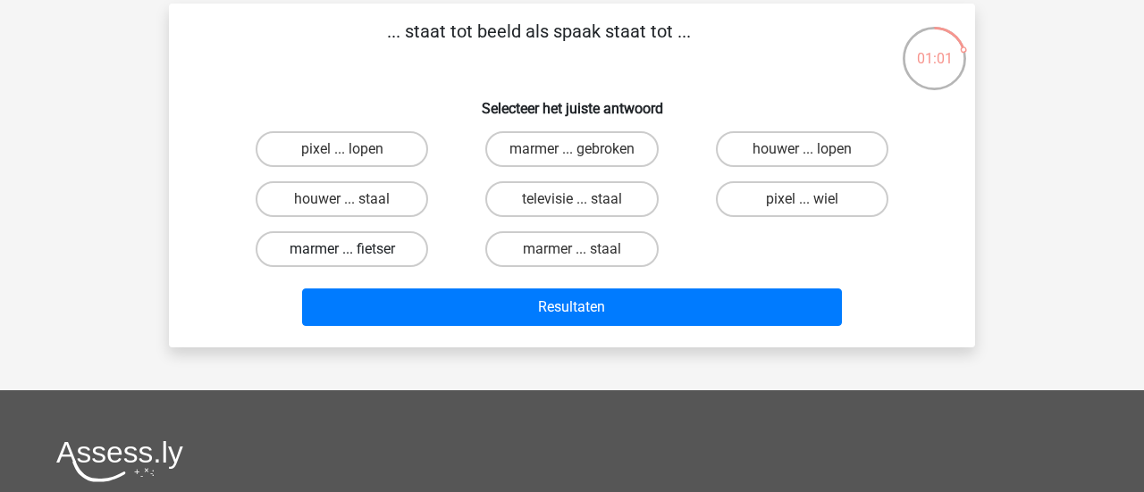
click at [388, 231] on label "marmer ... fietser" at bounding box center [342, 249] width 172 height 36
click at [354, 249] on input "marmer ... fietser" at bounding box center [348, 255] width 12 height 12
radio input "true"
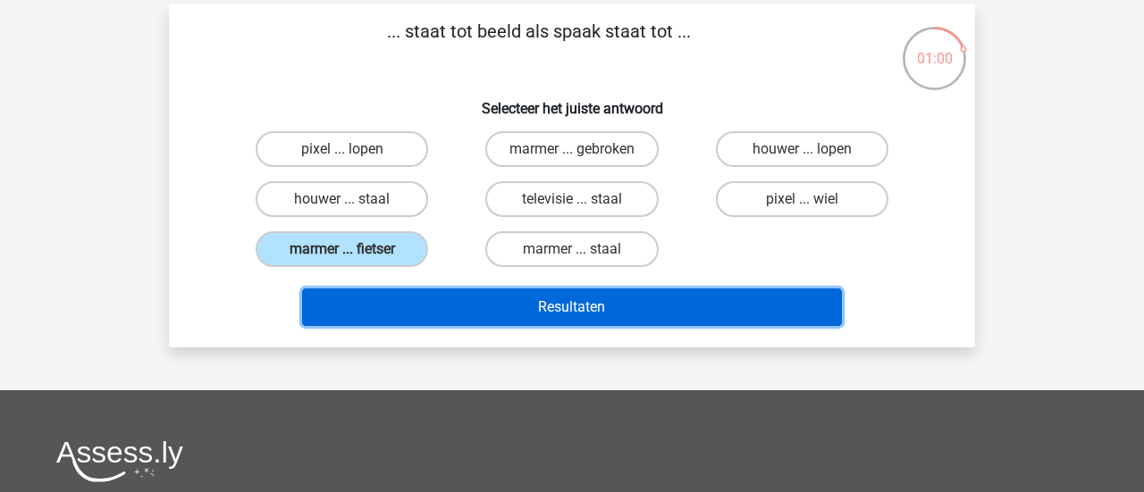
click at [690, 289] on button "Resultaten" at bounding box center [572, 308] width 541 height 38
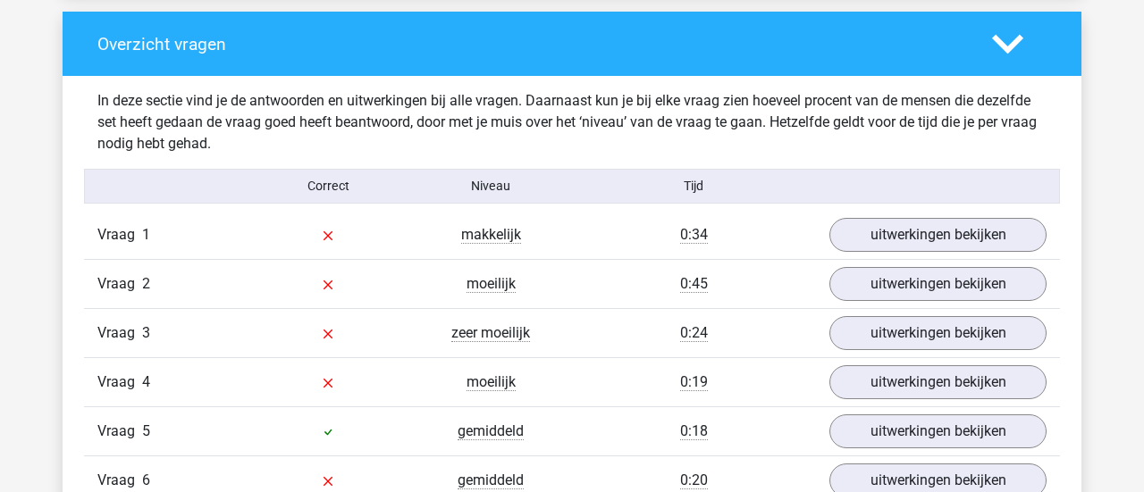
scroll to position [1331, 0]
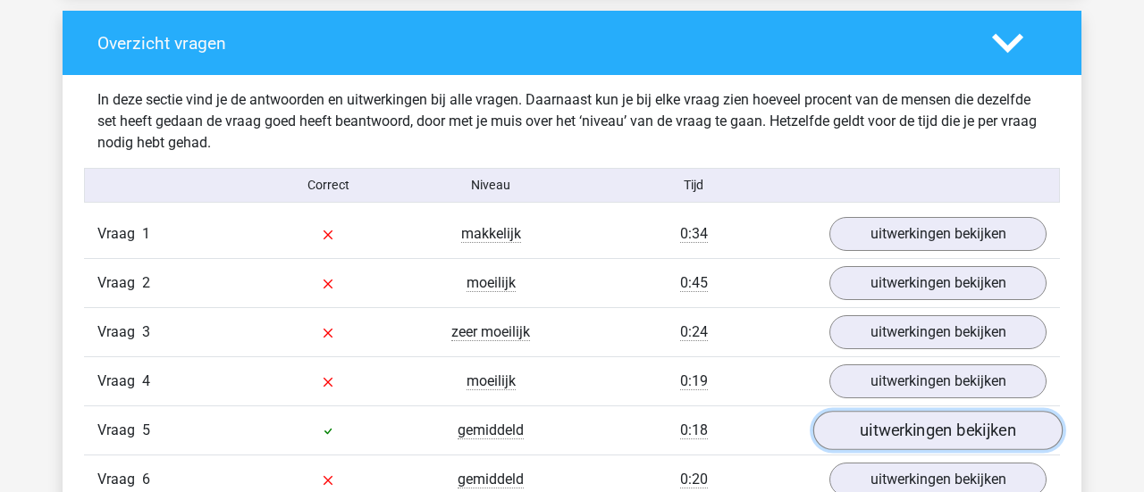
click at [924, 412] on link "uitwerkingen bekijken" at bounding box center [937, 431] width 249 height 39
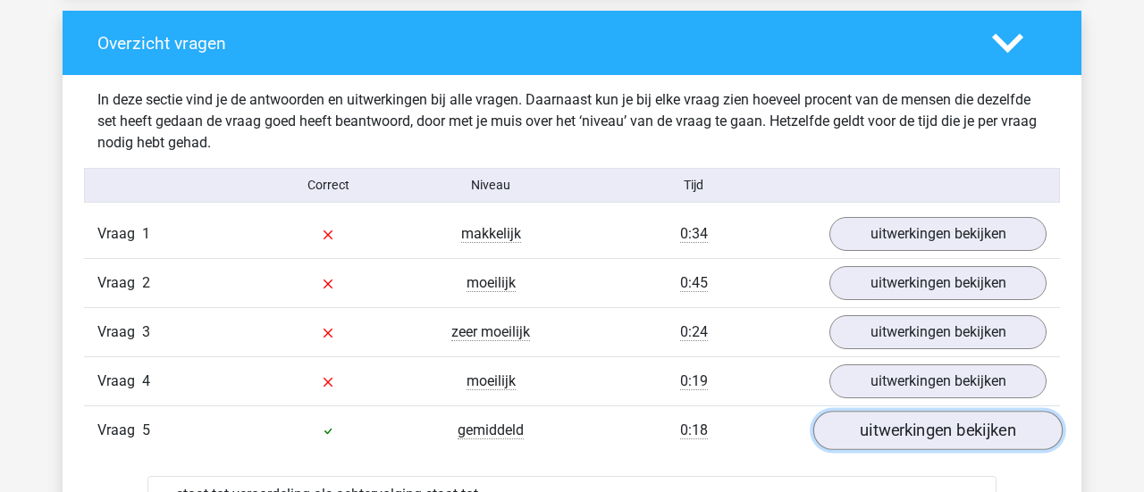
click at [872, 412] on link "uitwerkingen bekijken" at bounding box center [937, 431] width 249 height 39
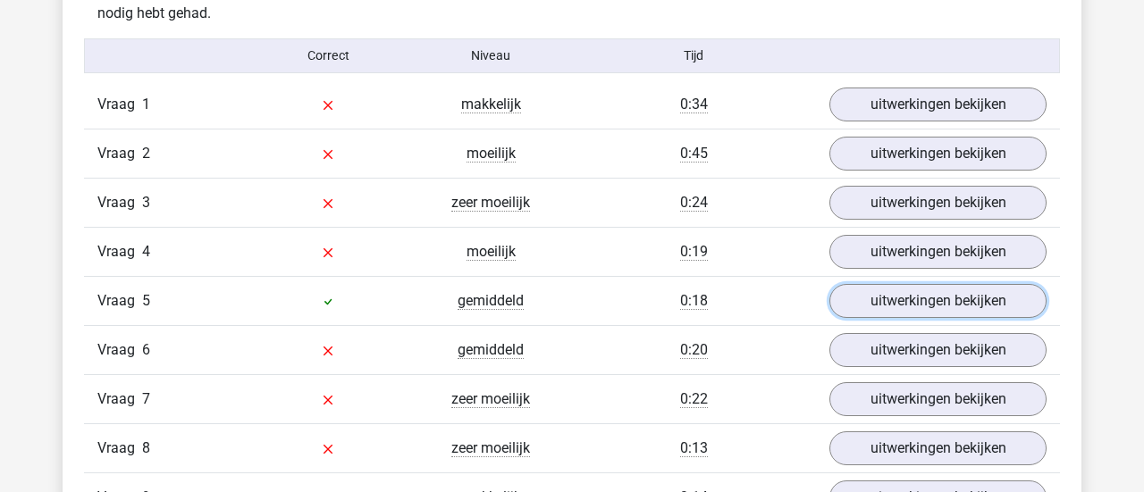
scroll to position [1465, 0]
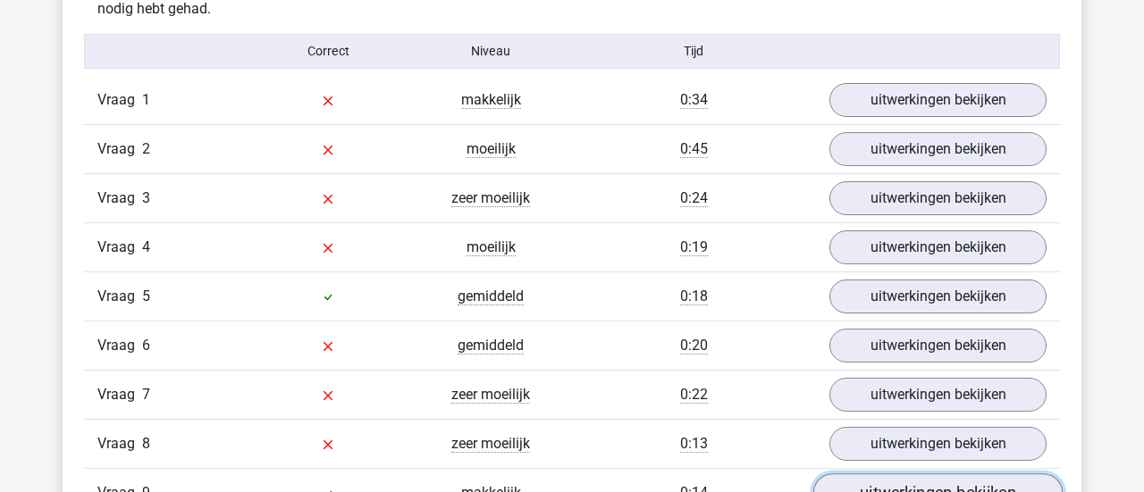
click at [906, 475] on link "uitwerkingen bekijken" at bounding box center [937, 494] width 249 height 39
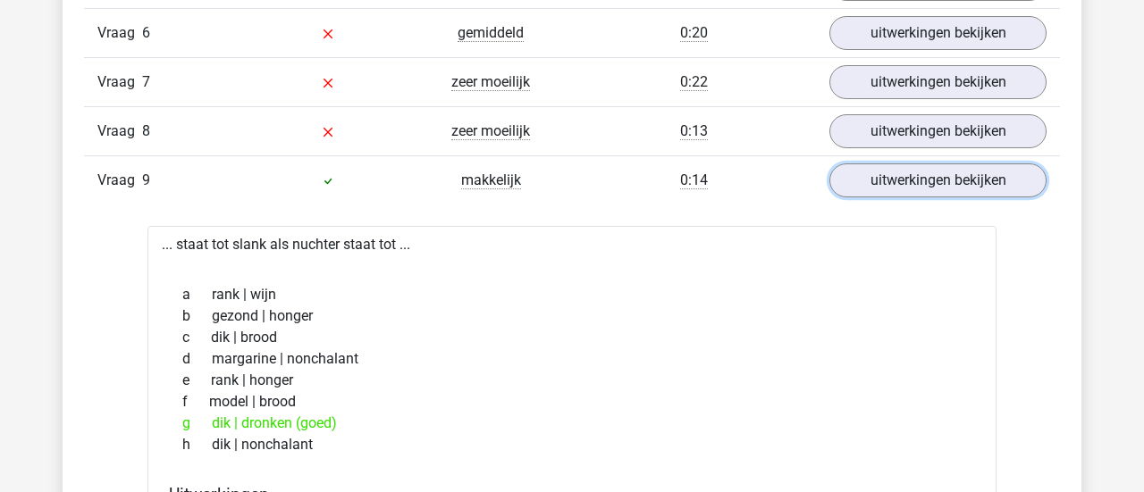
scroll to position [1451, 0]
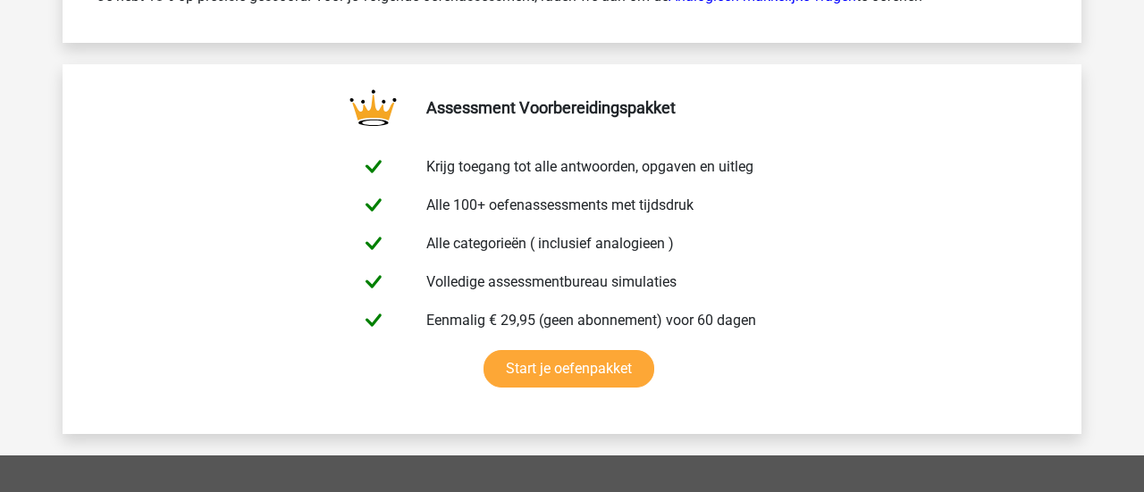
scroll to position [3018, 0]
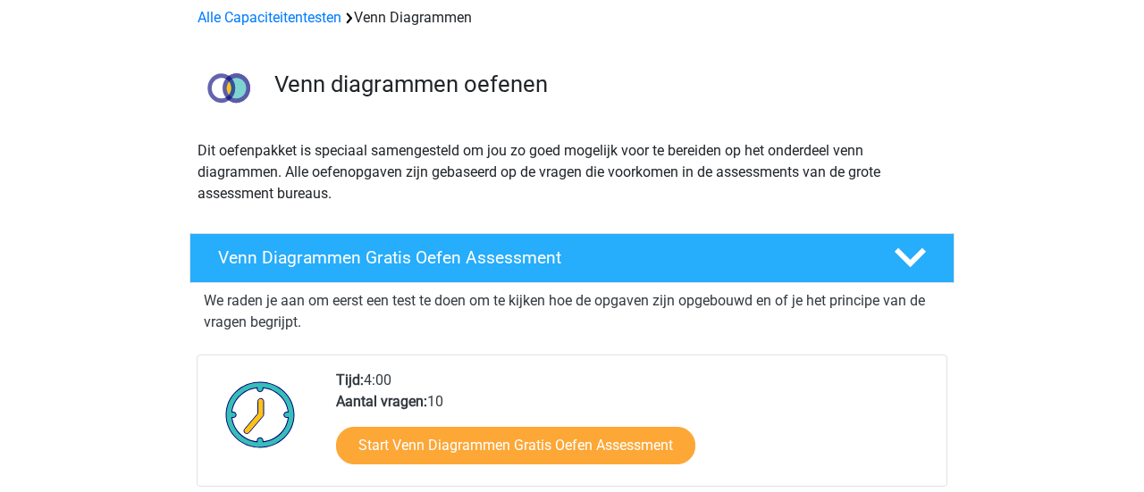
scroll to position [106, 0]
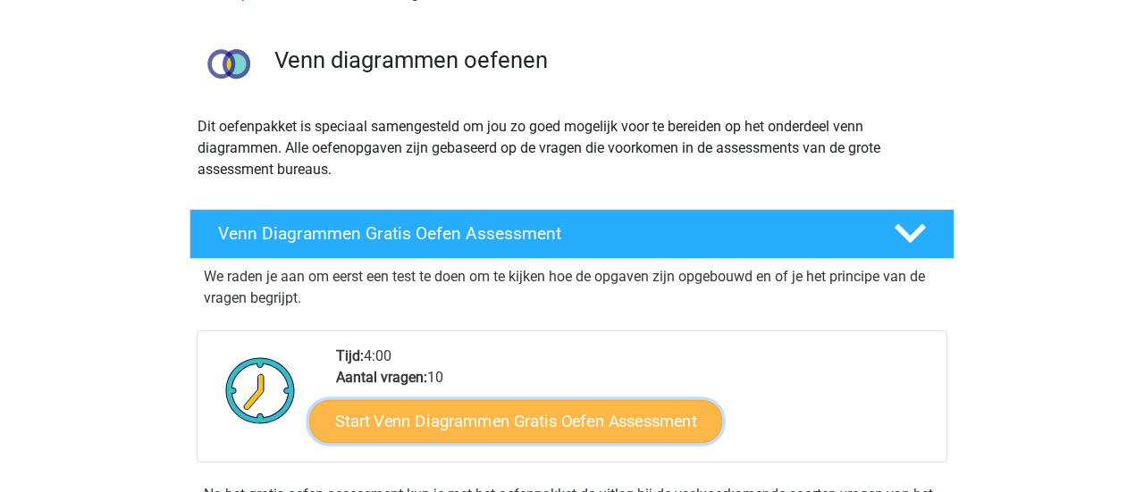
click at [561, 400] on link "Start Venn Diagrammen Gratis Oefen Assessment" at bounding box center [515, 421] width 413 height 43
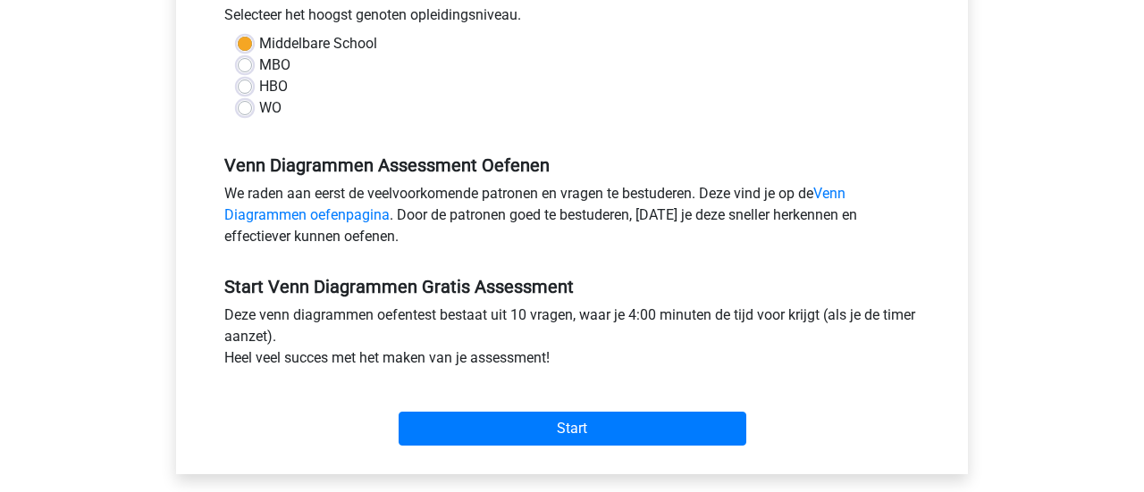
scroll to position [408, 0]
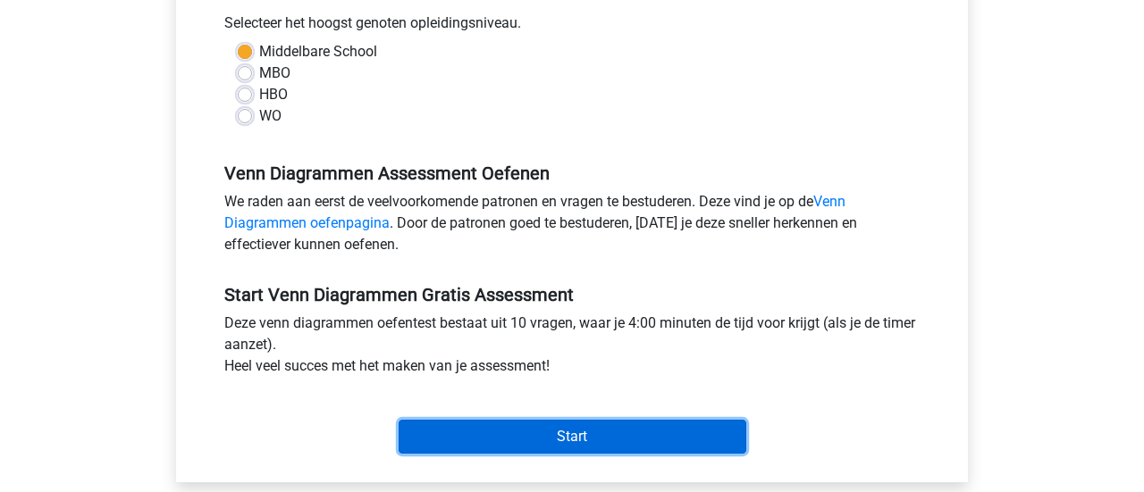
click at [602, 420] on input "Start" at bounding box center [573, 437] width 348 height 34
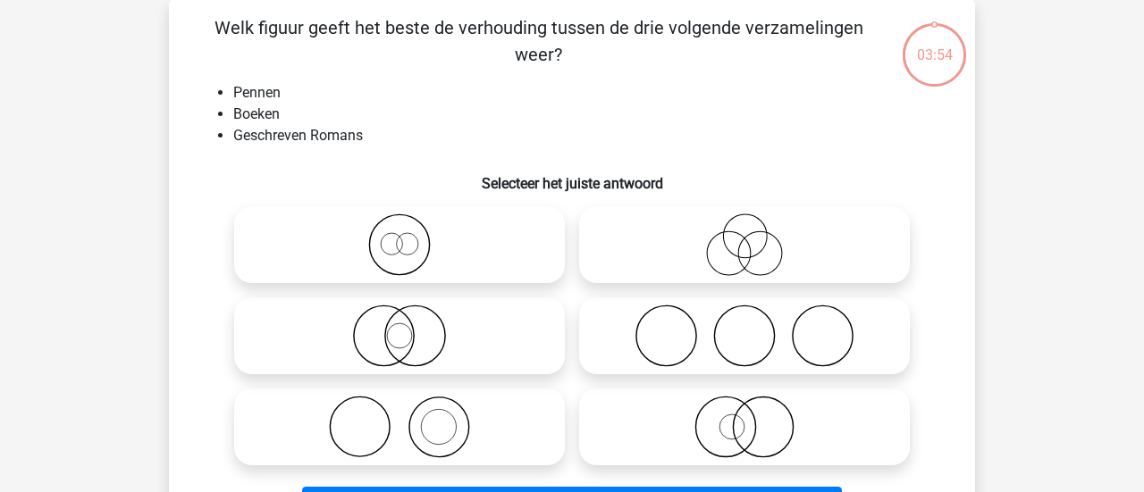
scroll to position [83, 0]
click at [405, 307] on icon at bounding box center [399, 335] width 316 height 63
click at [405, 315] on input "radio" at bounding box center [406, 321] width 12 height 12
radio input "true"
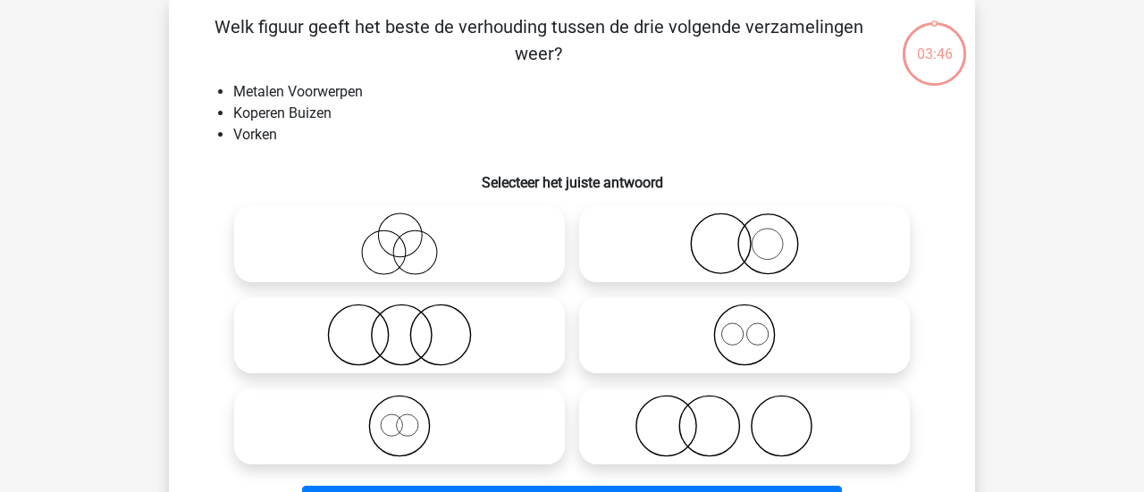
scroll to position [79, 0]
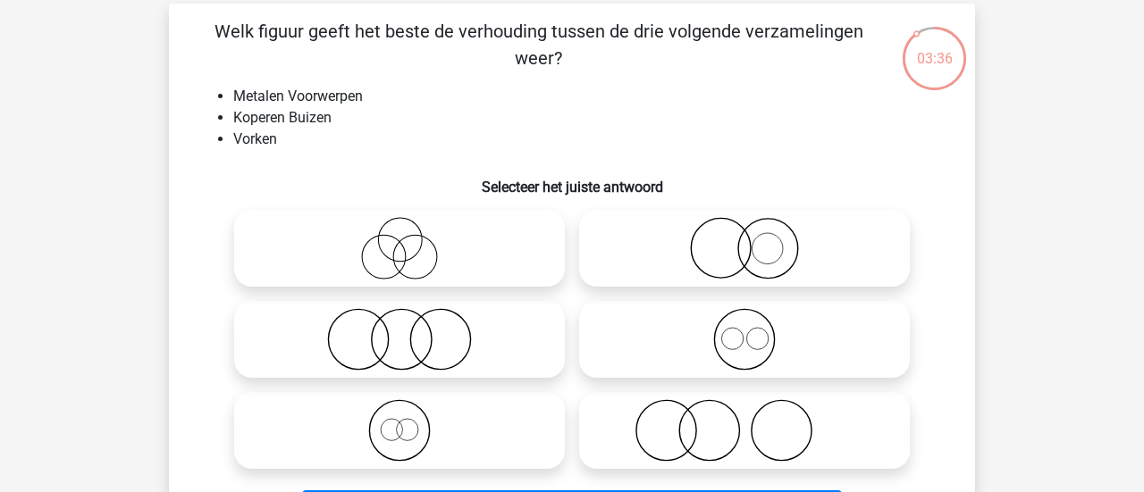
click at [748, 320] on icon at bounding box center [744, 339] width 316 height 63
click at [748, 320] on input "radio" at bounding box center [751, 325] width 12 height 12
radio input "true"
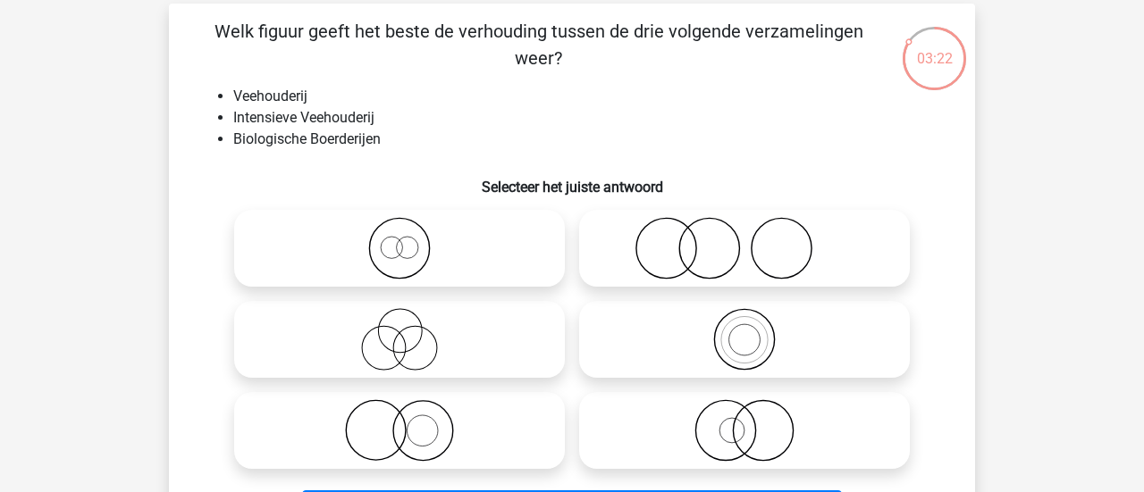
click at [386, 308] on icon at bounding box center [399, 339] width 316 height 63
click at [400, 319] on input "radio" at bounding box center [406, 325] width 12 height 12
radio input "true"
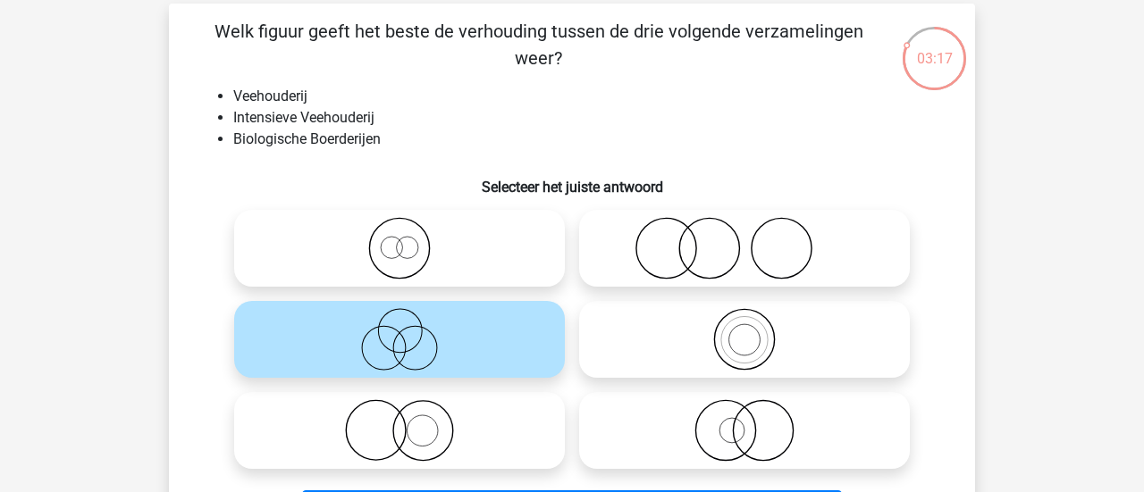
click at [737, 421] on icon at bounding box center [744, 431] width 316 height 63
click at [745, 421] on input "radio" at bounding box center [751, 416] width 12 height 12
radio input "true"
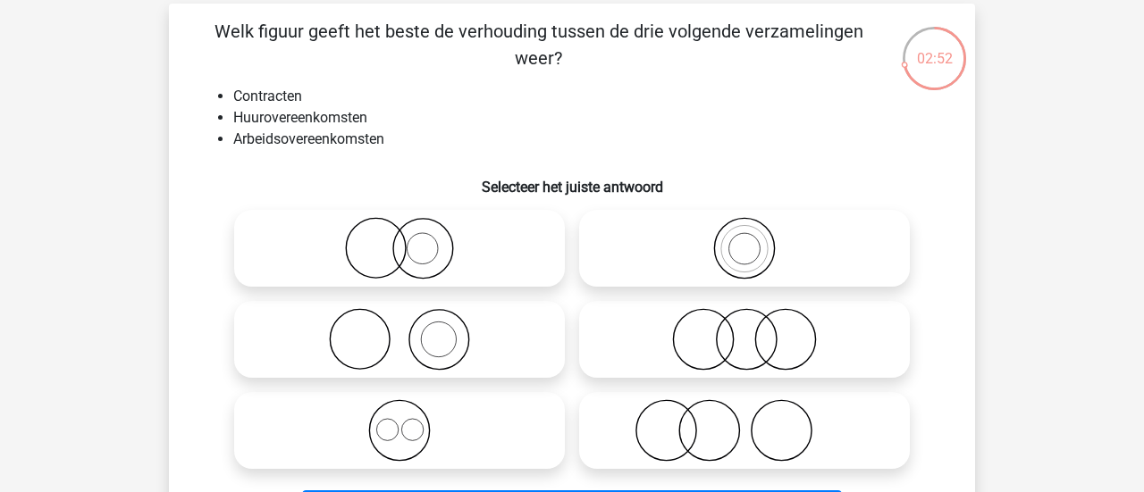
click at [754, 318] on icon at bounding box center [744, 339] width 316 height 63
click at [754, 319] on input "radio" at bounding box center [751, 325] width 12 height 12
radio input "true"
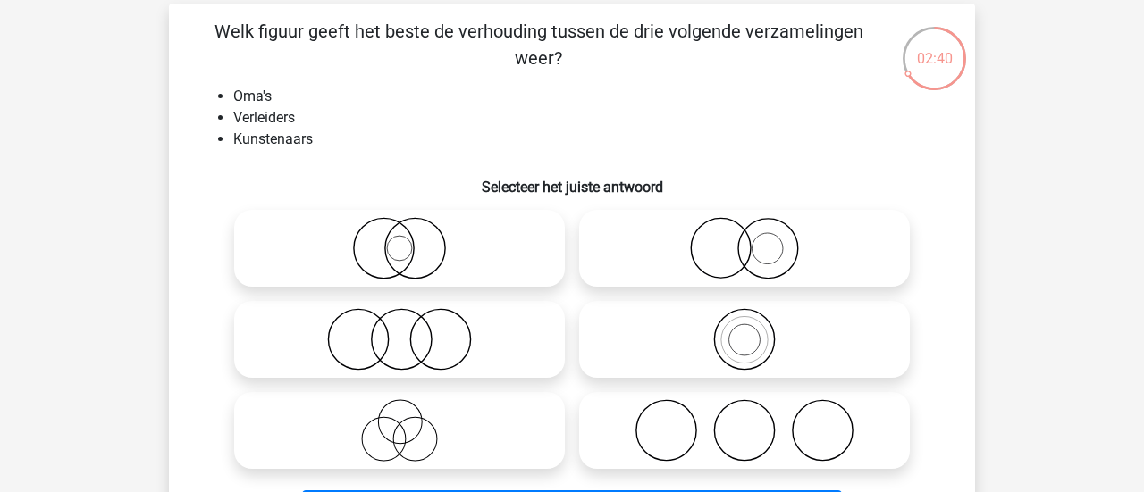
click at [767, 400] on icon at bounding box center [744, 431] width 316 height 63
click at [756, 410] on input "radio" at bounding box center [751, 416] width 12 height 12
radio input "true"
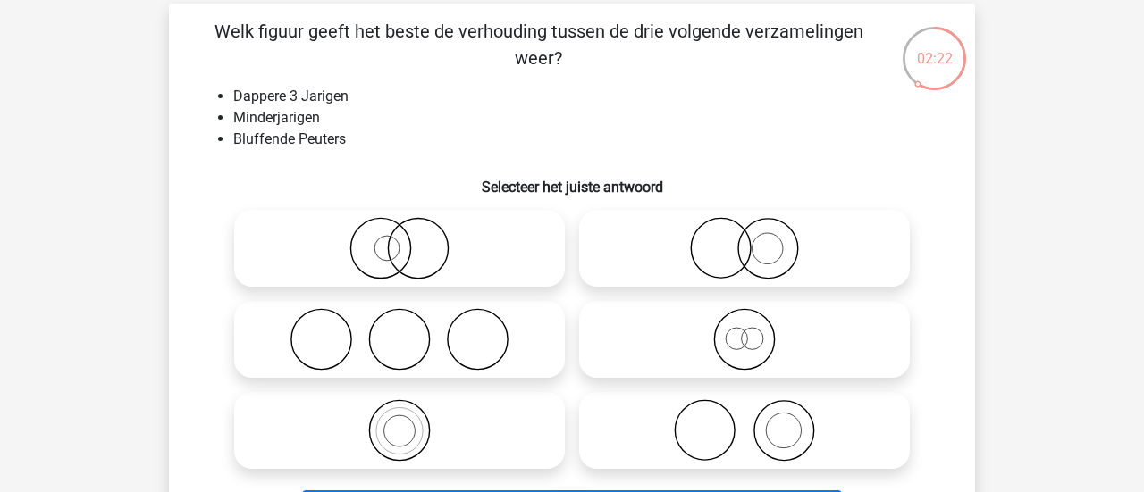
click at [669, 226] on icon at bounding box center [744, 248] width 316 height 63
click at [745, 228] on input "radio" at bounding box center [751, 234] width 12 height 12
radio input "true"
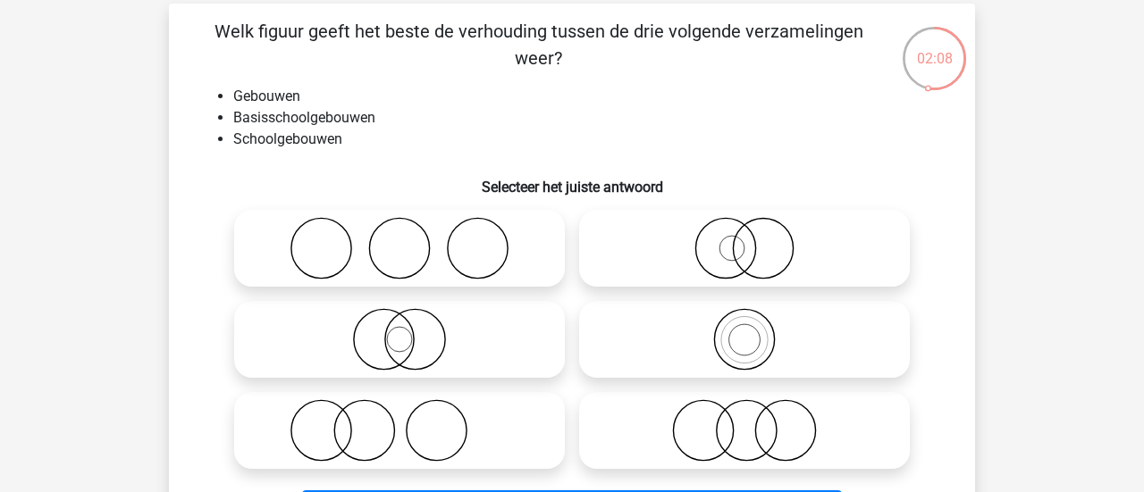
click at [713, 308] on icon at bounding box center [744, 339] width 316 height 63
click at [745, 319] on input "radio" at bounding box center [751, 325] width 12 height 12
radio input "true"
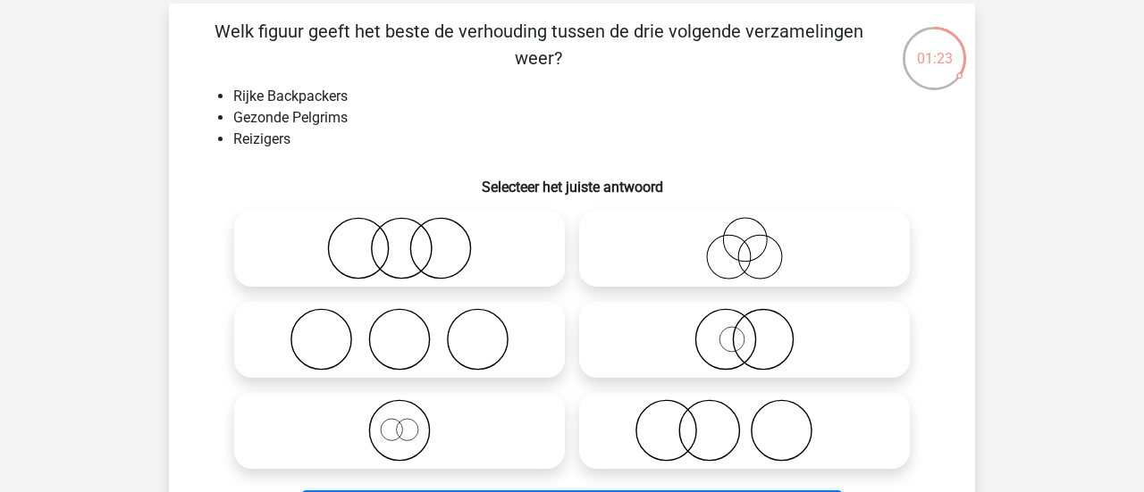
click at [422, 401] on circle at bounding box center [399, 431] width 60 height 60
click at [411, 410] on input "radio" at bounding box center [406, 416] width 12 height 12
radio input "true"
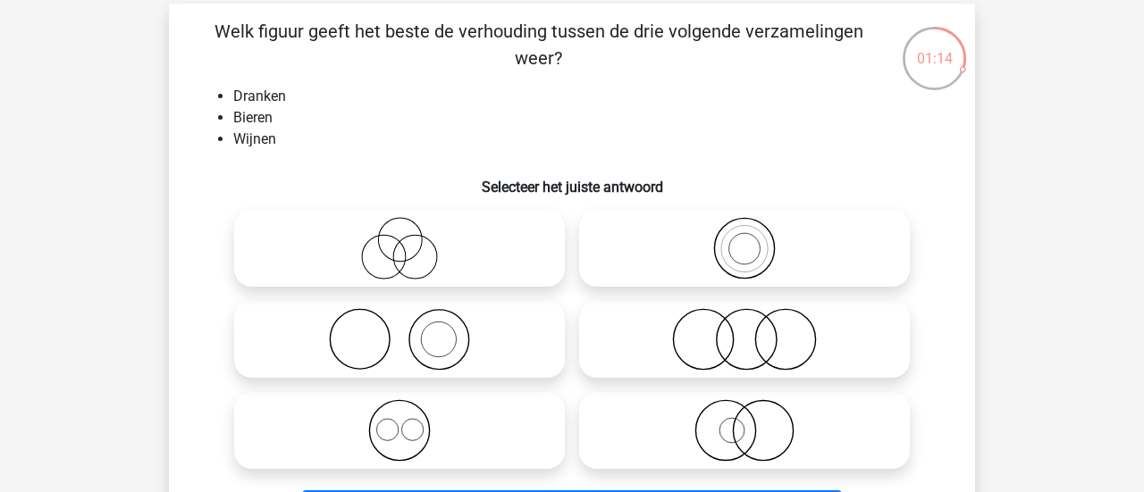
click at [459, 400] on icon at bounding box center [399, 431] width 316 height 63
click at [411, 410] on input "radio" at bounding box center [406, 416] width 12 height 12
radio input "true"
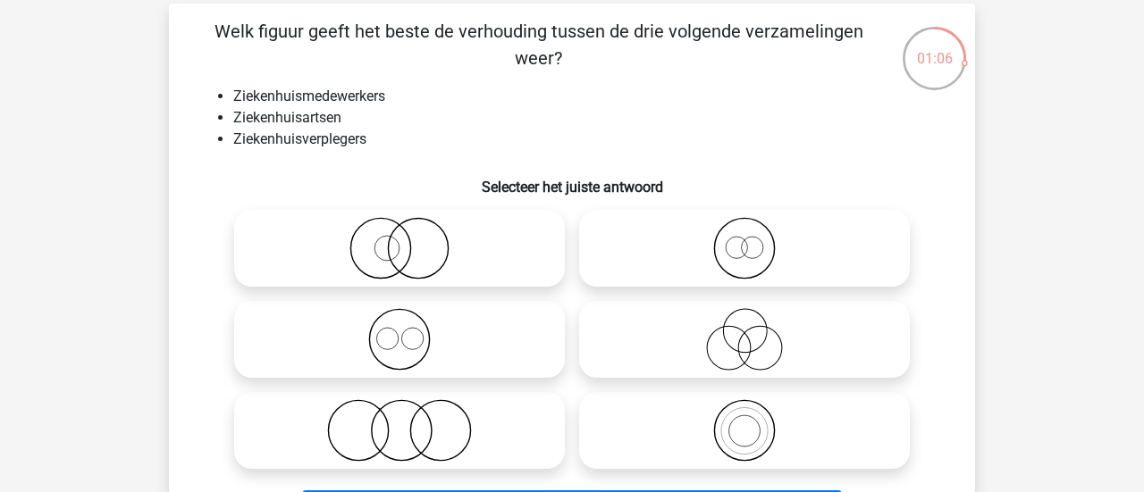
click at [701, 308] on icon at bounding box center [744, 339] width 316 height 63
click at [745, 319] on input "radio" at bounding box center [751, 325] width 12 height 12
radio input "true"
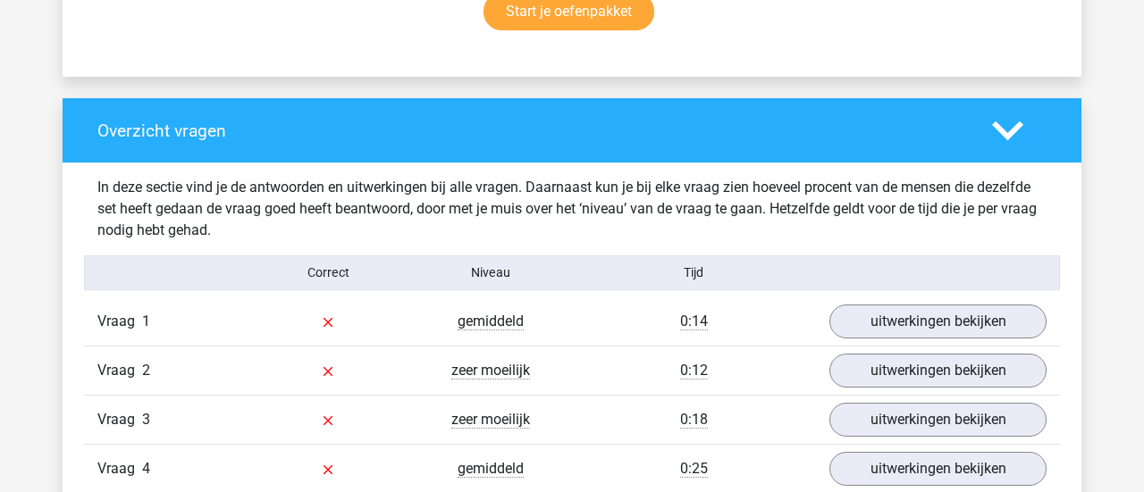
scroll to position [1350, 0]
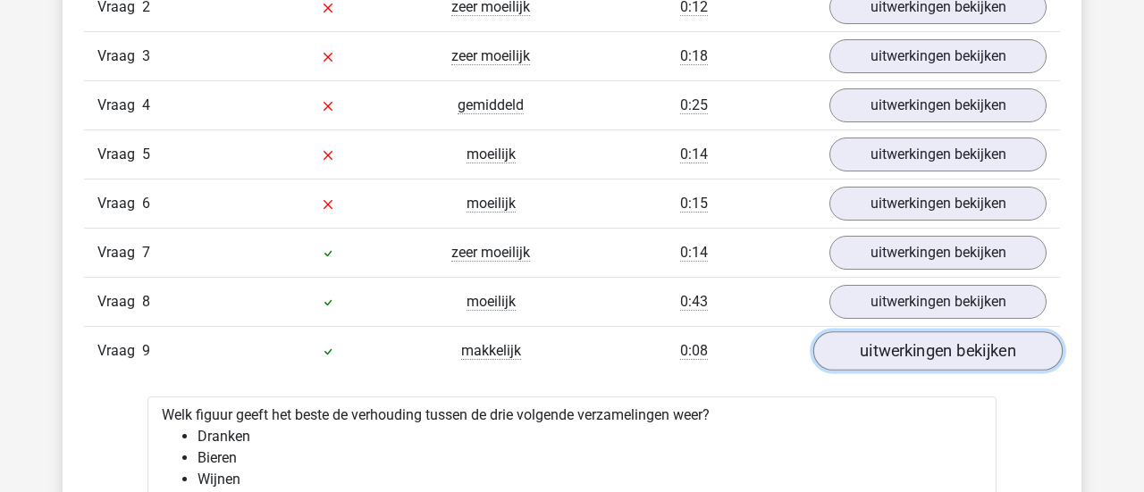
scroll to position [1594, 0]
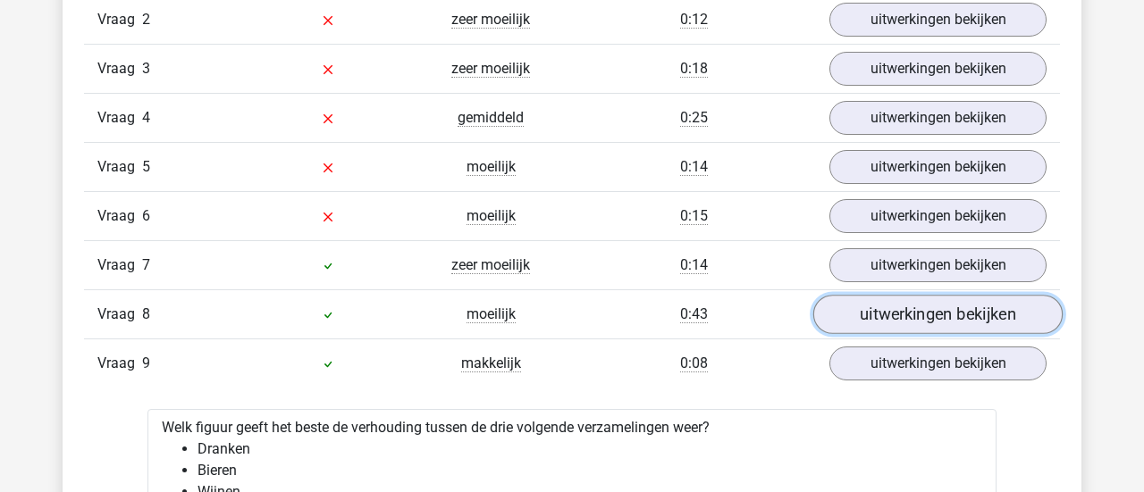
click at [871, 296] on link "uitwerkingen bekijken" at bounding box center [937, 315] width 249 height 39
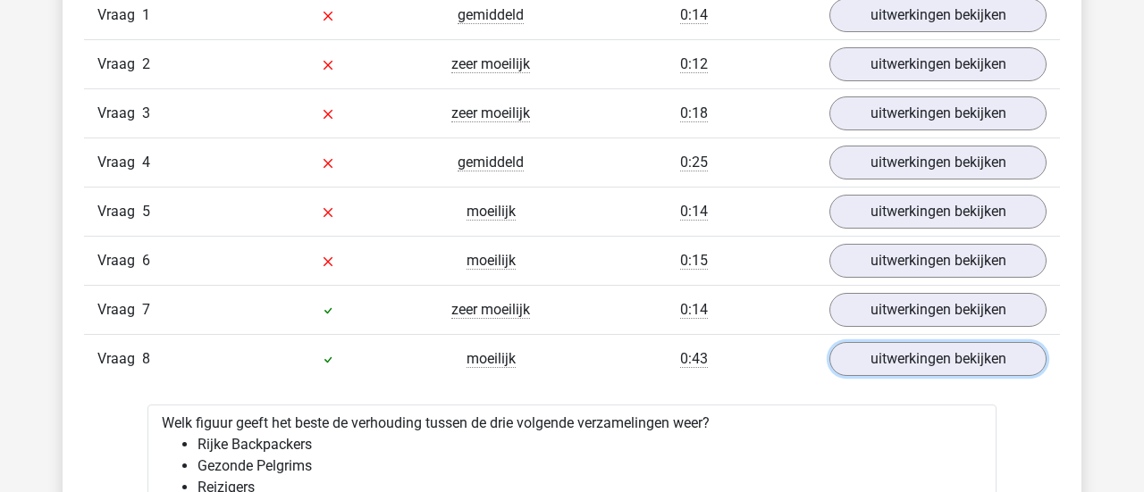
scroll to position [1510, 0]
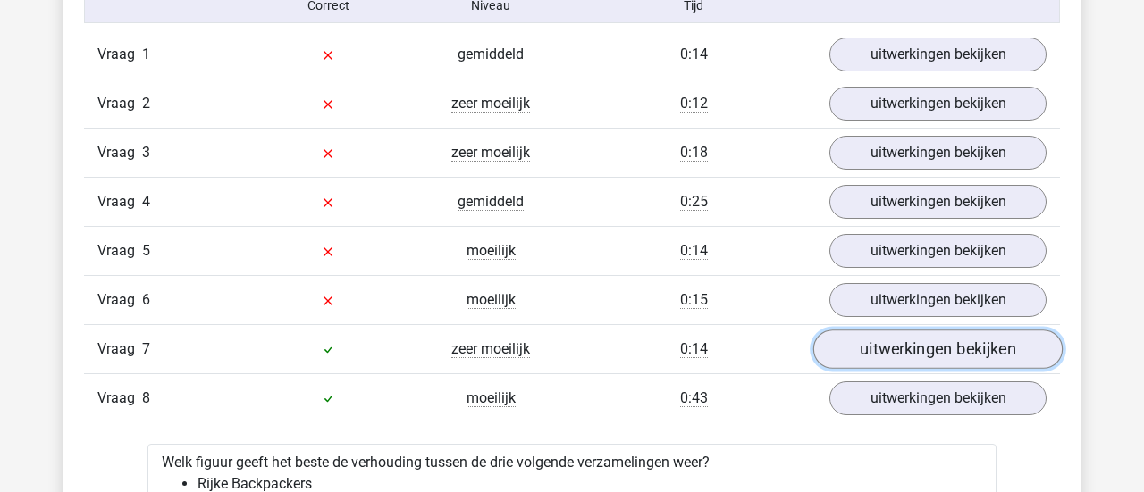
click at [886, 331] on link "uitwerkingen bekijken" at bounding box center [937, 350] width 249 height 39
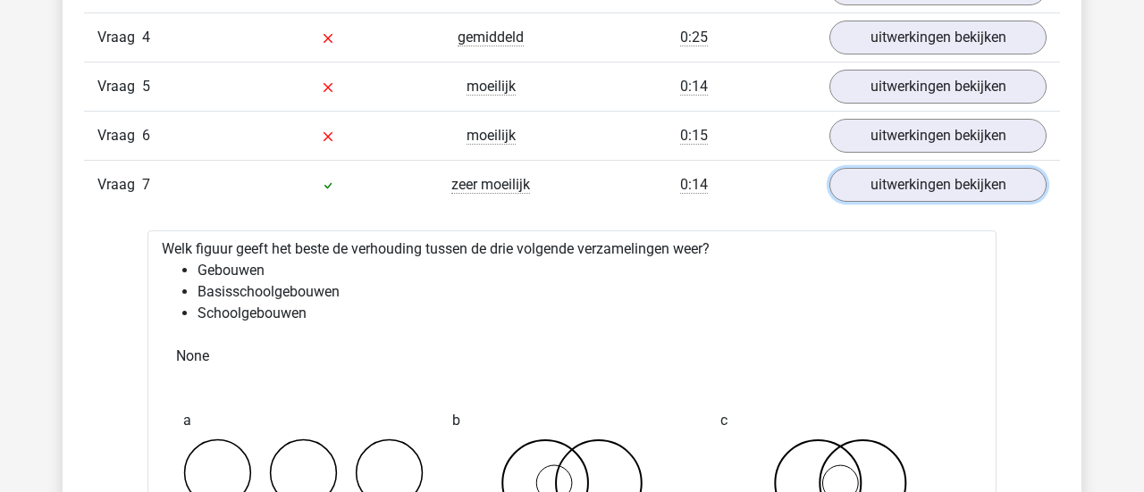
scroll to position [1670, 0]
